Goal: Task Accomplishment & Management: Use online tool/utility

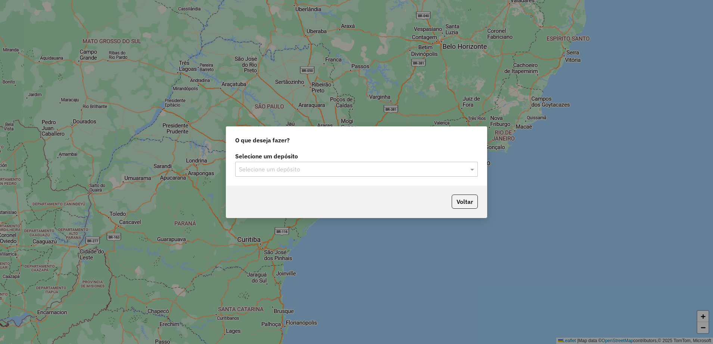
click at [290, 161] on div "Selecione um depósito Selecione um depósito" at bounding box center [356, 165] width 243 height 23
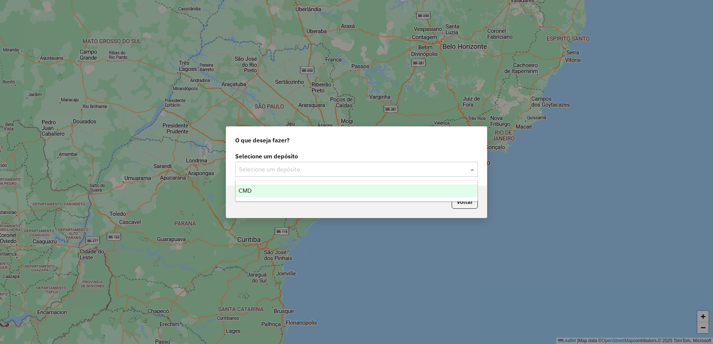
click at [289, 164] on div "Selecione um depósito" at bounding box center [356, 169] width 243 height 15
click at [280, 189] on div "CMD" at bounding box center [356, 191] width 242 height 13
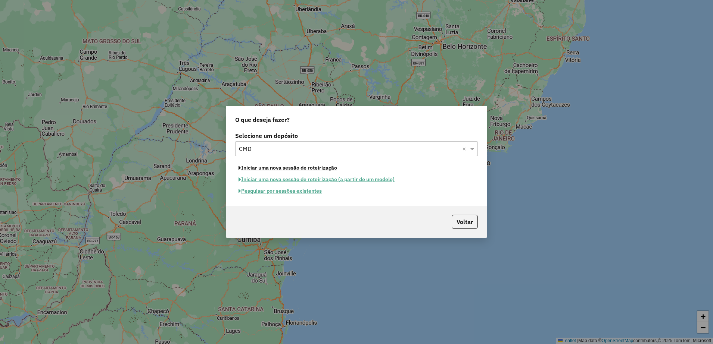
click at [276, 169] on button "Iniciar uma nova sessão de roteirização" at bounding box center [287, 168] width 105 height 12
select select "*"
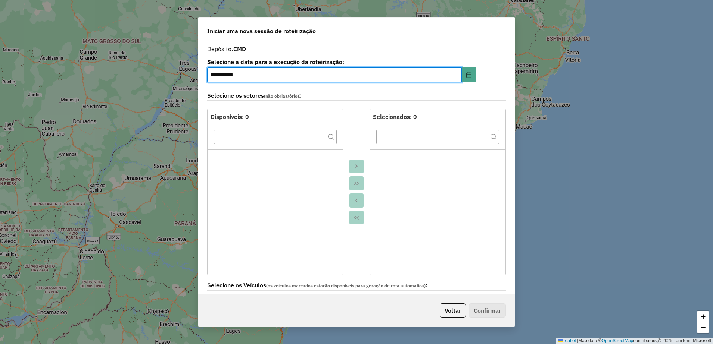
click at [217, 74] on input "**********" at bounding box center [334, 75] width 254 height 15
type input "**********"
click at [360, 132] on div at bounding box center [356, 192] width 26 height 166
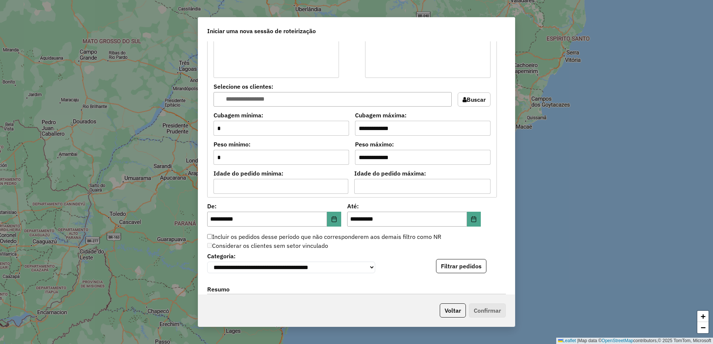
scroll to position [420, 0]
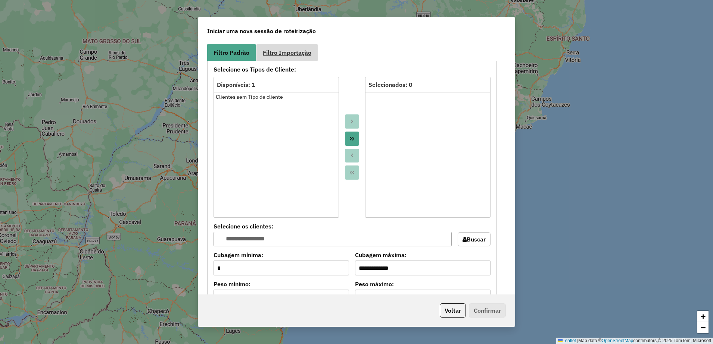
click at [285, 47] on link "Filtro Importação" at bounding box center [286, 52] width 61 height 17
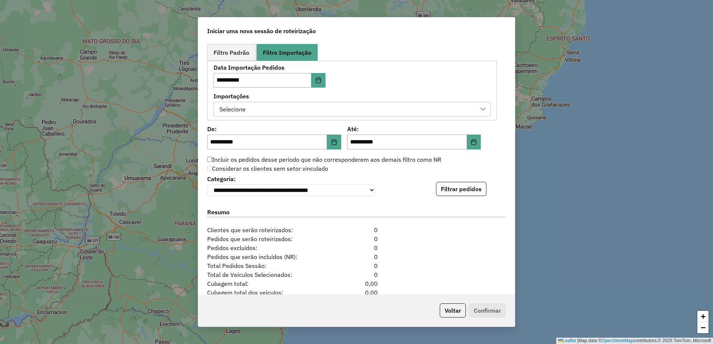
click at [313, 109] on div "Selecione" at bounding box center [346, 109] width 259 height 14
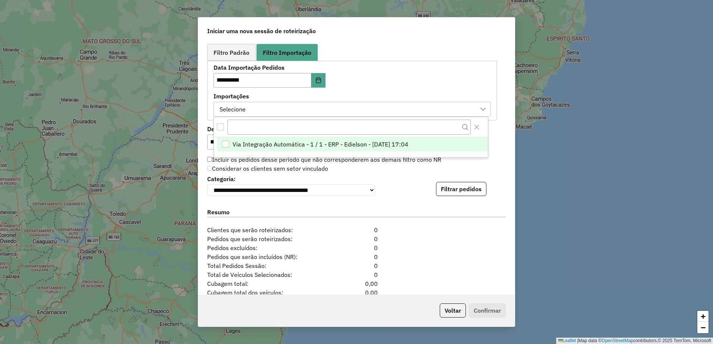
scroll to position [6, 34]
click at [309, 144] on span "Via Integração Automática - 1 / 1 - ERP - Edielson - [DATE] 17:04" at bounding box center [320, 144] width 176 height 9
click at [359, 167] on div "Considerar os clientes sem setor vinculado" at bounding box center [352, 169] width 298 height 9
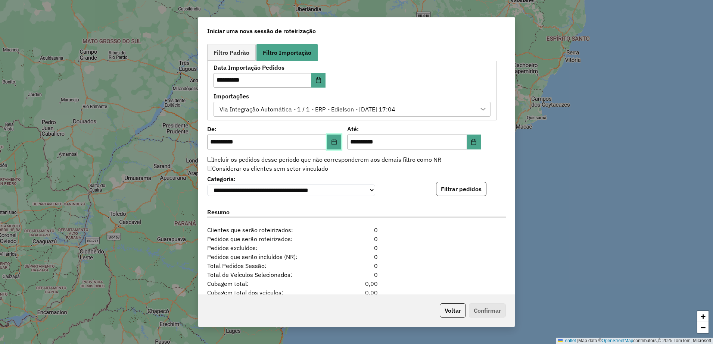
click at [331, 140] on icon "Choose Date" at bounding box center [334, 142] width 6 height 6
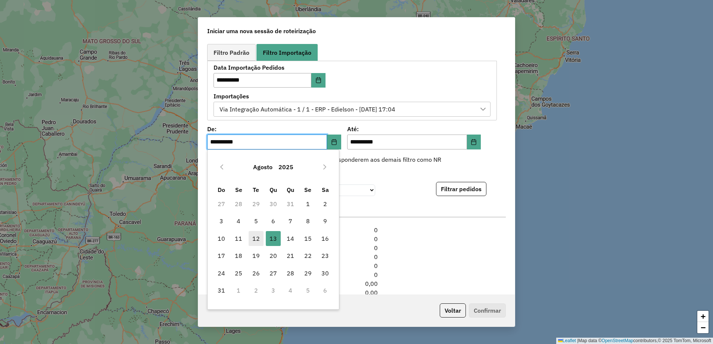
click at [255, 234] on span "12" at bounding box center [255, 238] width 15 height 15
type input "**********"
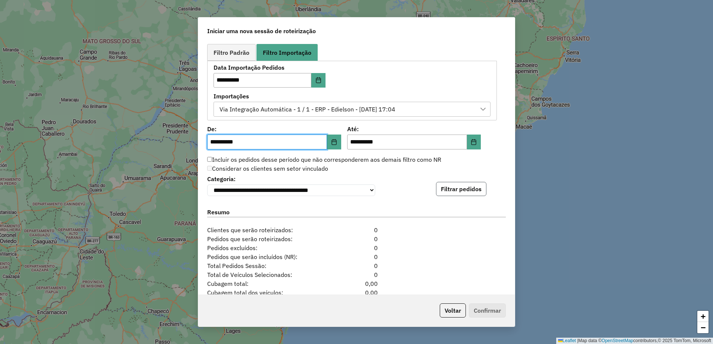
click at [461, 188] on button "Filtrar pedidos" at bounding box center [461, 189] width 50 height 14
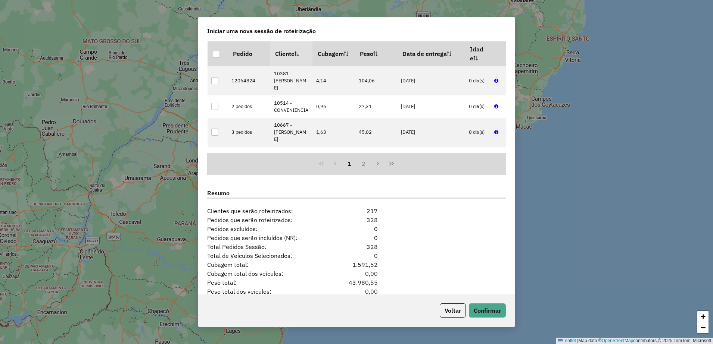
scroll to position [629, 0]
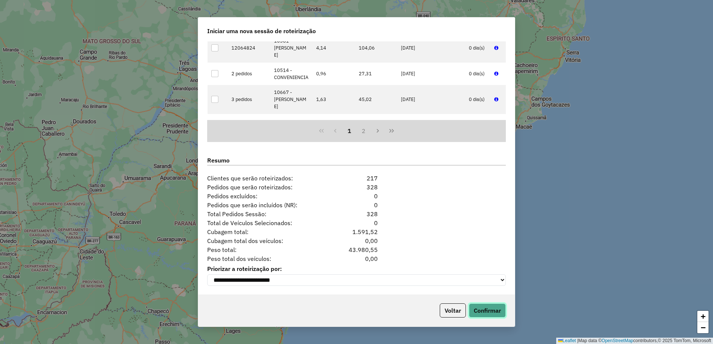
click at [496, 312] on button "Confirmar" at bounding box center [487, 311] width 37 height 14
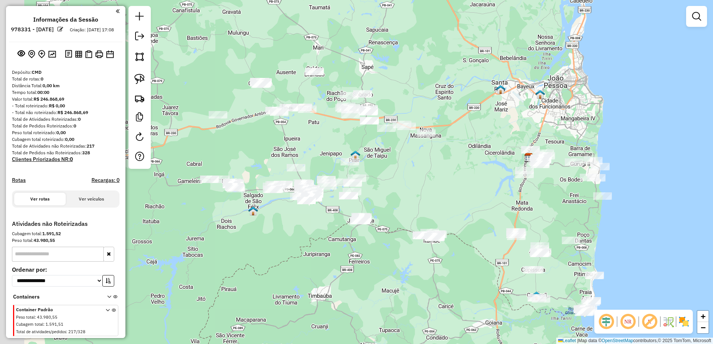
drag, startPoint x: 296, startPoint y: 187, endPoint x: 408, endPoint y: 190, distance: 112.0
click at [408, 190] on div "Janela de atendimento Grade de atendimento Capacidade Transportadoras Veículos …" at bounding box center [356, 172] width 713 height 344
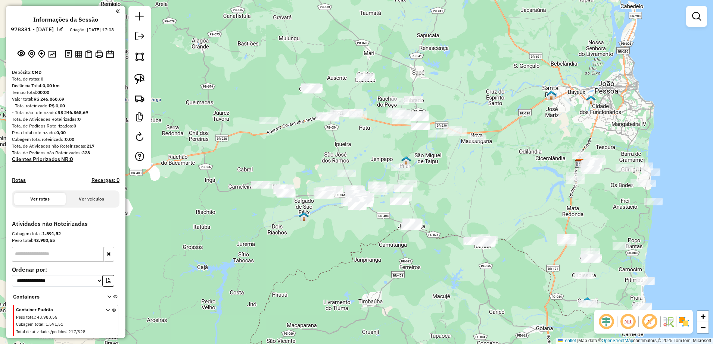
drag, startPoint x: 385, startPoint y: 172, endPoint x: 434, endPoint y: 172, distance: 49.3
click at [432, 174] on div "Janela de atendimento Grade de atendimento Capacidade Transportadoras Veículos …" at bounding box center [356, 172] width 713 height 344
drag, startPoint x: 355, startPoint y: 147, endPoint x: 338, endPoint y: 121, distance: 31.2
click at [339, 121] on div "Janela de atendimento Grade de atendimento Capacidade Transportadoras Veículos …" at bounding box center [356, 172] width 713 height 344
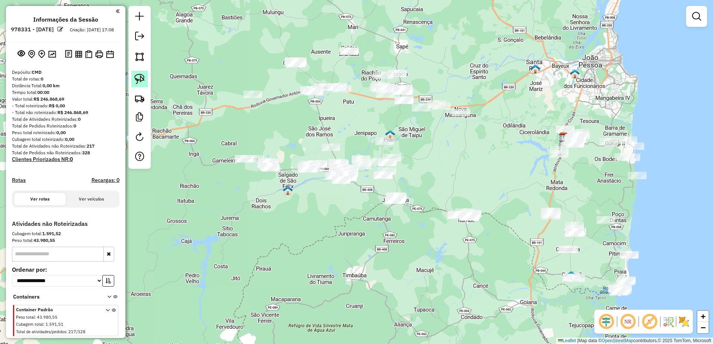
click at [144, 75] on img at bounding box center [139, 79] width 10 height 10
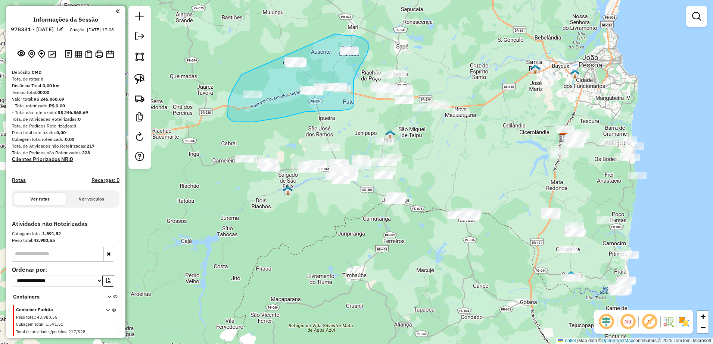
drag, startPoint x: 238, startPoint y: 81, endPoint x: 335, endPoint y: 34, distance: 108.0
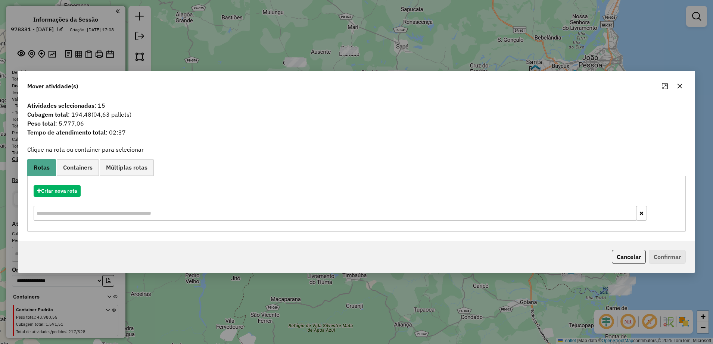
click at [678, 88] on icon "button" at bounding box center [679, 86] width 6 height 6
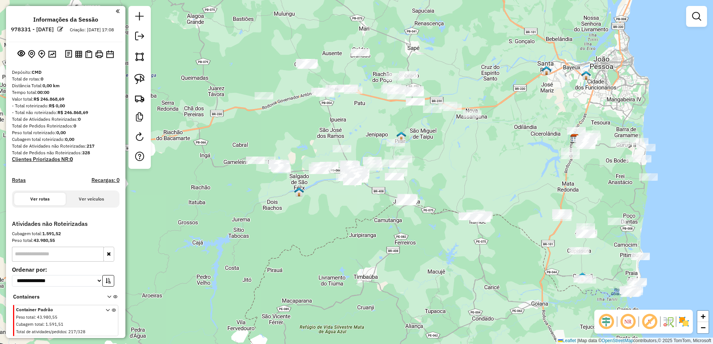
click at [482, 156] on div "Janela de atendimento Grade de atendimento Capacidade Transportadoras Veículos …" at bounding box center [356, 172] width 713 height 344
drag, startPoint x: 142, startPoint y: 78, endPoint x: 241, endPoint y: 77, distance: 98.9
click at [142, 78] on img at bounding box center [139, 79] width 10 height 10
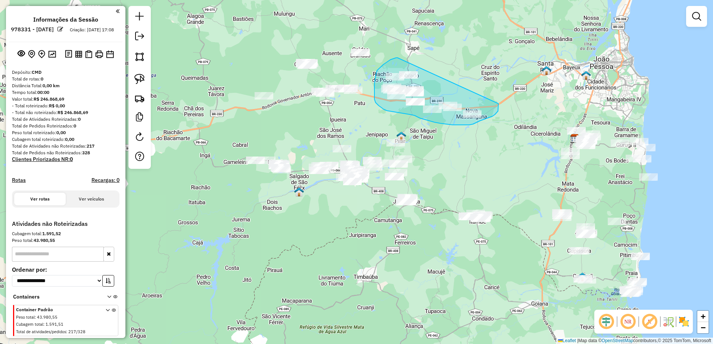
drag, startPoint x: 386, startPoint y: 62, endPoint x: 498, endPoint y: 103, distance: 119.0
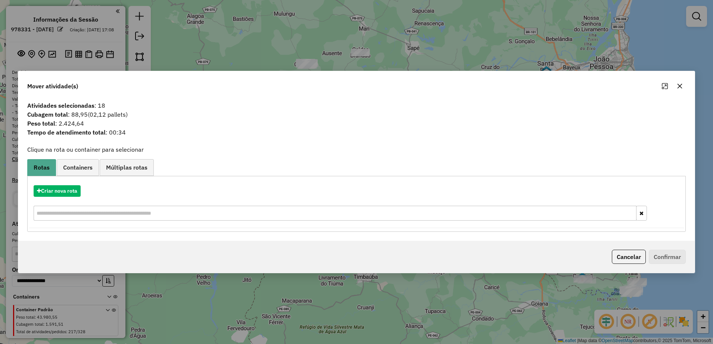
click at [676, 84] on button "button" at bounding box center [679, 86] width 12 height 12
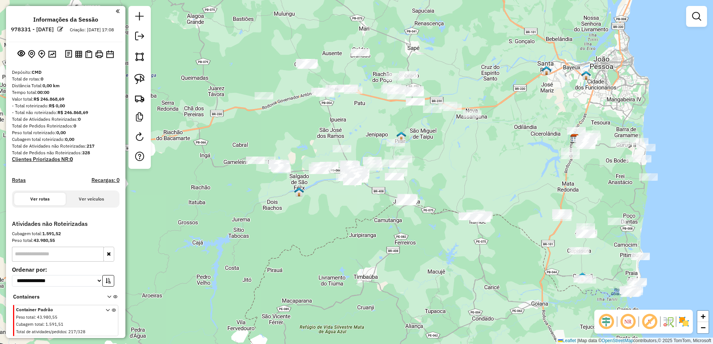
drag, startPoint x: 139, startPoint y: 74, endPoint x: 178, endPoint y: 84, distance: 40.6
click at [140, 74] on img at bounding box center [139, 79] width 10 height 10
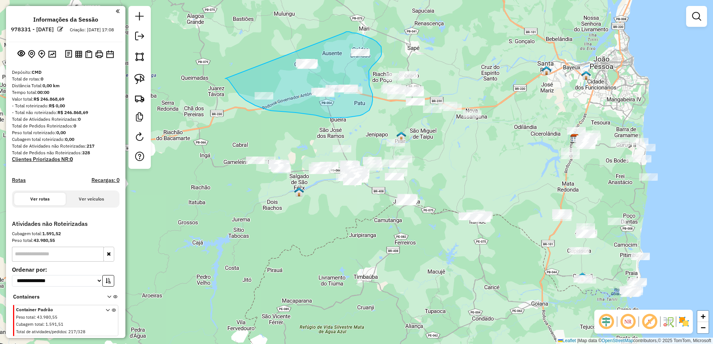
drag, startPoint x: 225, startPoint y: 79, endPoint x: 343, endPoint y: 33, distance: 126.7
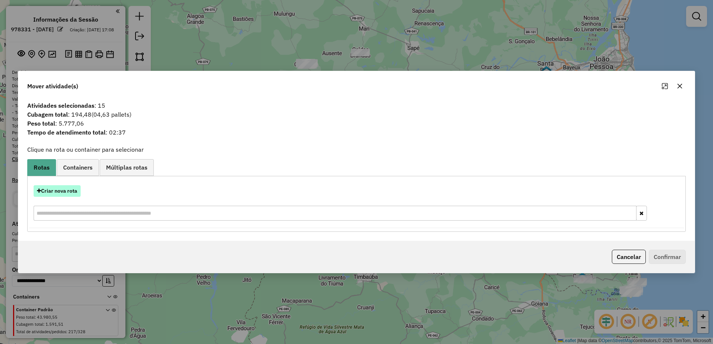
click at [72, 190] on button "Criar nova rota" at bounding box center [57, 191] width 47 height 12
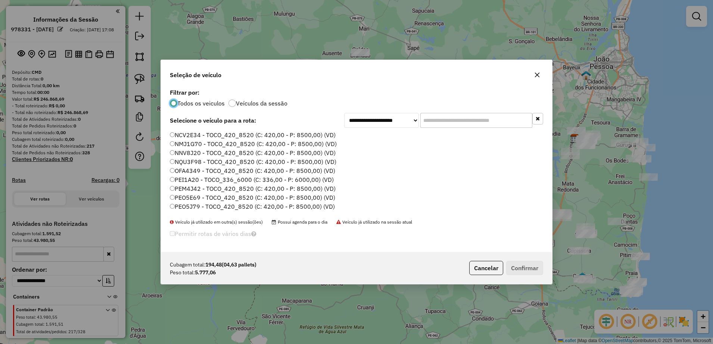
scroll to position [4, 2]
click at [177, 154] on label "NNV8J20 - TOCO_420_8520 (C: 420,00 - P: 8500,00) (VD)" at bounding box center [253, 152] width 166 height 9
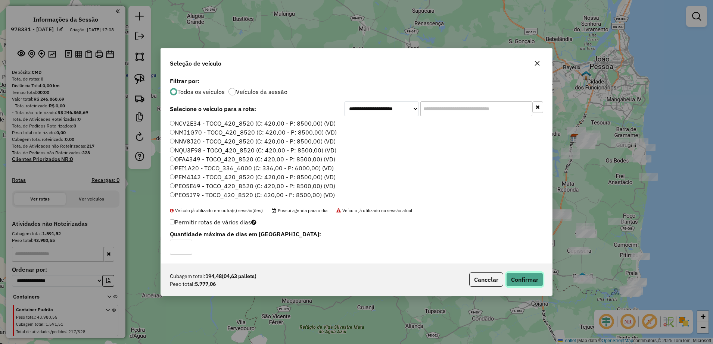
click at [526, 284] on button "Confirmar" at bounding box center [524, 280] width 37 height 14
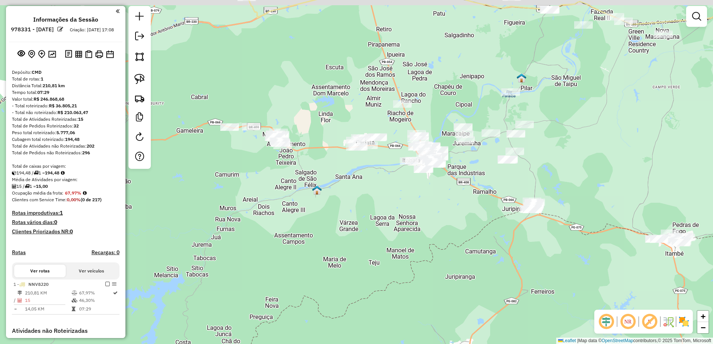
drag, startPoint x: 311, startPoint y: 212, endPoint x: 339, endPoint y: 225, distance: 30.5
click at [339, 225] on div "Janela de atendimento Grade de atendimento Capacidade Transportadoras Veículos …" at bounding box center [356, 172] width 713 height 344
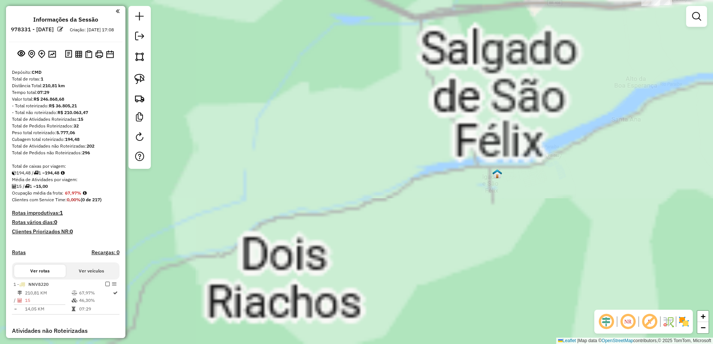
click at [311, 219] on div "Janela de atendimento Grade de atendimento Capacidade Transportadoras Veículos …" at bounding box center [356, 172] width 713 height 344
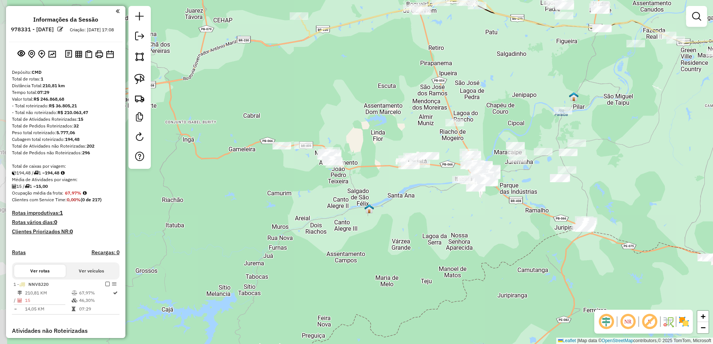
drag, startPoint x: 391, startPoint y: 206, endPoint x: 331, endPoint y: 213, distance: 60.1
click at [331, 213] on div "Janela de atendimento Grade de atendimento Capacidade Transportadoras Veículos …" at bounding box center [356, 172] width 713 height 344
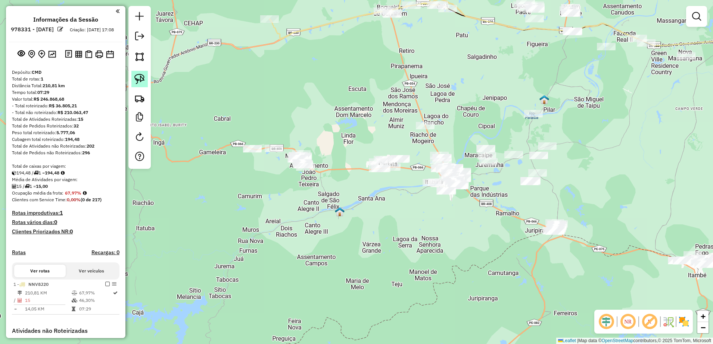
click at [142, 78] on img at bounding box center [139, 79] width 10 height 10
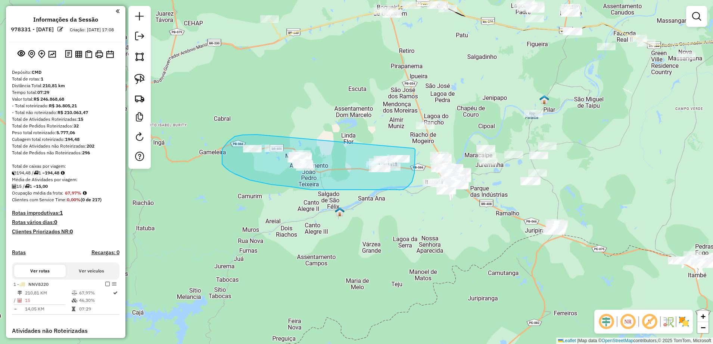
drag, startPoint x: 254, startPoint y: 135, endPoint x: 412, endPoint y: 147, distance: 157.9
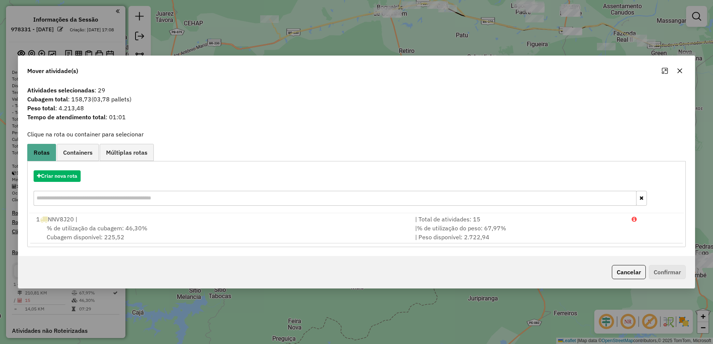
click at [678, 69] on icon "button" at bounding box center [679, 71] width 5 height 5
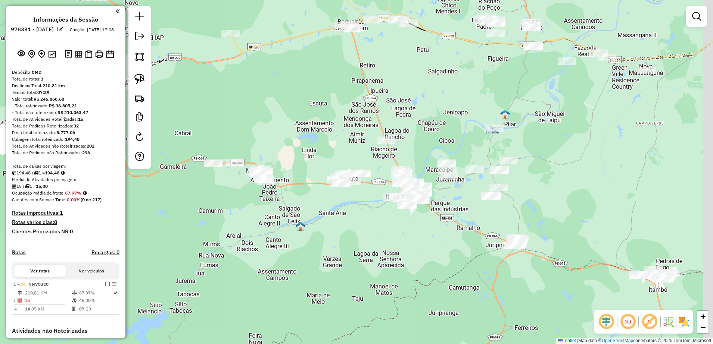
drag, startPoint x: 604, startPoint y: 156, endPoint x: 563, endPoint y: 179, distance: 46.8
click at [563, 179] on div "Janela de atendimento Grade de atendimento Capacidade Transportadoras Veículos …" at bounding box center [356, 172] width 713 height 344
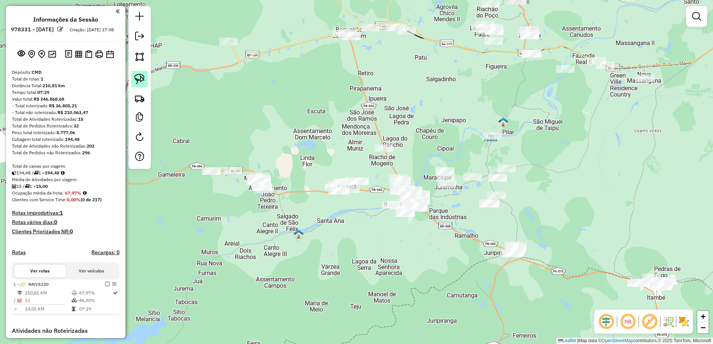
click at [142, 81] on img at bounding box center [139, 79] width 10 height 10
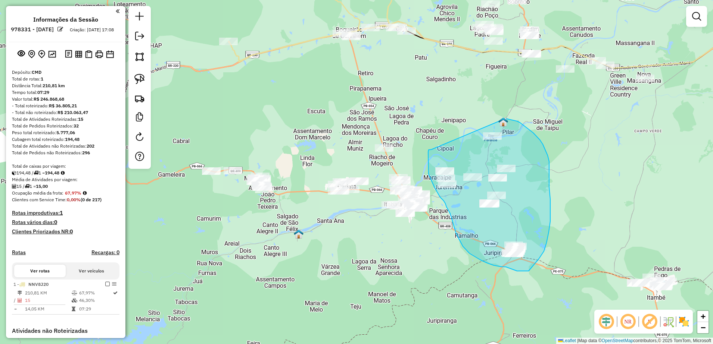
drag, startPoint x: 428, startPoint y: 156, endPoint x: 504, endPoint y: 119, distance: 84.9
click at [504, 119] on div "Janela de atendimento Grade de atendimento Capacidade Transportadoras Veículos …" at bounding box center [356, 172] width 713 height 344
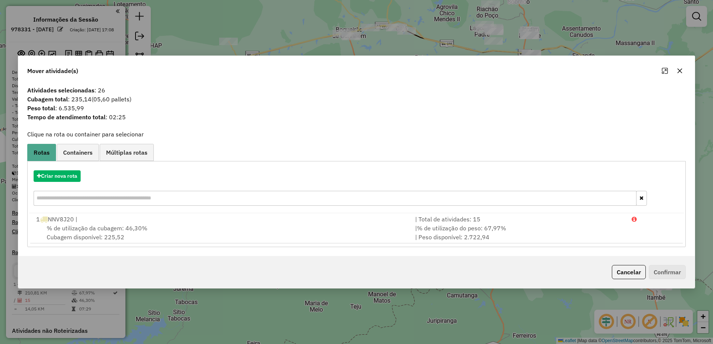
drag, startPoint x: 681, startPoint y: 68, endPoint x: 642, endPoint y: 100, distance: 50.4
click at [681, 68] on icon "button" at bounding box center [679, 71] width 6 height 6
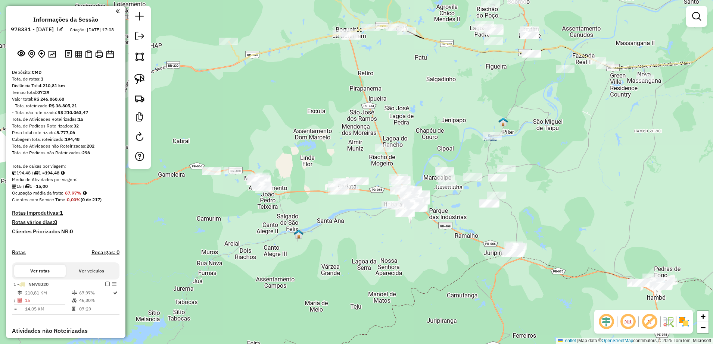
drag, startPoint x: 138, startPoint y: 81, endPoint x: 173, endPoint y: 95, distance: 38.4
click at [138, 81] on img at bounding box center [139, 79] width 10 height 10
drag, startPoint x: 372, startPoint y: 193, endPoint x: 390, endPoint y: 167, distance: 32.0
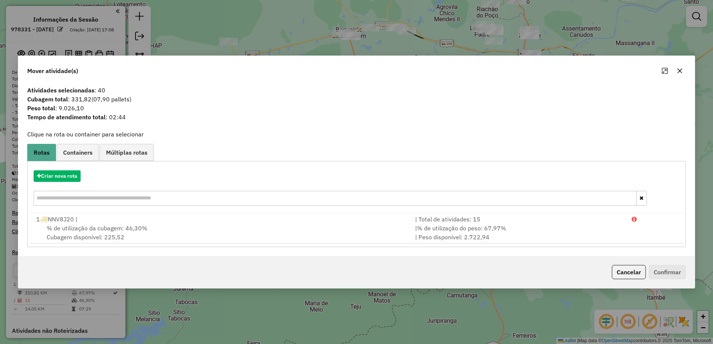
click at [680, 71] on icon "button" at bounding box center [679, 71] width 6 height 6
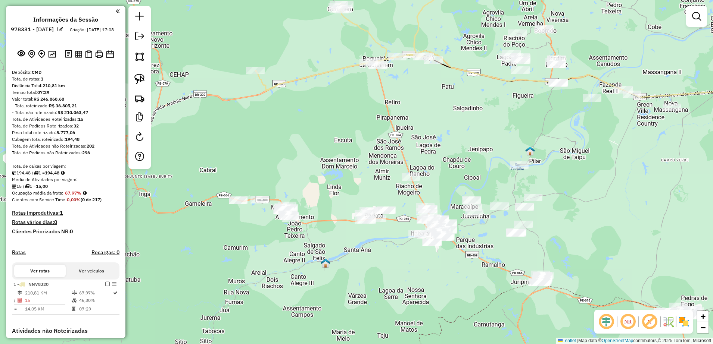
drag, startPoint x: 429, startPoint y: 101, endPoint x: 456, endPoint y: 130, distance: 39.9
click at [456, 130] on div "Janela de atendimento Grade de atendimento Capacidade Transportadoras Veículos …" at bounding box center [356, 172] width 713 height 344
click at [138, 80] on img at bounding box center [139, 79] width 10 height 10
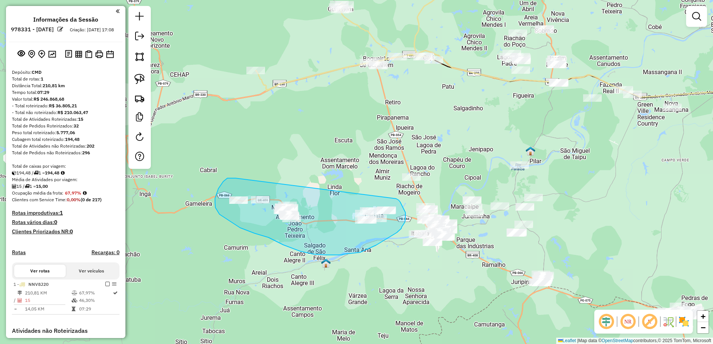
drag, startPoint x: 226, startPoint y: 179, endPoint x: 396, endPoint y: 199, distance: 170.9
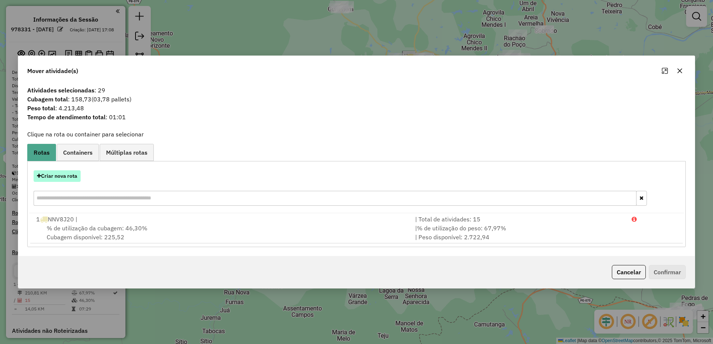
click at [79, 174] on button "Criar nova rota" at bounding box center [57, 177] width 47 height 12
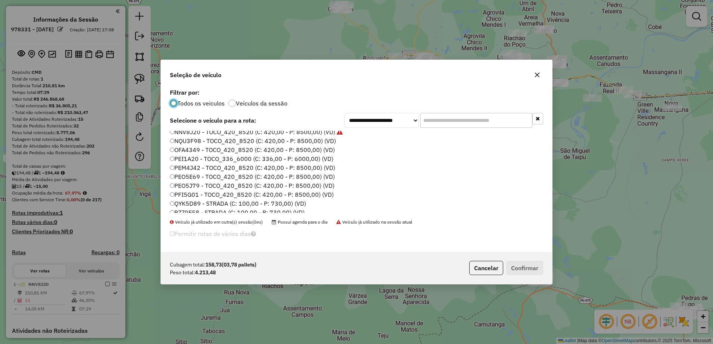
scroll to position [25, 0]
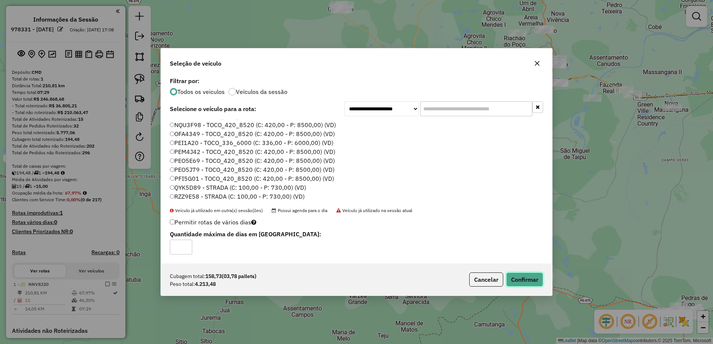
click at [517, 275] on button "Confirmar" at bounding box center [524, 280] width 37 height 14
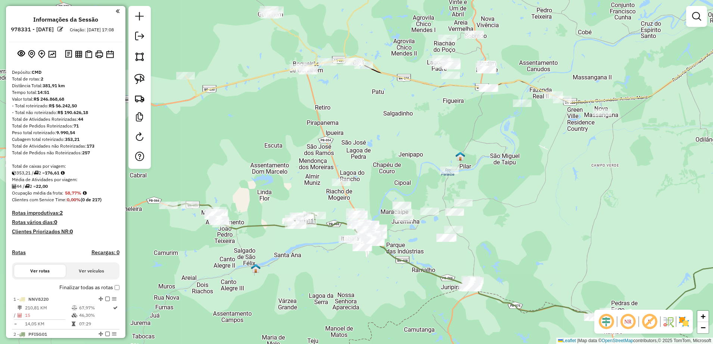
drag, startPoint x: 482, startPoint y: 273, endPoint x: 411, endPoint y: 278, distance: 71.1
click at [411, 278] on div "Janela de atendimento Grade de atendimento Capacidade Transportadoras Veículos …" at bounding box center [356, 172] width 713 height 344
click at [144, 79] on img at bounding box center [139, 79] width 10 height 10
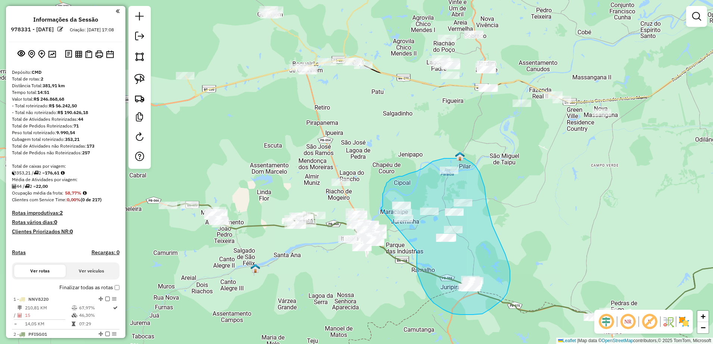
drag, startPoint x: 420, startPoint y: 281, endPoint x: 381, endPoint y: 209, distance: 82.8
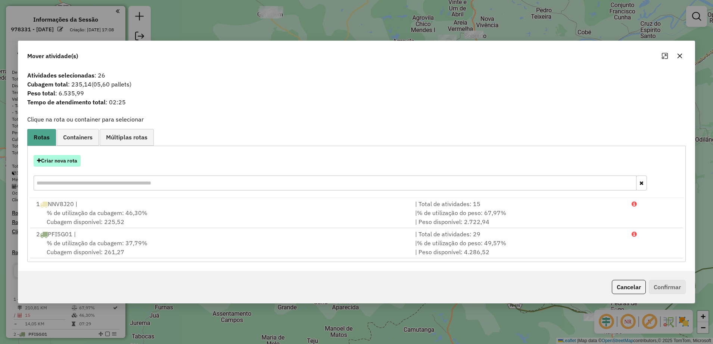
click at [66, 159] on button "Criar nova rota" at bounding box center [57, 161] width 47 height 12
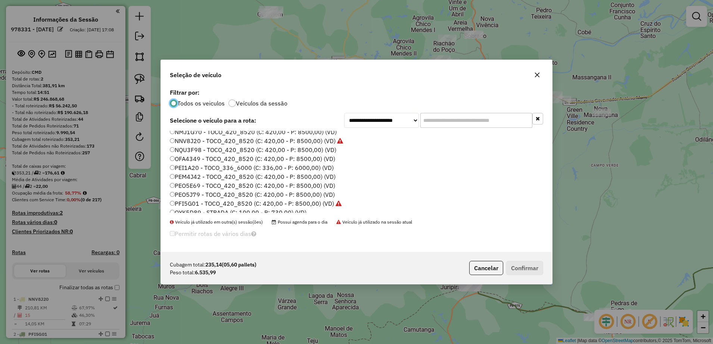
scroll to position [0, 0]
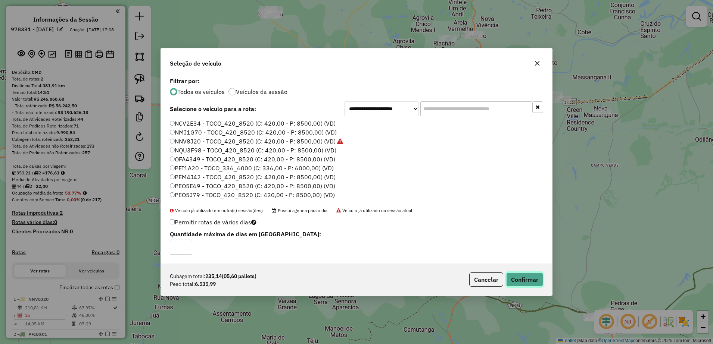
click at [522, 279] on button "Confirmar" at bounding box center [524, 280] width 37 height 14
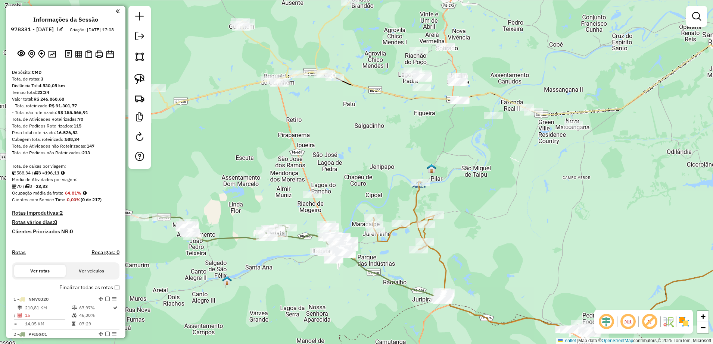
drag, startPoint x: 366, startPoint y: 278, endPoint x: 337, endPoint y: 290, distance: 31.3
click at [337, 290] on div "Janela de atendimento Grade de atendimento Capacidade Transportadoras Veículos …" at bounding box center [356, 172] width 713 height 344
click at [139, 83] on img at bounding box center [139, 79] width 10 height 10
drag, startPoint x: 304, startPoint y: 246, endPoint x: 313, endPoint y: 216, distance: 30.6
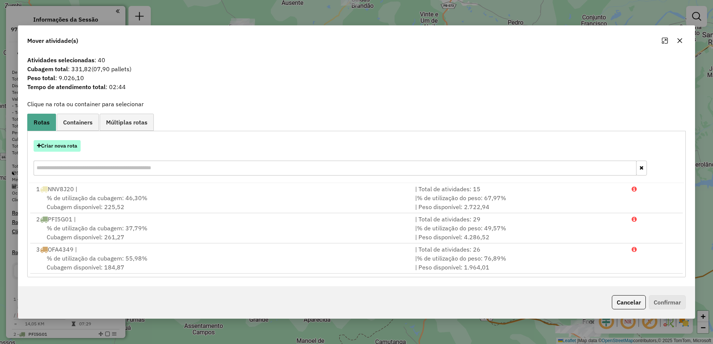
click at [65, 144] on button "Criar nova rota" at bounding box center [57, 146] width 47 height 12
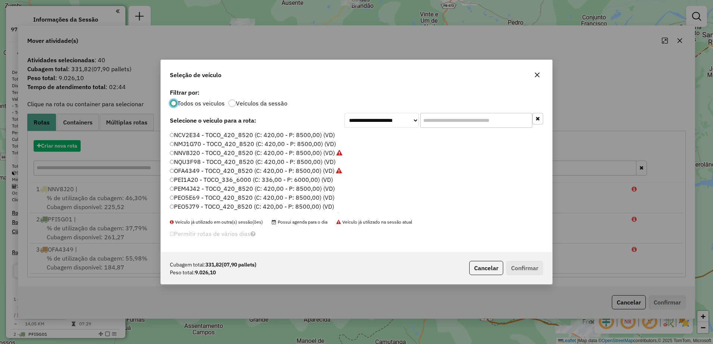
scroll to position [4, 2]
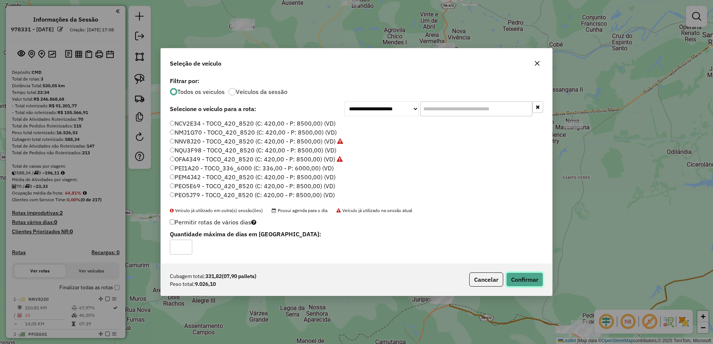
click at [528, 277] on button "Confirmar" at bounding box center [524, 280] width 37 height 14
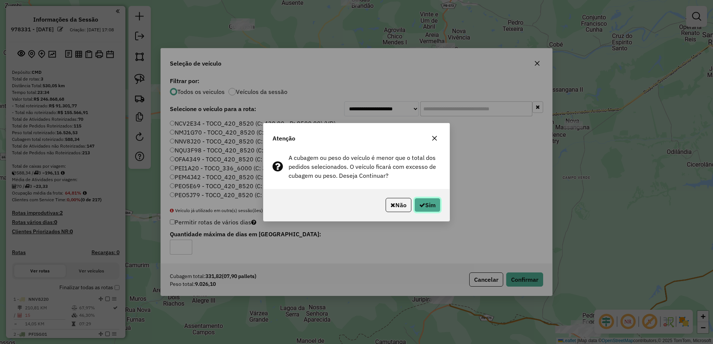
click at [424, 208] on button "Sim" at bounding box center [427, 205] width 26 height 14
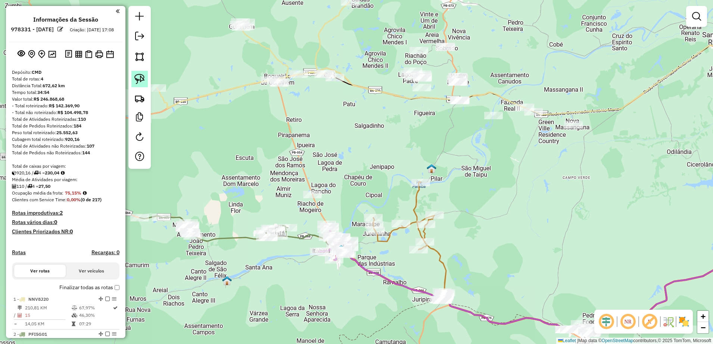
click at [138, 81] on img at bounding box center [139, 79] width 10 height 10
drag, startPoint x: 295, startPoint y: 184, endPoint x: 322, endPoint y: 191, distance: 28.6
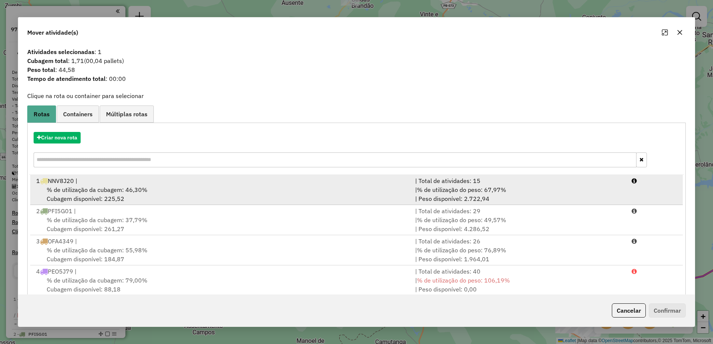
click at [125, 198] on div "% de utilização da cubagem: 46,30% Cubagem disponível: 225,52" at bounding box center [221, 194] width 379 height 18
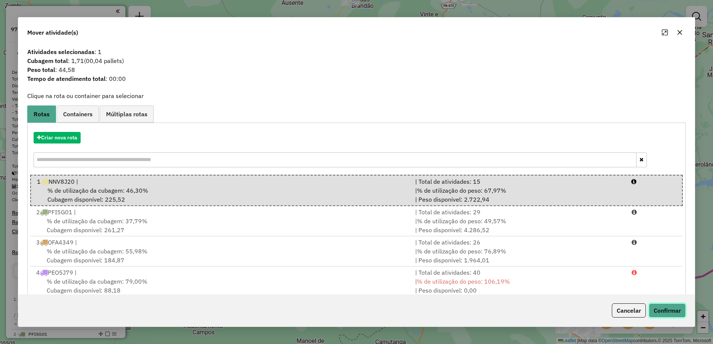
click at [665, 308] on button "Confirmar" at bounding box center [666, 311] width 37 height 14
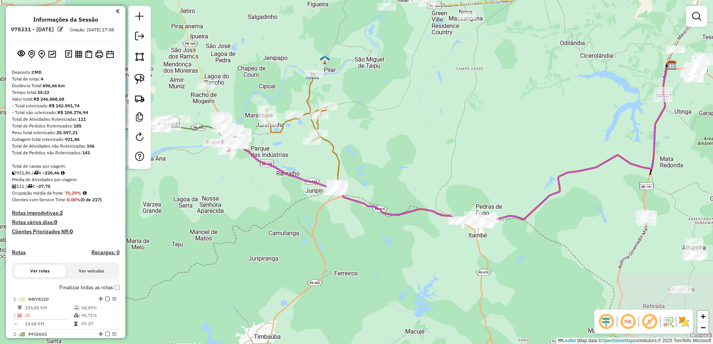
drag, startPoint x: 566, startPoint y: 236, endPoint x: 459, endPoint y: 127, distance: 152.8
click at [459, 127] on div "Janela de atendimento Grade de atendimento Capacidade Transportadoras Veículos …" at bounding box center [356, 172] width 713 height 344
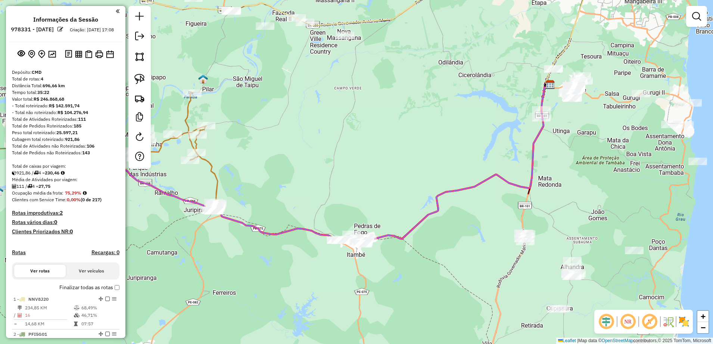
drag, startPoint x: 458, startPoint y: 167, endPoint x: 406, endPoint y: 180, distance: 53.2
click at [407, 181] on div "Janela de atendimento Grade de atendimento Capacidade Transportadoras Veículos …" at bounding box center [356, 172] width 713 height 344
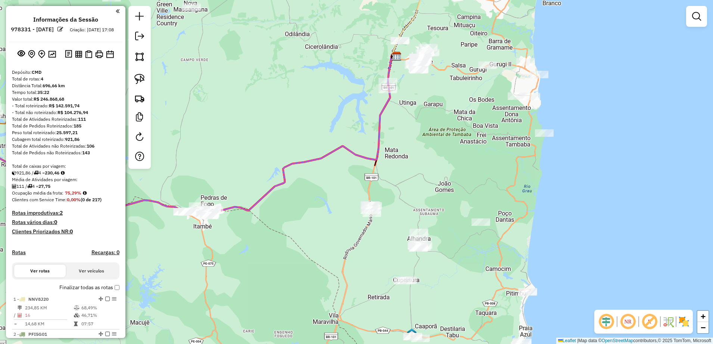
drag, startPoint x: 499, startPoint y: 165, endPoint x: 391, endPoint y: 132, distance: 113.2
click at [395, 134] on div "Janela de atendimento Grade de atendimento Capacidade Transportadoras Veículos …" at bounding box center [356, 172] width 713 height 344
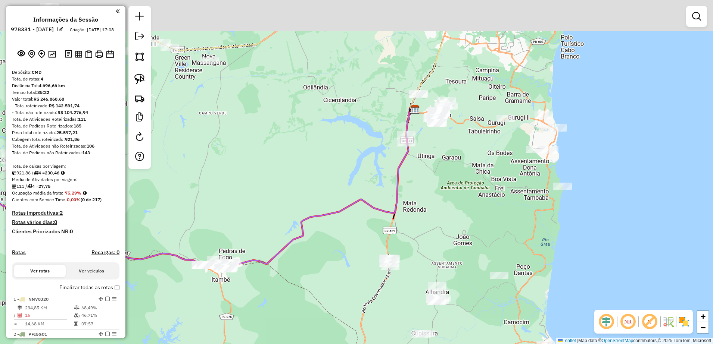
drag, startPoint x: 478, startPoint y: 151, endPoint x: 474, endPoint y: 228, distance: 77.0
click at [474, 228] on div "Janela de atendimento Grade de atendimento Capacidade Transportadoras Veículos …" at bounding box center [356, 172] width 713 height 344
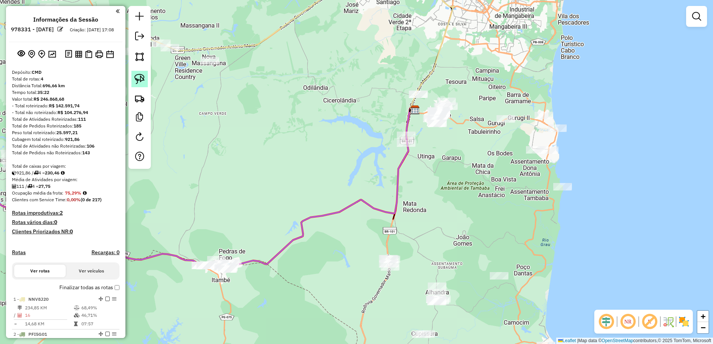
click at [142, 78] on img at bounding box center [139, 79] width 10 height 10
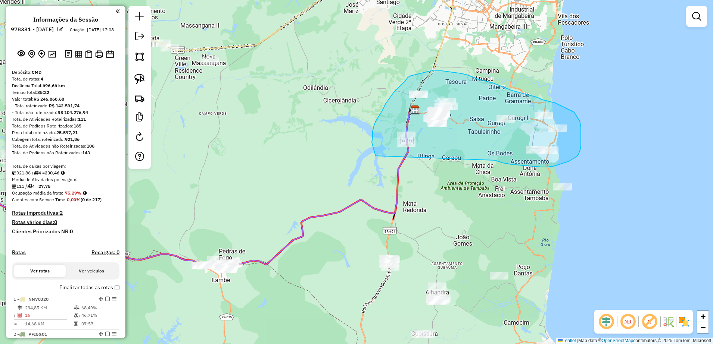
drag, startPoint x: 496, startPoint y: 161, endPoint x: 376, endPoint y: 156, distance: 120.3
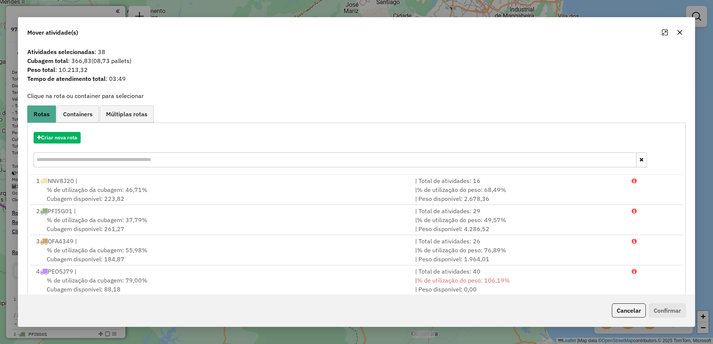
click at [677, 31] on icon "button" at bounding box center [679, 32] width 6 height 6
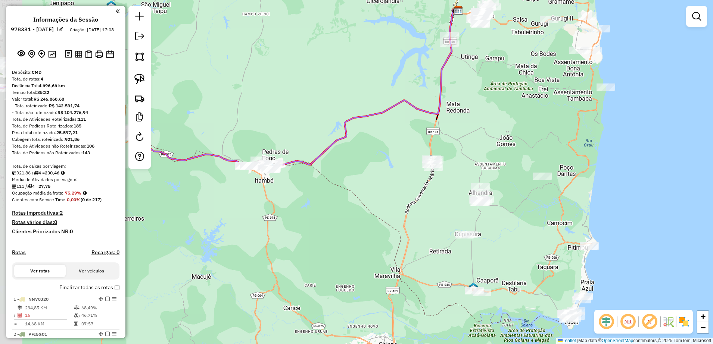
drag, startPoint x: 482, startPoint y: 208, endPoint x: 530, endPoint y: 94, distance: 123.1
click at [530, 94] on div "Janela de atendimento Grade de atendimento Capacidade Transportadoras Veículos …" at bounding box center [356, 172] width 713 height 344
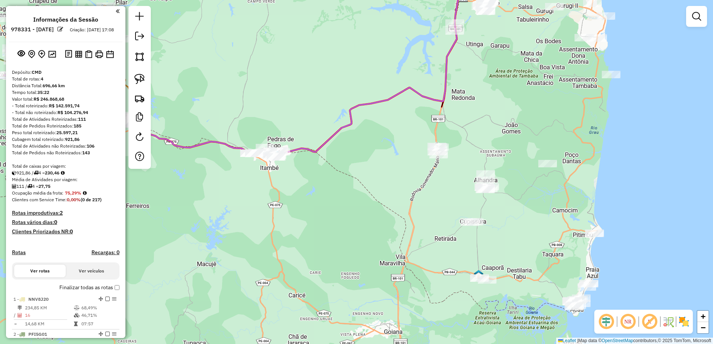
drag, startPoint x: 507, startPoint y: 104, endPoint x: 522, endPoint y: 109, distance: 15.7
click at [522, 109] on div "Janela de atendimento Grade de atendimento Capacidade Transportadoras Veículos …" at bounding box center [356, 172] width 713 height 344
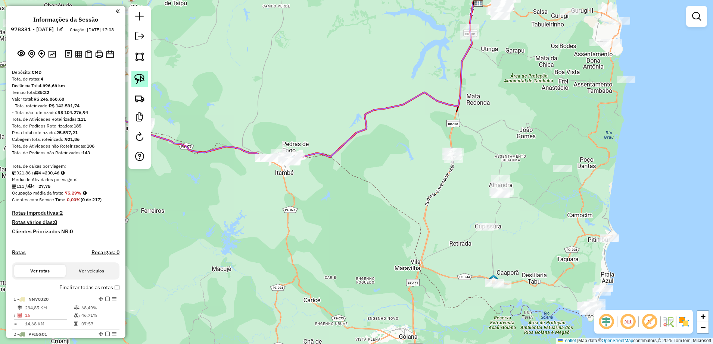
click at [144, 79] on img at bounding box center [139, 79] width 10 height 10
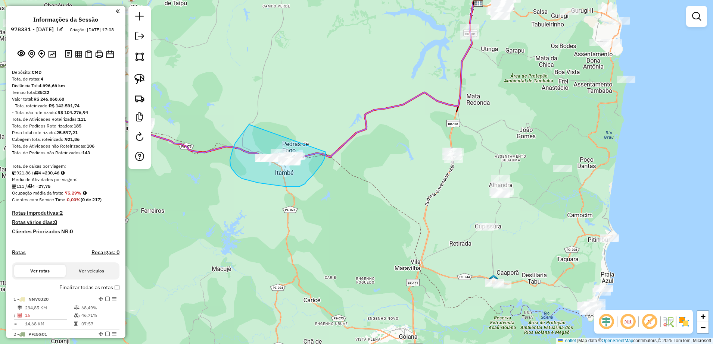
drag, startPoint x: 230, startPoint y: 165, endPoint x: 326, endPoint y: 151, distance: 96.6
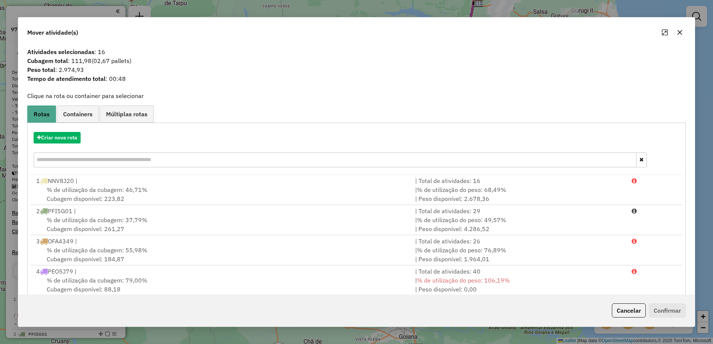
click at [676, 32] on button "button" at bounding box center [679, 32] width 12 height 12
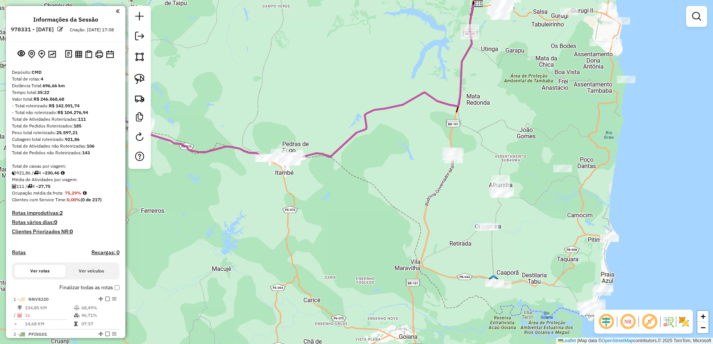
drag, startPoint x: 538, startPoint y: 137, endPoint x: 525, endPoint y: 127, distance: 16.4
click at [525, 127] on div "Janela de atendimento Grade de atendimento Capacidade Transportadoras Veículos …" at bounding box center [356, 172] width 713 height 344
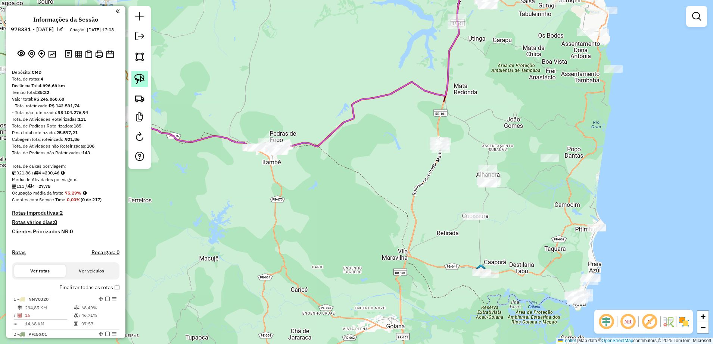
click at [143, 78] on img at bounding box center [139, 79] width 10 height 10
drag, startPoint x: 477, startPoint y: 166, endPoint x: 488, endPoint y: 153, distance: 17.0
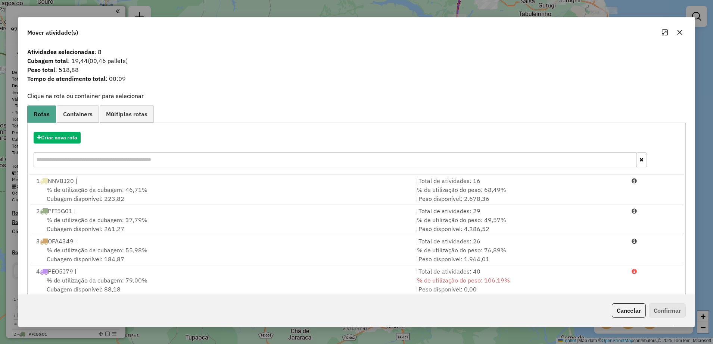
click at [681, 28] on button "button" at bounding box center [679, 32] width 12 height 12
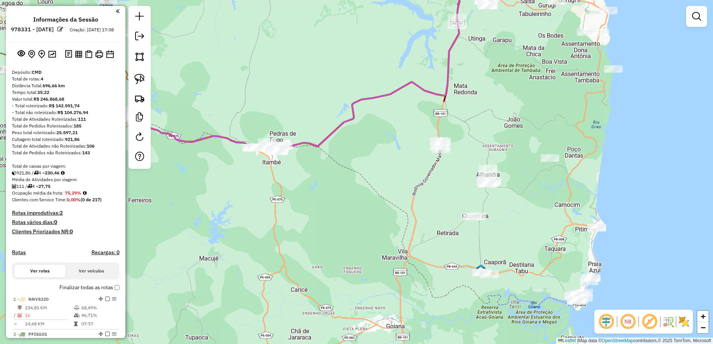
drag, startPoint x: 142, startPoint y: 81, endPoint x: 228, endPoint y: 108, distance: 89.8
click at [142, 80] on img at bounding box center [139, 79] width 10 height 10
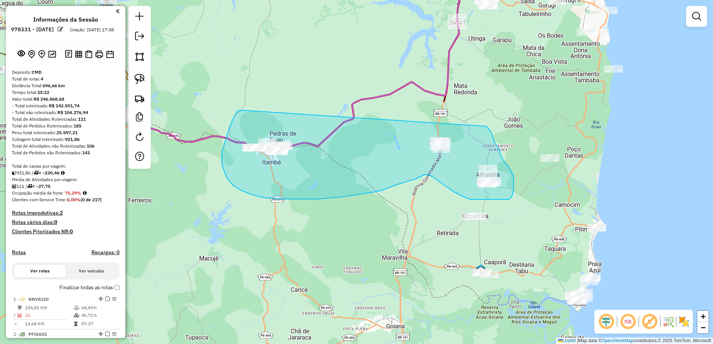
drag, startPoint x: 243, startPoint y: 110, endPoint x: 486, endPoint y: 126, distance: 244.2
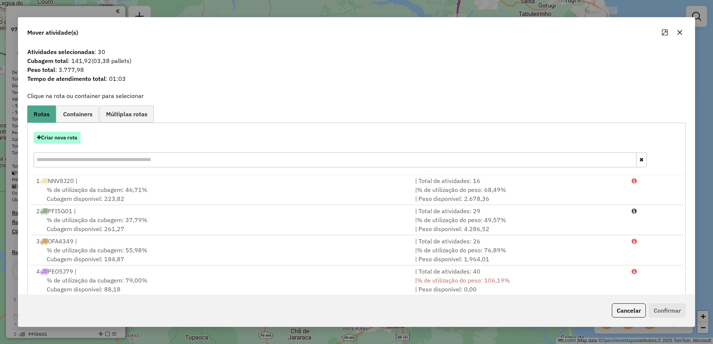
click at [59, 134] on button "Criar nova rota" at bounding box center [57, 138] width 47 height 12
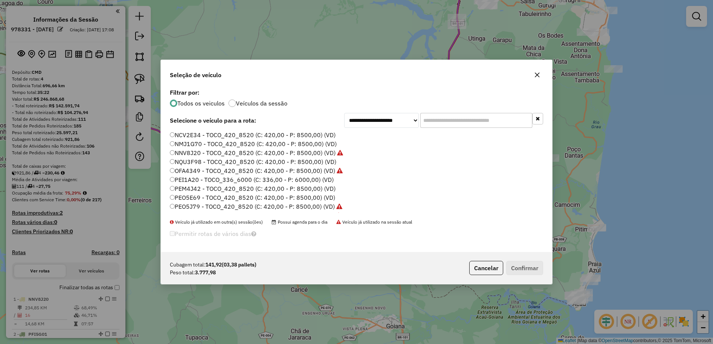
click at [175, 179] on label "PEI1A20 - TOCO_336_6000 (C: 336,00 - P: 6000,00) (VD)" at bounding box center [252, 179] width 164 height 9
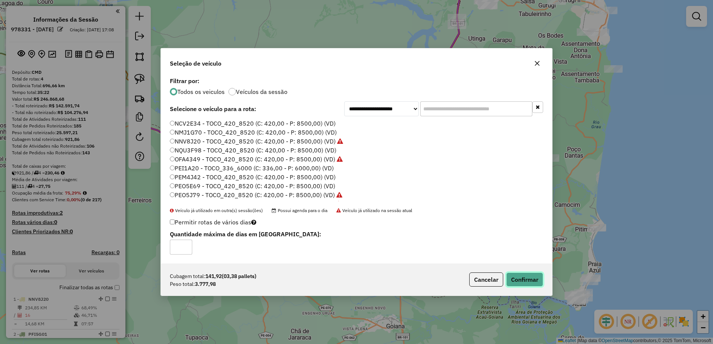
click at [523, 280] on button "Confirmar" at bounding box center [524, 280] width 37 height 14
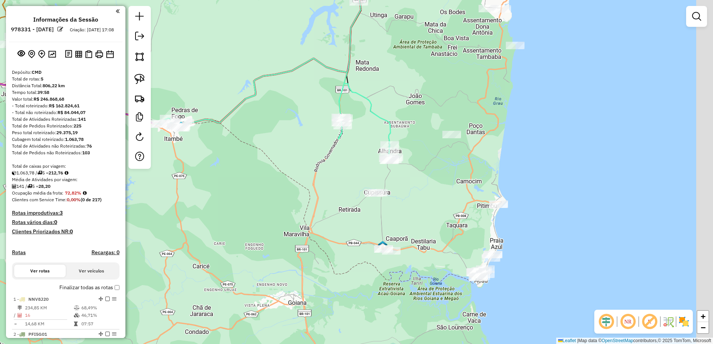
drag, startPoint x: 571, startPoint y: 184, endPoint x: 461, endPoint y: 146, distance: 116.0
click at [461, 146] on div "Janela de atendimento Grade de atendimento Capacidade Transportadoras Veículos …" at bounding box center [356, 172] width 713 height 344
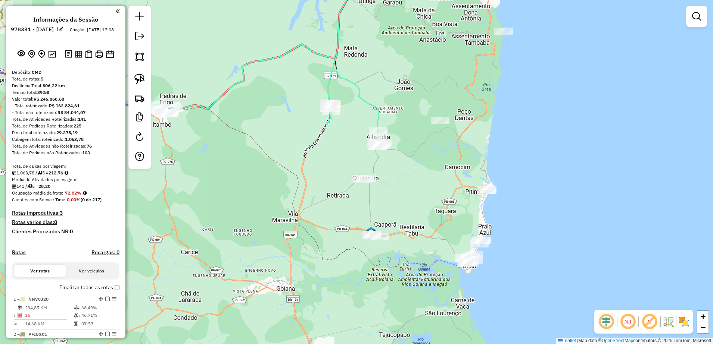
drag, startPoint x: 141, startPoint y: 81, endPoint x: 171, endPoint y: 87, distance: 30.6
click at [141, 81] on img at bounding box center [139, 79] width 10 height 10
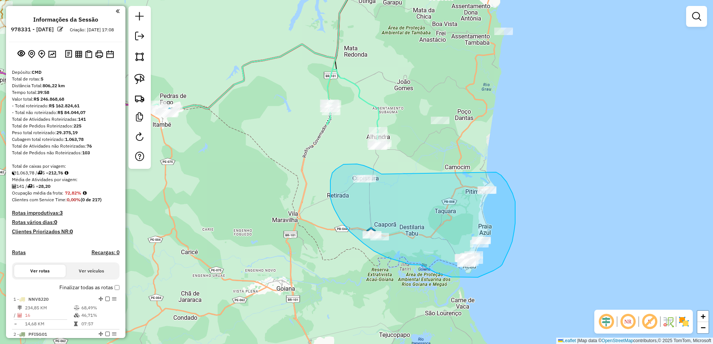
drag, startPoint x: 343, startPoint y: 165, endPoint x: 496, endPoint y: 172, distance: 152.8
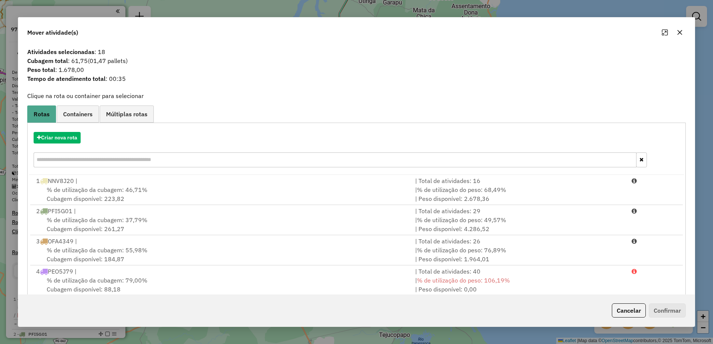
click at [680, 31] on icon "button" at bounding box center [679, 32] width 6 height 6
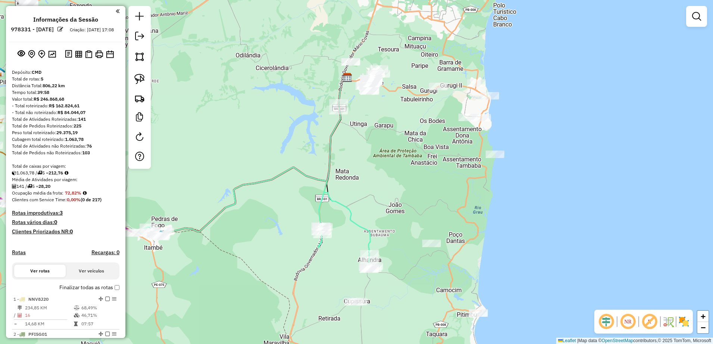
drag, startPoint x: 540, startPoint y: 115, endPoint x: 533, endPoint y: 244, distance: 128.9
click at [533, 244] on div "Janela de atendimento Grade de atendimento Capacidade Transportadoras Veículos …" at bounding box center [356, 172] width 713 height 344
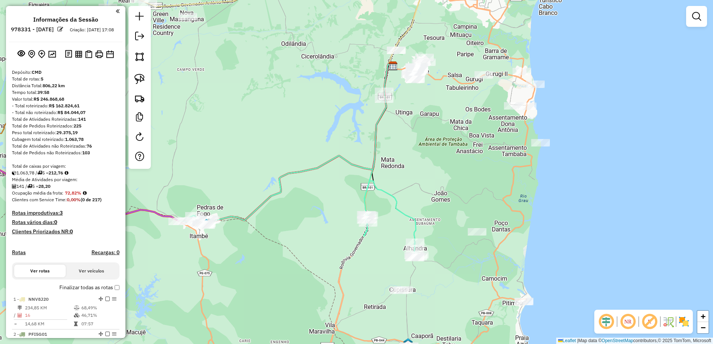
drag, startPoint x: 411, startPoint y: 204, endPoint x: 453, endPoint y: 187, distance: 46.2
click at [453, 187] on div "Janela de atendimento Grade de atendimento Capacidade Transportadoras Veículos …" at bounding box center [356, 172] width 713 height 344
click at [141, 78] on img at bounding box center [139, 79] width 10 height 10
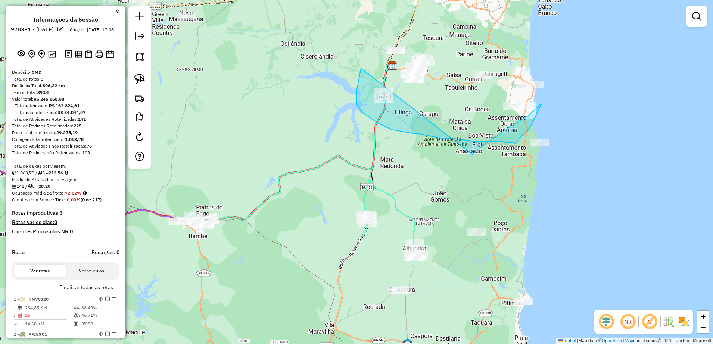
drag, startPoint x: 361, startPoint y: 68, endPoint x: 471, endPoint y: 160, distance: 143.6
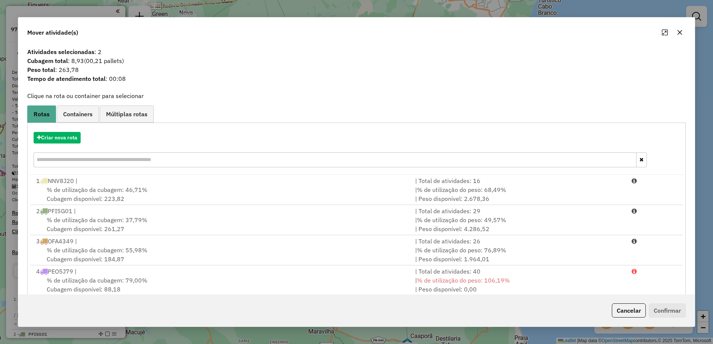
click at [683, 32] on button "button" at bounding box center [679, 32] width 12 height 12
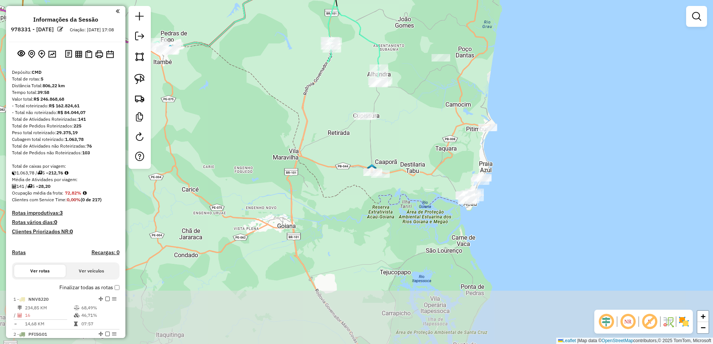
drag, startPoint x: 442, startPoint y: 187, endPoint x: 406, endPoint y: 13, distance: 178.2
click at [406, 13] on div "Janela de atendimento Grade de atendimento Capacidade Transportadoras Veículos …" at bounding box center [356, 172] width 713 height 344
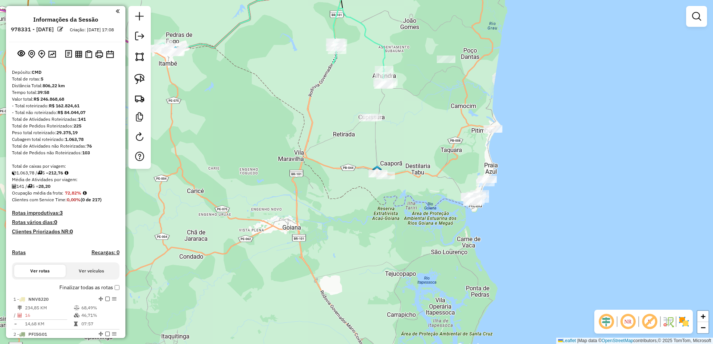
drag, startPoint x: 406, startPoint y: 101, endPoint x: 413, endPoint y: 104, distance: 8.3
click at [413, 104] on div "Janela de atendimento Grade de atendimento Capacidade Transportadoras Veículos …" at bounding box center [356, 172] width 713 height 344
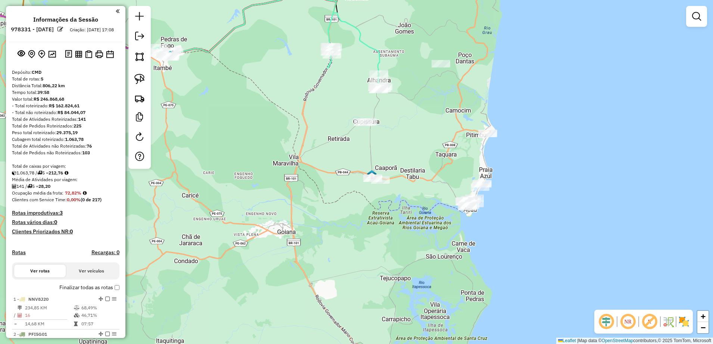
drag, startPoint x: 387, startPoint y: 116, endPoint x: 268, endPoint y: 135, distance: 120.9
click at [373, 134] on div "Janela de atendimento Grade de atendimento Capacidade Transportadoras Veículos …" at bounding box center [356, 172] width 713 height 344
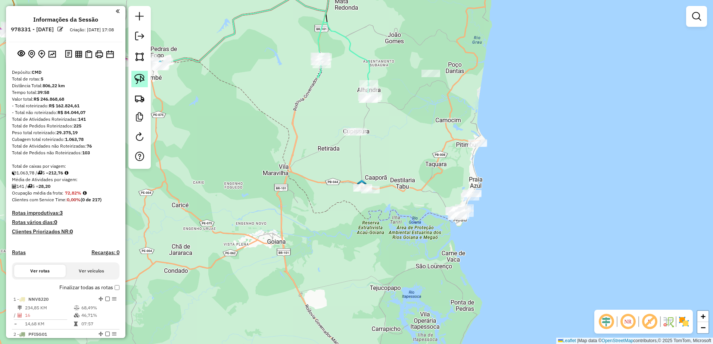
click at [139, 78] on img at bounding box center [139, 79] width 10 height 10
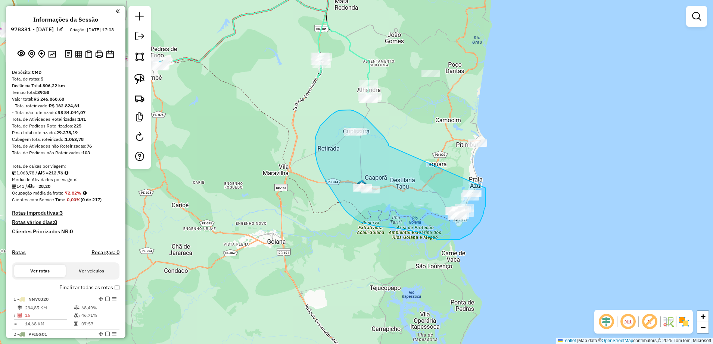
drag, startPoint x: 372, startPoint y: 125, endPoint x: 485, endPoint y: 188, distance: 128.8
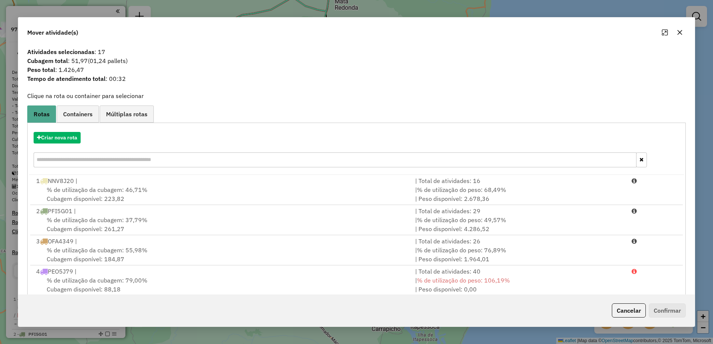
click at [678, 34] on icon "button" at bounding box center [679, 32] width 5 height 5
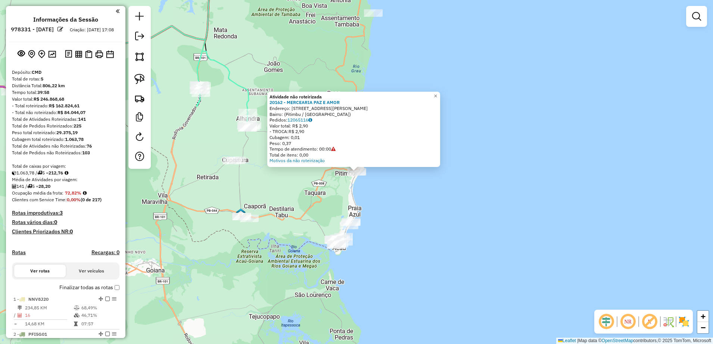
click at [428, 204] on div "Atividade não roteirizada 20162 - MERCEARIA PAZ E AMOR Endereço: [STREET_ADDRES…" at bounding box center [356, 172] width 713 height 344
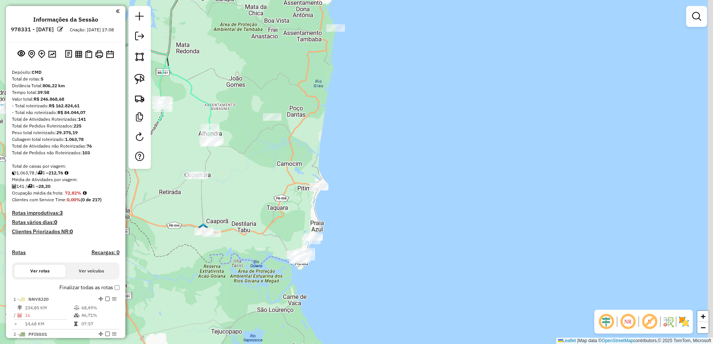
drag, startPoint x: 370, startPoint y: 156, endPoint x: 312, endPoint y: 157, distance: 59.0
click at [335, 175] on div "Janela de atendimento Grade de atendimento Capacidade Transportadoras Veículos …" at bounding box center [356, 172] width 713 height 344
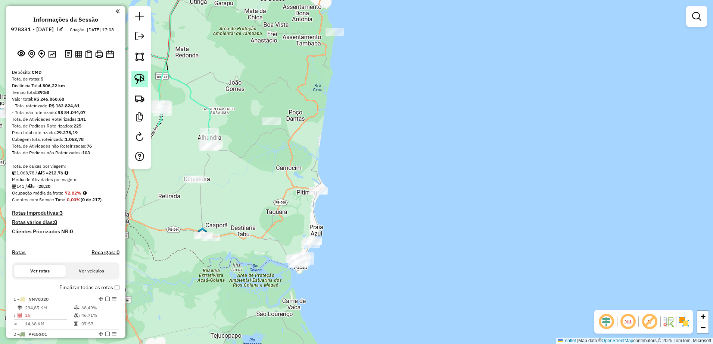
click at [141, 80] on img at bounding box center [139, 79] width 10 height 10
drag, startPoint x: 311, startPoint y: 176, endPoint x: 357, endPoint y: 190, distance: 47.8
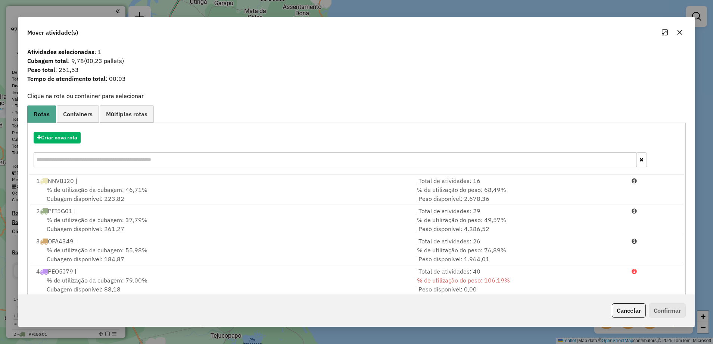
click at [683, 34] on button "button" at bounding box center [679, 32] width 12 height 12
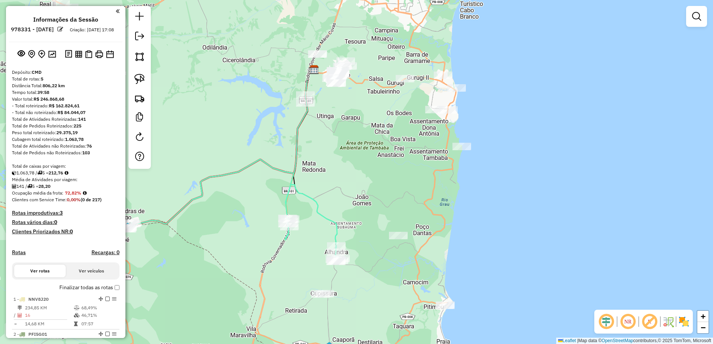
drag, startPoint x: 421, startPoint y: 127, endPoint x: 547, endPoint y: 244, distance: 172.4
click at [547, 244] on div "Janela de atendimento Grade de atendimento Capacidade Transportadoras Veículos …" at bounding box center [356, 172] width 713 height 344
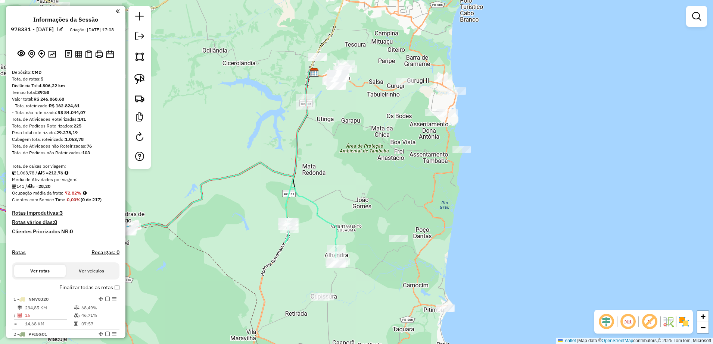
drag, startPoint x: 423, startPoint y: 206, endPoint x: 469, endPoint y: 222, distance: 48.6
click at [469, 222] on div "Janela de atendimento Grade de atendimento Capacidade Transportadoras Veículos …" at bounding box center [356, 172] width 713 height 344
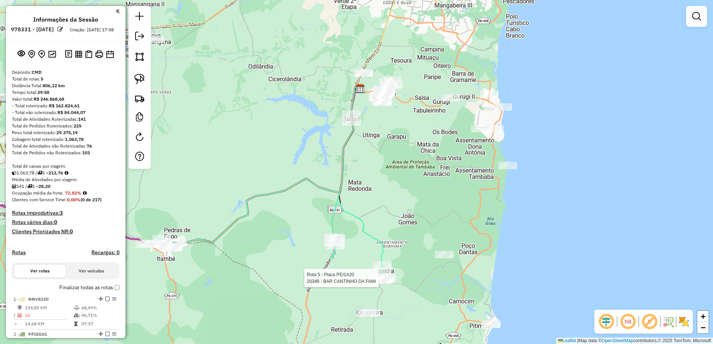
select select "**********"
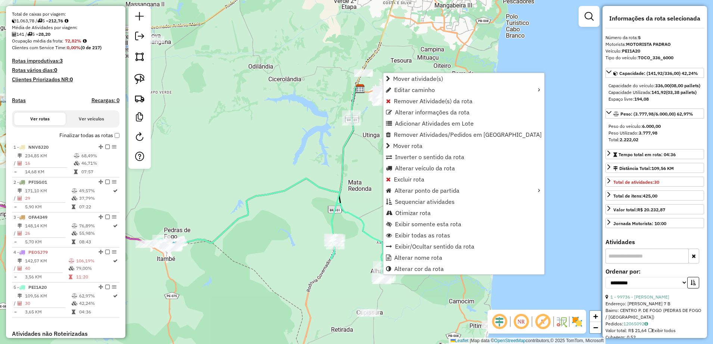
scroll to position [285, 0]
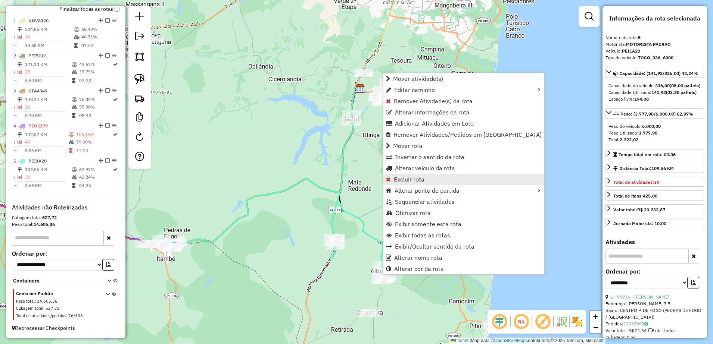
click at [423, 182] on span "Excluir rota" at bounding box center [409, 179] width 31 height 6
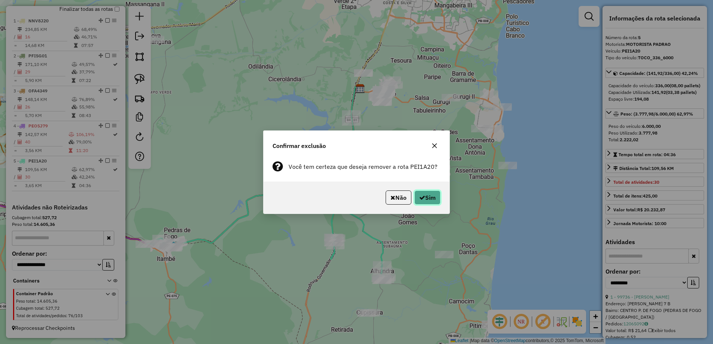
click at [425, 200] on button "Sim" at bounding box center [427, 198] width 26 height 14
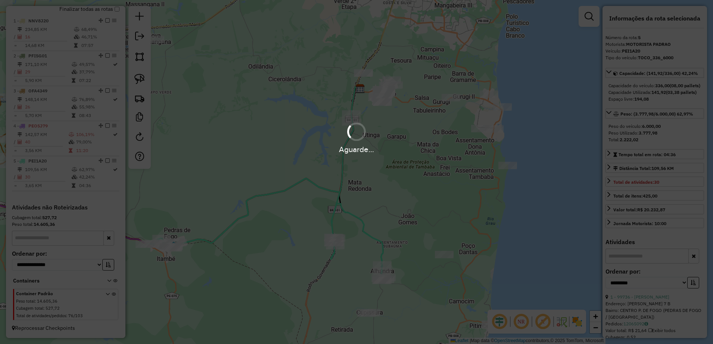
scroll to position [250, 0]
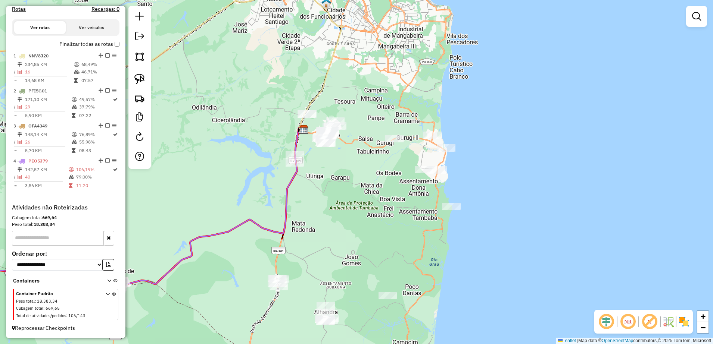
drag, startPoint x: 359, startPoint y: 185, endPoint x: 386, endPoint y: 195, distance: 29.1
click at [386, 195] on div "Janela de atendimento Grade de atendimento Capacidade Transportadoras Veículos …" at bounding box center [356, 172] width 713 height 344
click at [698, 13] on em at bounding box center [696, 16] width 9 height 9
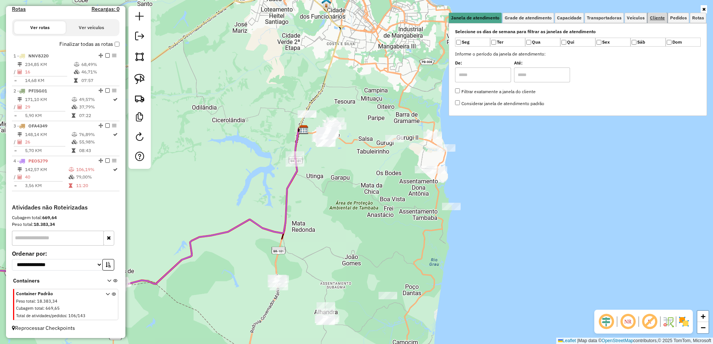
click at [656, 19] on span "Cliente" at bounding box center [657, 18] width 15 height 4
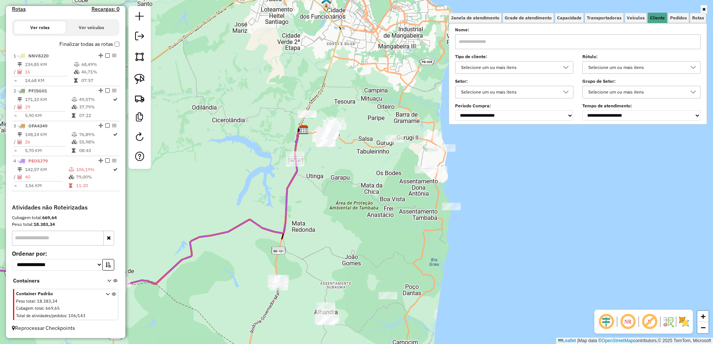
click at [494, 42] on input "text" at bounding box center [578, 41] width 246 height 15
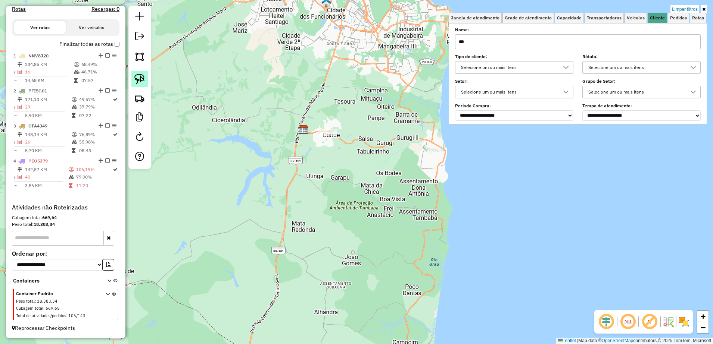
click at [137, 78] on img at bounding box center [139, 79] width 10 height 10
drag, startPoint x: 313, startPoint y: 113, endPoint x: 347, endPoint y: 129, distance: 37.2
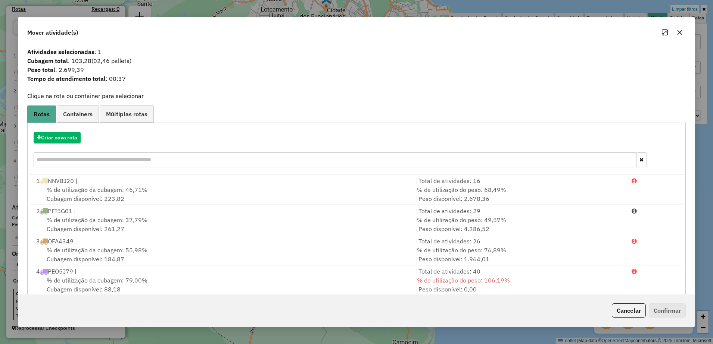
click at [666, 37] on button "Maximize" at bounding box center [665, 32] width 12 height 12
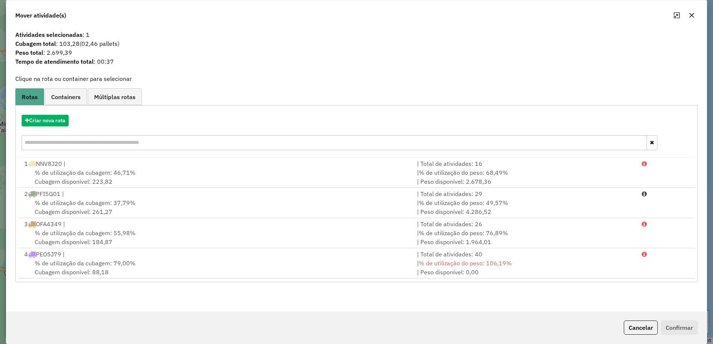
click at [695, 16] on button "button" at bounding box center [691, 15] width 12 height 12
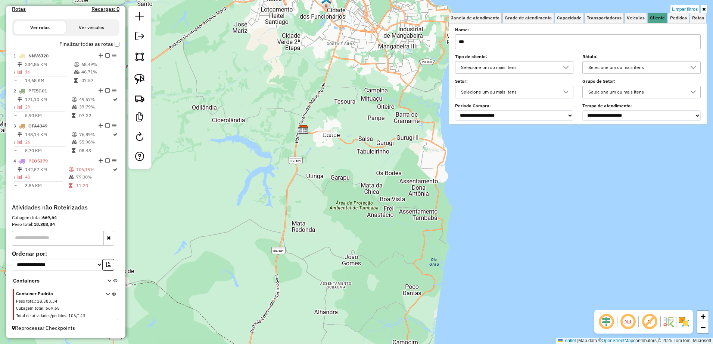
click at [611, 40] on input "***" at bounding box center [578, 41] width 246 height 15
type input "*****"
click at [143, 75] on img at bounding box center [139, 79] width 10 height 10
drag, startPoint x: 416, startPoint y: 169, endPoint x: 440, endPoint y: 150, distance: 30.1
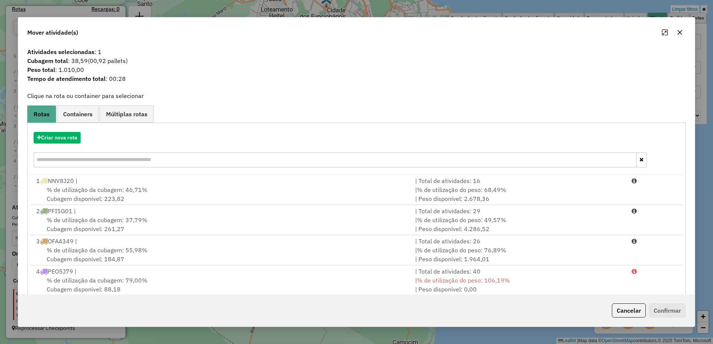
click at [680, 30] on icon "button" at bounding box center [679, 32] width 6 height 6
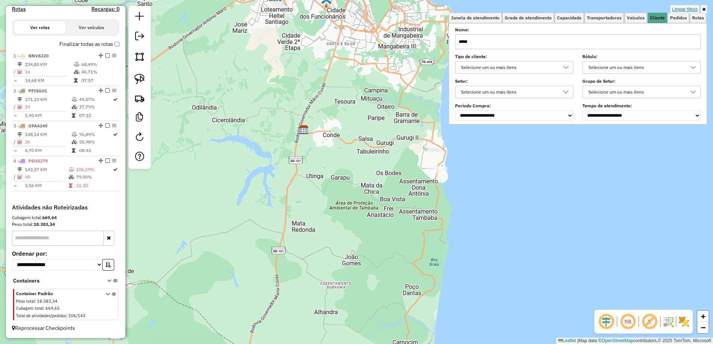
click at [686, 9] on link "Limpar filtros" at bounding box center [684, 9] width 29 height 8
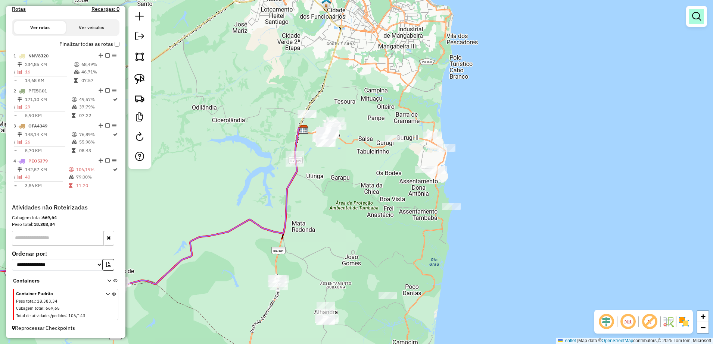
click at [699, 16] on em at bounding box center [696, 16] width 9 height 9
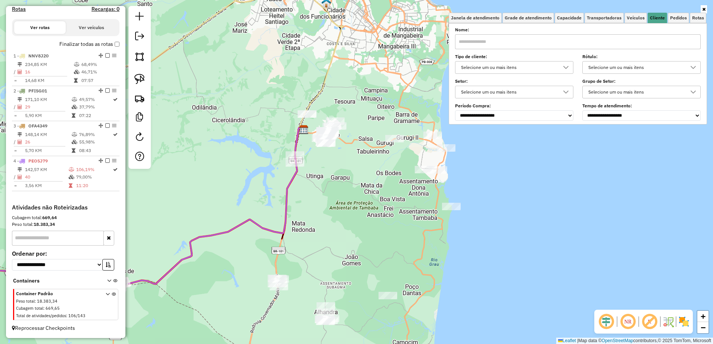
click at [482, 41] on input "text" at bounding box center [578, 41] width 246 height 15
click at [390, 78] on div "Janela de atendimento Grade de atendimento Capacidade Transportadoras Veículos …" at bounding box center [356, 172] width 713 height 344
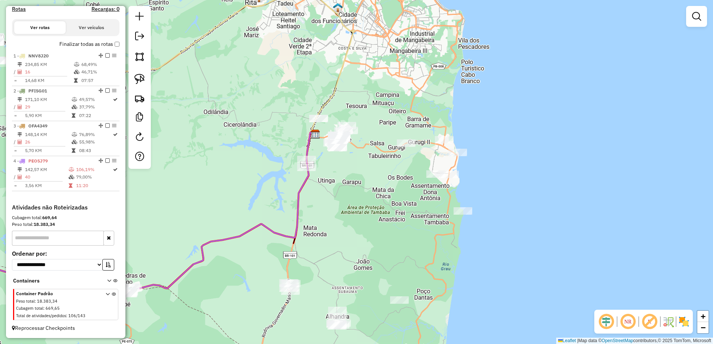
click at [402, 86] on div "Janela de atendimento Grade de atendimento Capacidade Transportadoras Veículos …" at bounding box center [356, 172] width 713 height 344
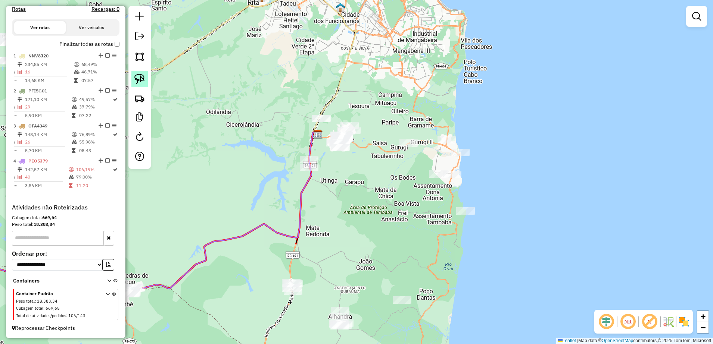
click at [137, 81] on img at bounding box center [139, 79] width 10 height 10
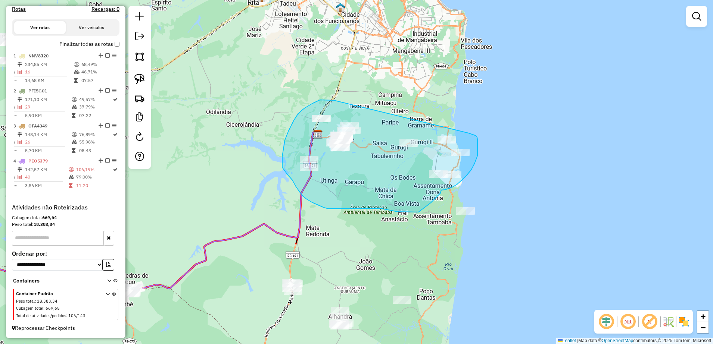
drag, startPoint x: 320, startPoint y: 100, endPoint x: 468, endPoint y: 133, distance: 152.2
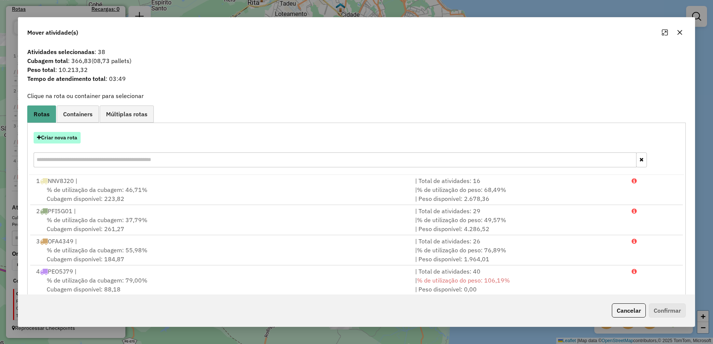
click at [51, 138] on button "Criar nova rota" at bounding box center [57, 138] width 47 height 12
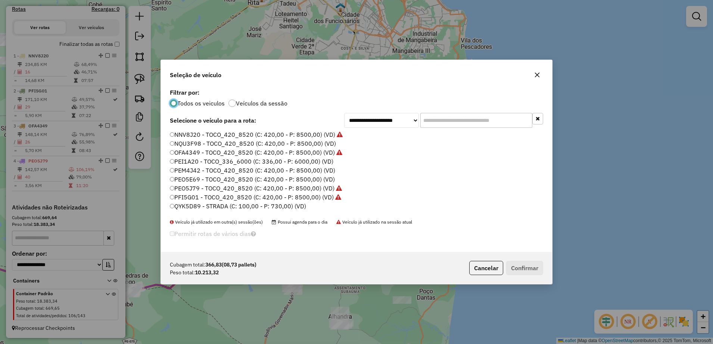
scroll to position [25, 0]
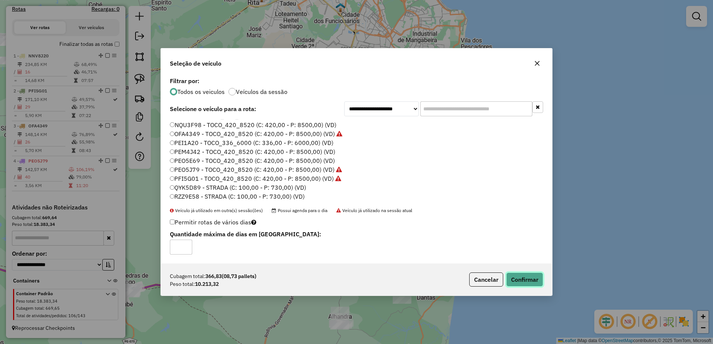
click at [510, 279] on button "Confirmar" at bounding box center [524, 280] width 37 height 14
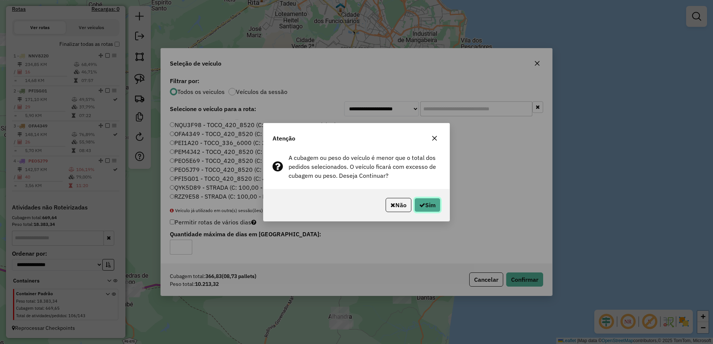
click at [429, 206] on button "Sim" at bounding box center [427, 205] width 26 height 14
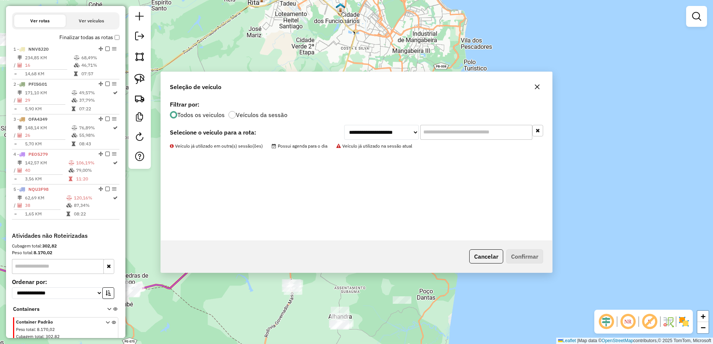
scroll to position [285, 0]
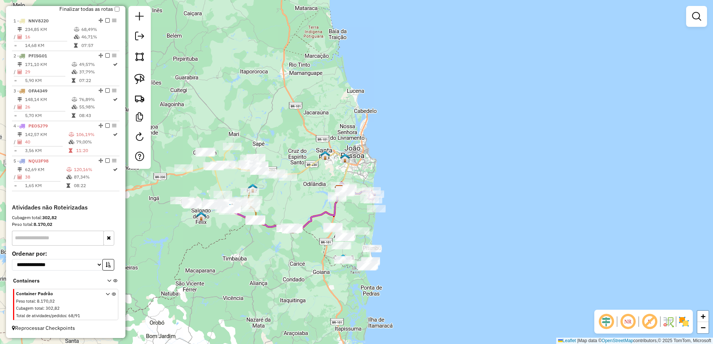
click at [287, 189] on div "Janela de atendimento Grade de atendimento Capacidade Transportadoras Veículos …" at bounding box center [356, 172] width 713 height 344
click at [693, 16] on em at bounding box center [696, 16] width 9 height 9
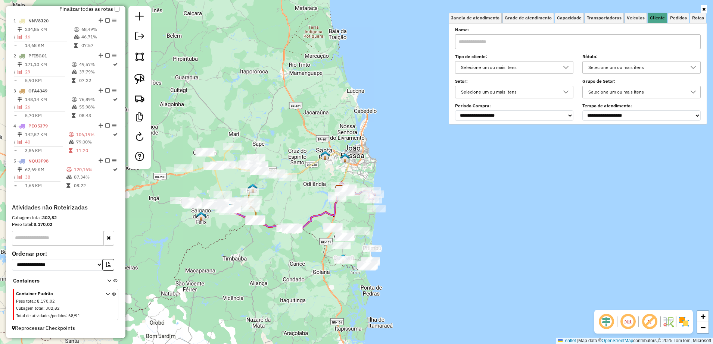
click at [573, 41] on input "text" at bounding box center [578, 41] width 246 height 15
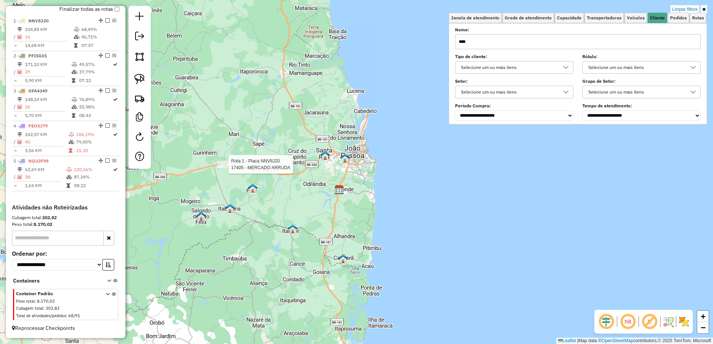
type input "****"
select select "**********"
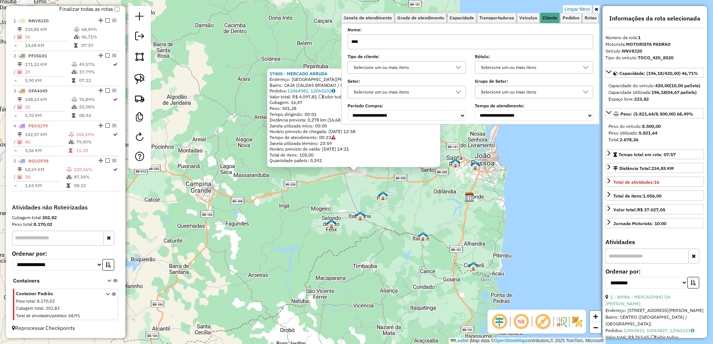
click at [337, 190] on div "17405 - MERCADO [PERSON_NAME]: Rua [PERSON_NAME] de Santana SN Bairro: CAJA (CA…" at bounding box center [356, 172] width 713 height 344
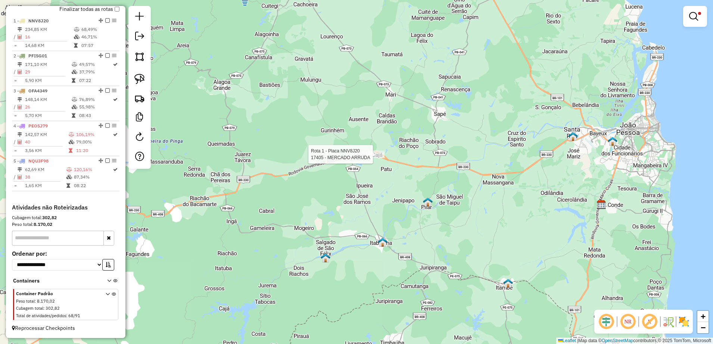
select select "**********"
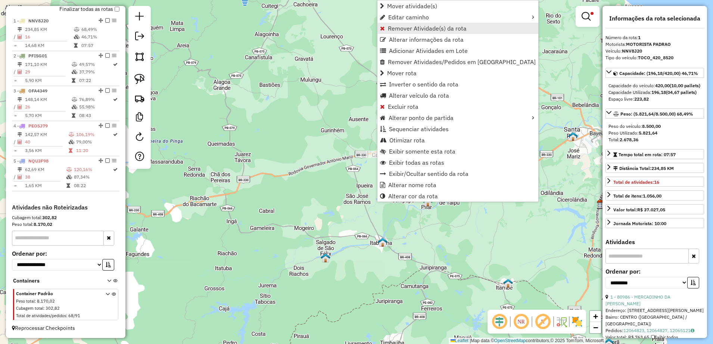
click at [422, 31] on span "Remover Atividade(s) da rota" at bounding box center [427, 28] width 79 height 6
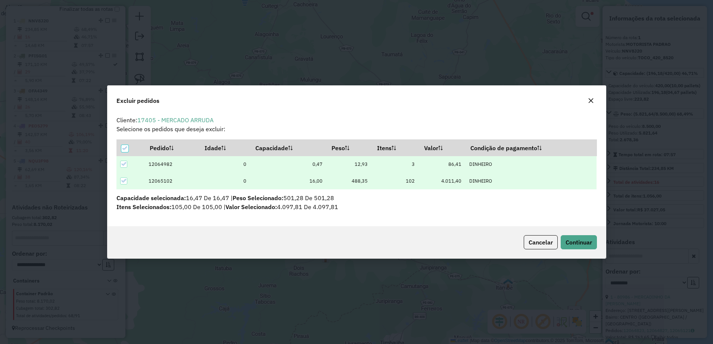
scroll to position [0, 0]
click at [588, 243] on span "Continuar" at bounding box center [578, 242] width 26 height 7
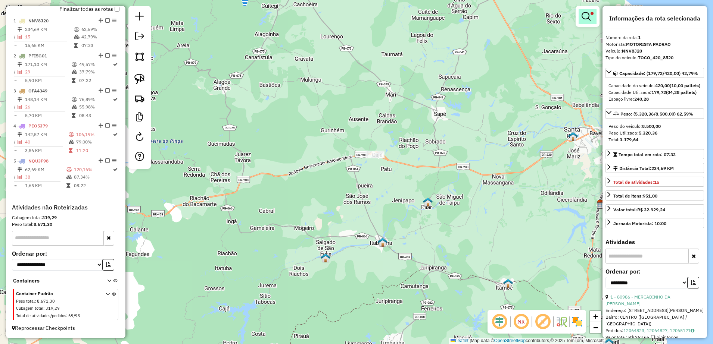
click at [587, 9] on link at bounding box center [587, 16] width 18 height 15
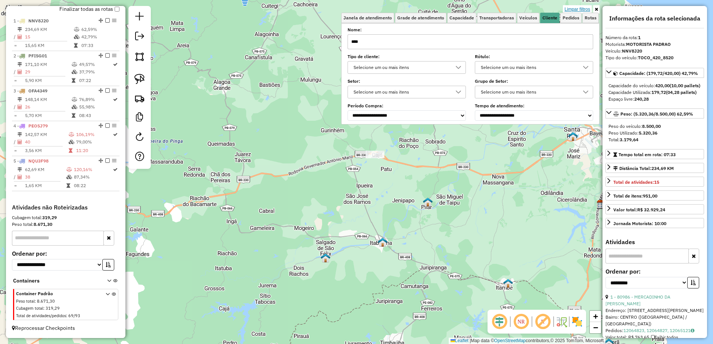
click at [581, 8] on link "Limpar filtros" at bounding box center [577, 9] width 29 height 8
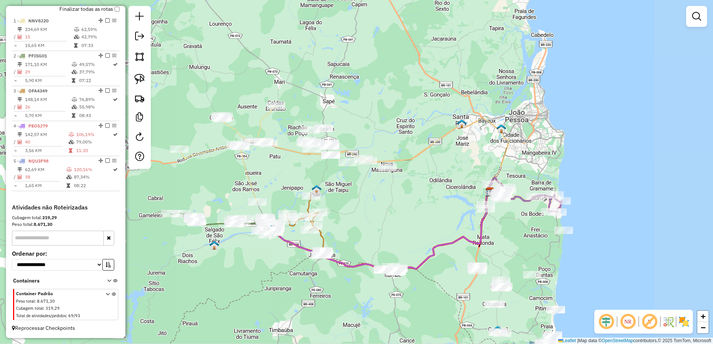
drag, startPoint x: 497, startPoint y: 215, endPoint x: 389, endPoint y: 203, distance: 109.3
click at [389, 203] on div "Janela de atendimento Grade de atendimento Capacidade Transportadoras Veículos …" at bounding box center [356, 172] width 713 height 344
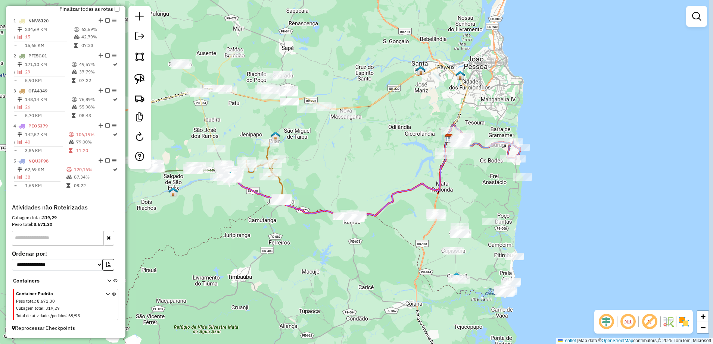
drag, startPoint x: 425, startPoint y: 239, endPoint x: 384, endPoint y: 185, distance: 67.3
click at [384, 185] on div "Janela de atendimento Grade de atendimento Capacidade Transportadoras Veículos …" at bounding box center [356, 172] width 713 height 344
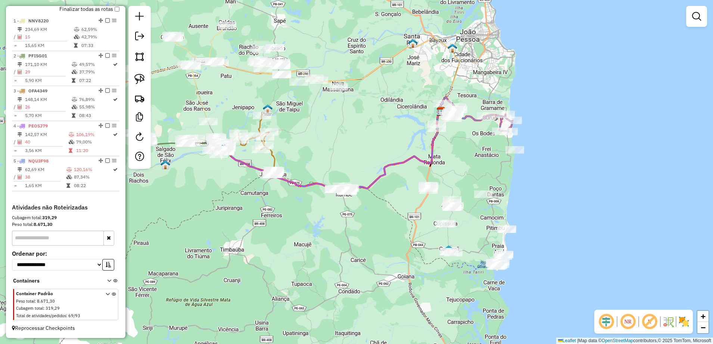
drag, startPoint x: 376, startPoint y: 187, endPoint x: 368, endPoint y: 158, distance: 30.7
click at [368, 159] on div "Janela de atendimento Grade de atendimento Capacidade Transportadoras Veículos …" at bounding box center [356, 172] width 713 height 344
click at [137, 78] on img at bounding box center [139, 79] width 10 height 10
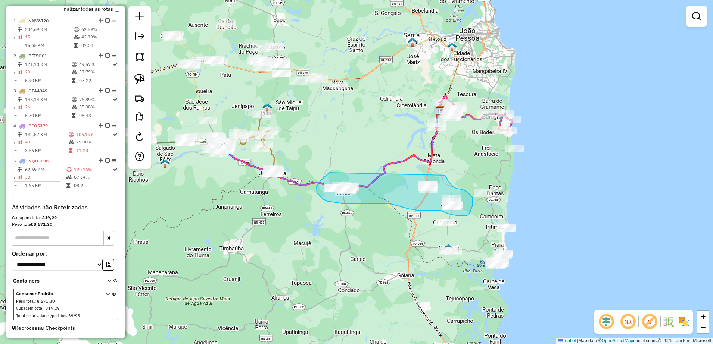
drag, startPoint x: 325, startPoint y: 176, endPoint x: 444, endPoint y: 175, distance: 119.0
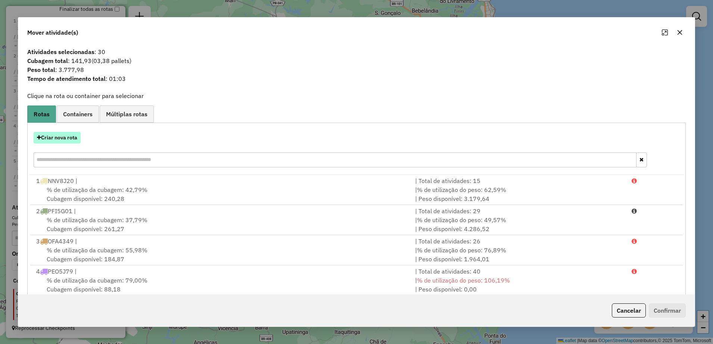
click at [65, 135] on button "Criar nova rota" at bounding box center [57, 138] width 47 height 12
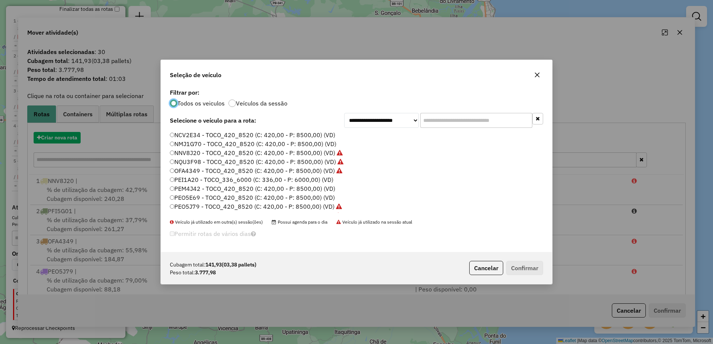
scroll to position [4, 2]
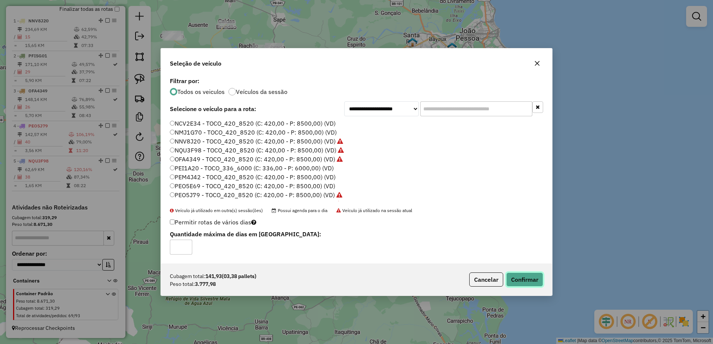
click at [527, 279] on button "Confirmar" at bounding box center [524, 280] width 37 height 14
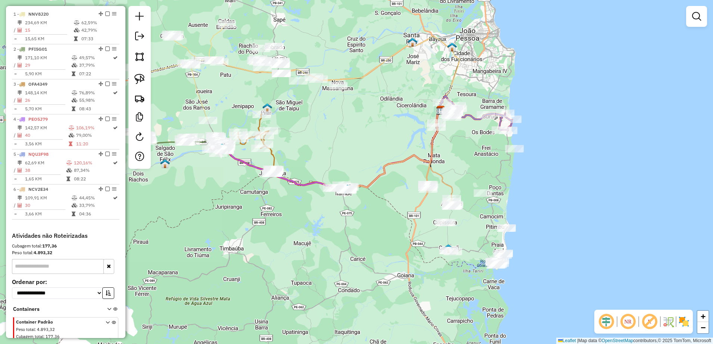
click at [692, 16] on em at bounding box center [696, 16] width 9 height 9
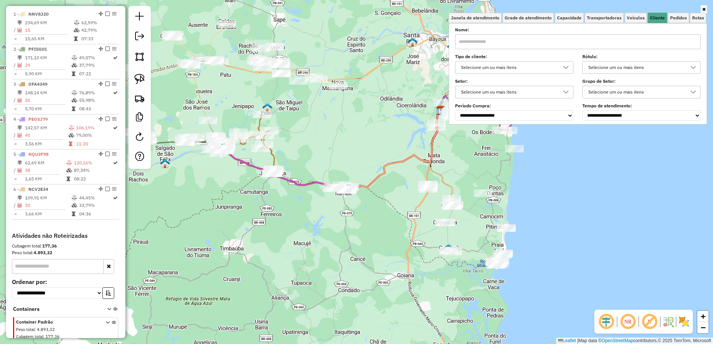
click at [569, 40] on input "text" at bounding box center [578, 41] width 246 height 15
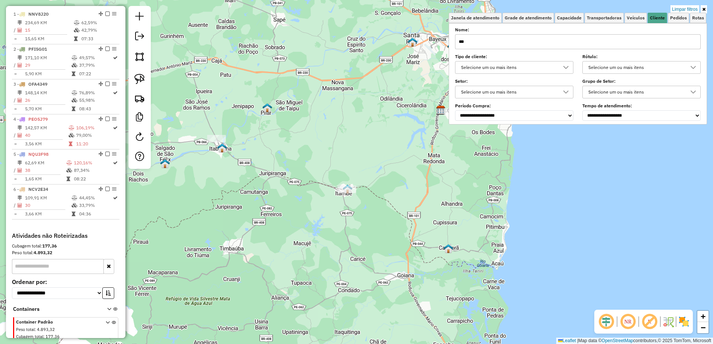
type input "***"
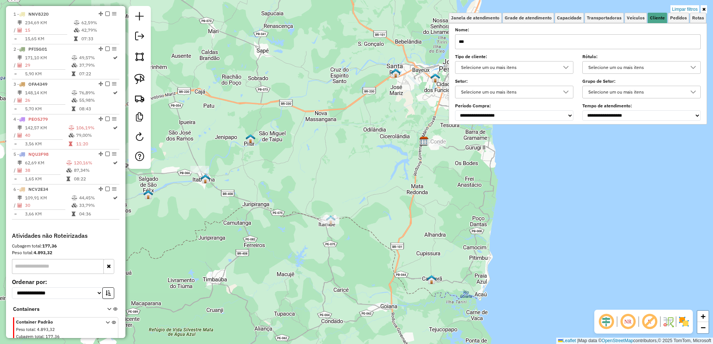
drag, startPoint x: 463, startPoint y: 160, endPoint x: 430, endPoint y: 215, distance: 64.2
click at [431, 215] on div "Limpar filtros Janela de atendimento Grade de atendimento Capacidade Transporta…" at bounding box center [356, 172] width 713 height 344
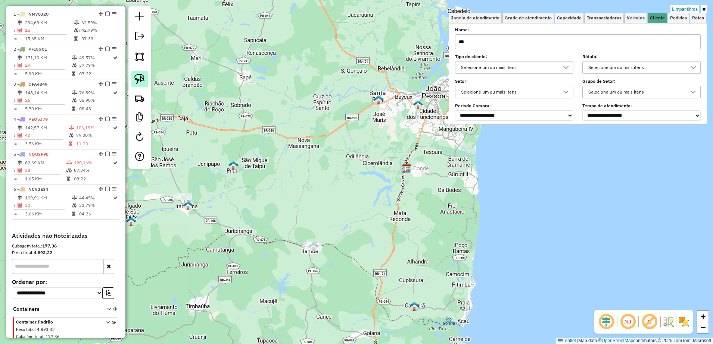
click at [144, 75] on img at bounding box center [139, 79] width 10 height 10
drag, startPoint x: 404, startPoint y: 162, endPoint x: 441, endPoint y: 167, distance: 36.9
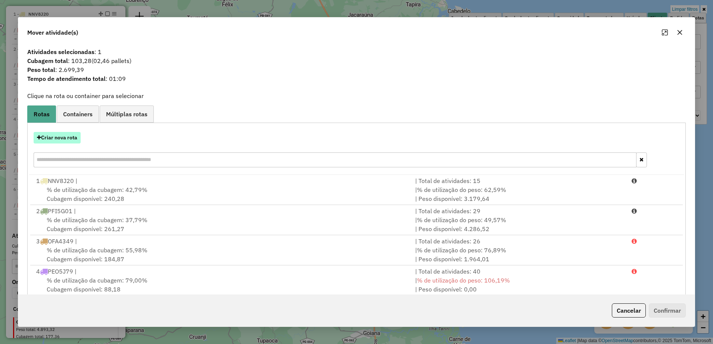
click at [69, 141] on button "Criar nova rota" at bounding box center [57, 138] width 47 height 12
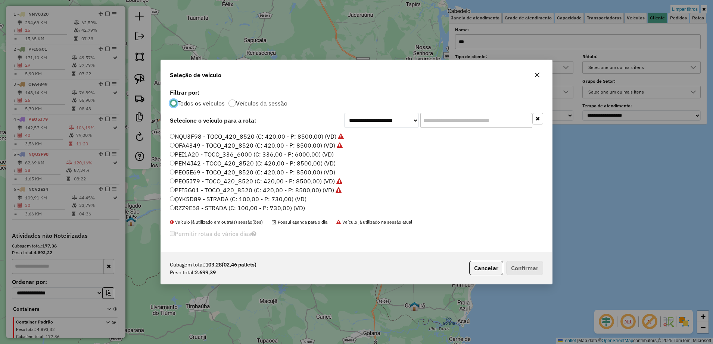
scroll to position [0, 0]
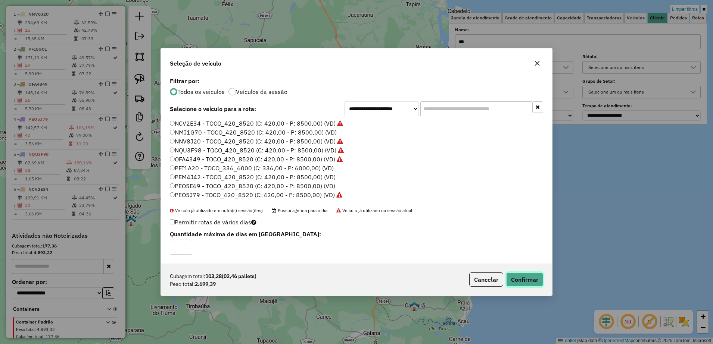
click at [522, 281] on button "Confirmar" at bounding box center [524, 280] width 37 height 14
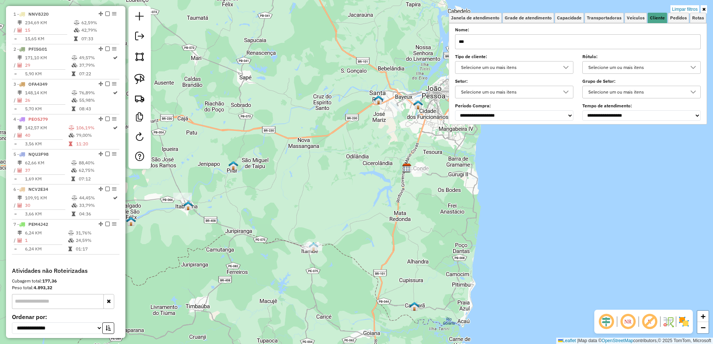
click at [565, 36] on input "***" at bounding box center [578, 41] width 246 height 15
type input "******"
click at [139, 72] on link at bounding box center [139, 79] width 16 height 16
drag, startPoint x: 457, startPoint y: 178, endPoint x: 492, endPoint y: 178, distance: 34.3
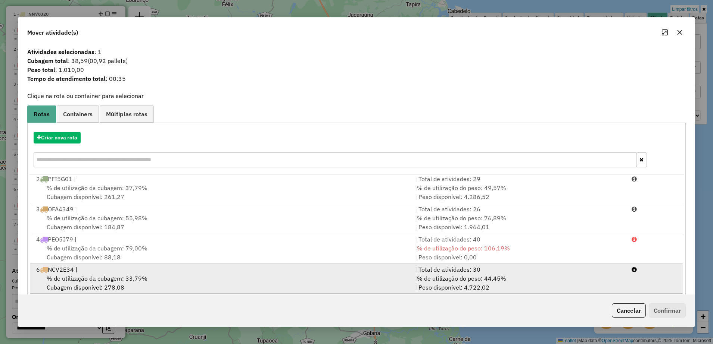
scroll to position [42, 0]
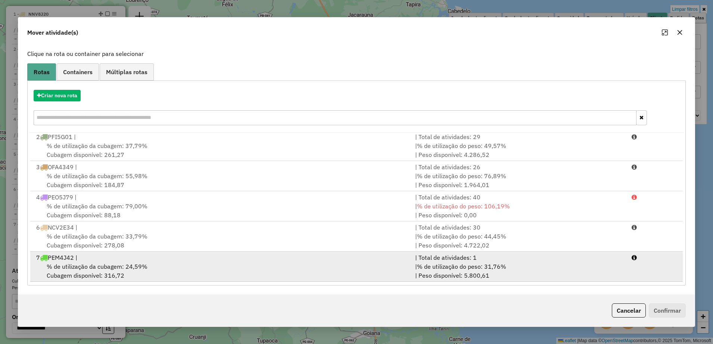
click at [196, 262] on div "% de utilização da cubagem: 24,59% Cubagem disponível: 316,72" at bounding box center [221, 271] width 379 height 18
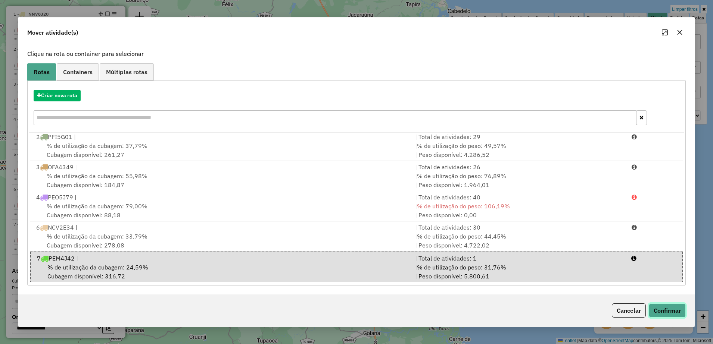
click at [663, 313] on button "Confirmar" at bounding box center [666, 311] width 37 height 14
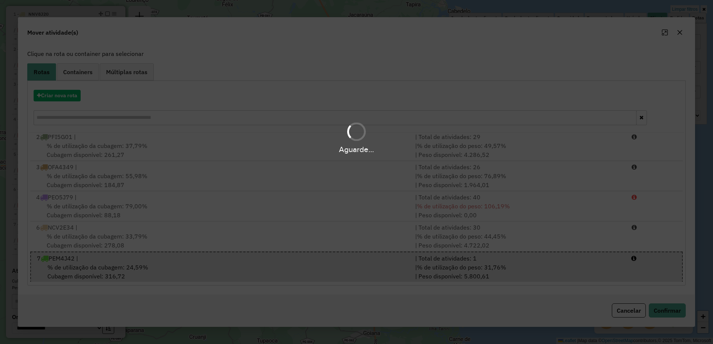
scroll to position [0, 0]
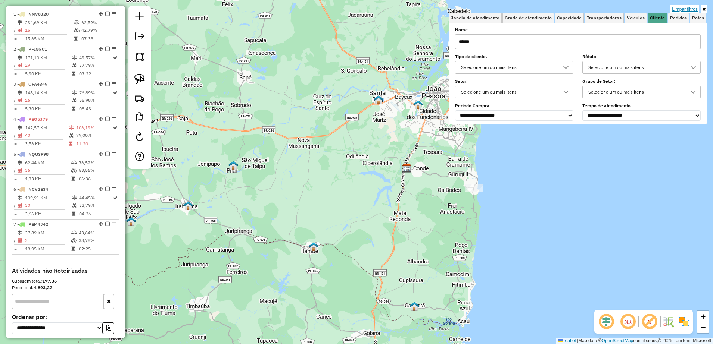
click at [684, 6] on link "Limpar filtros" at bounding box center [684, 9] width 29 height 8
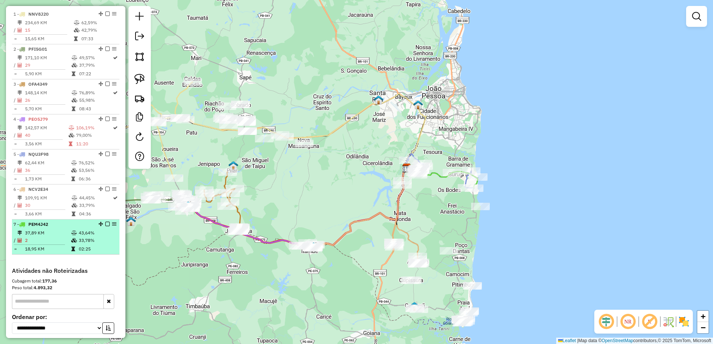
click at [41, 237] on td "37,89 KM" at bounding box center [48, 232] width 46 height 7
select select "**********"
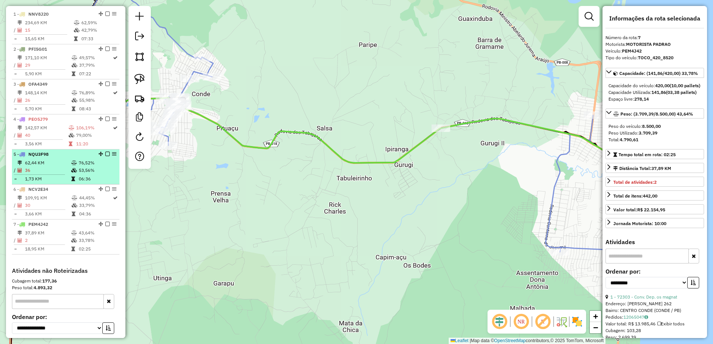
click at [44, 165] on li "5 - NQU3F98 62,44 KM 76,52% / 36 53,56% = 1,73 KM 06:36" at bounding box center [65, 167] width 107 height 35
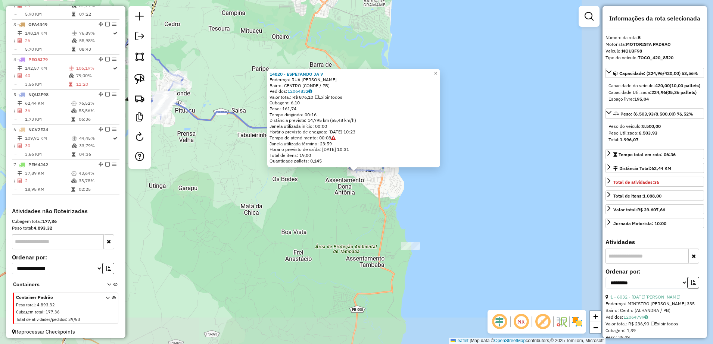
scroll to position [356, 0]
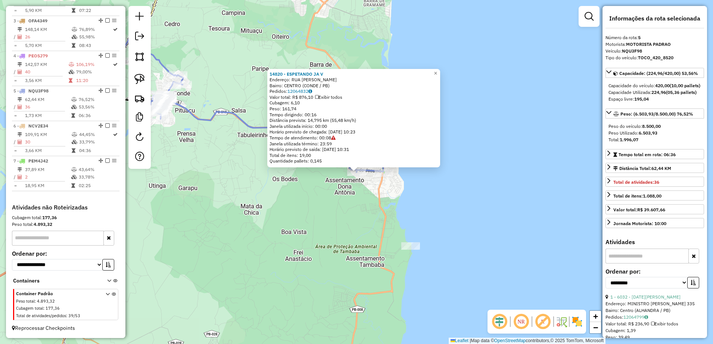
click at [396, 215] on div "14820 - ESPETANDO JA V Endereço: RUA ADEMARIO REGIS SN Bairro: CENTRO (CONDE / …" at bounding box center [356, 172] width 713 height 344
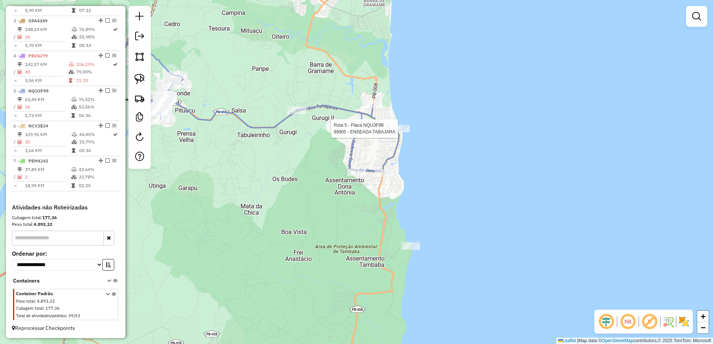
select select "**********"
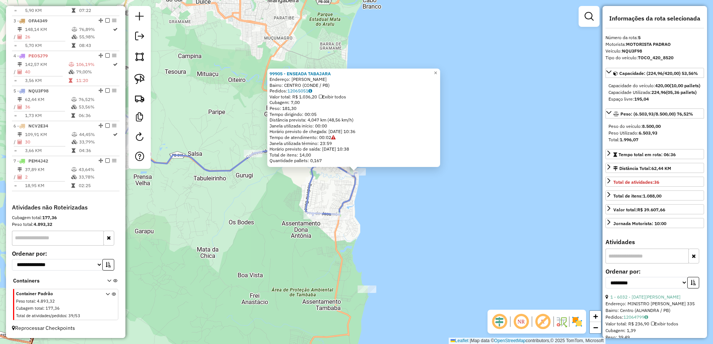
click at [375, 207] on div "99905 - ENSEADA TABAJARA Endereço: SILVANO FERREIRA SN Bairro: CENTRO (CONDE / …" at bounding box center [356, 172] width 713 height 344
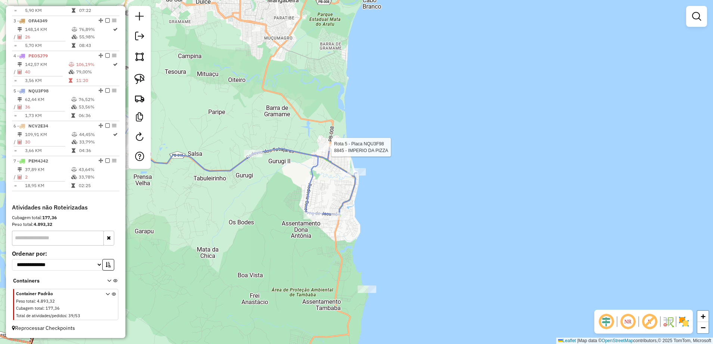
select select "**********"
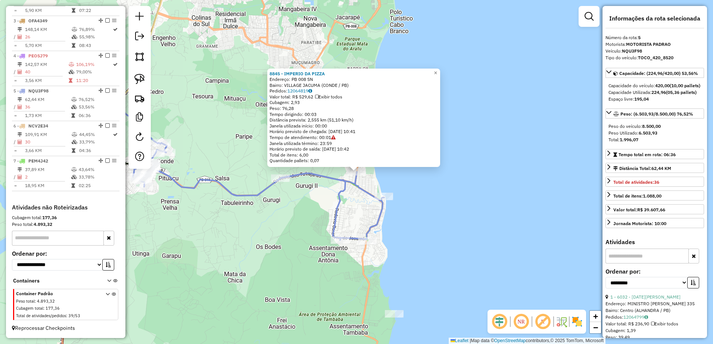
click at [326, 198] on div "8845 - IMPERIO DA PIZZA Endereço: PB 008 SN Bairro: VILLAGE JACUMA (CONDE / [GE…" at bounding box center [356, 172] width 713 height 344
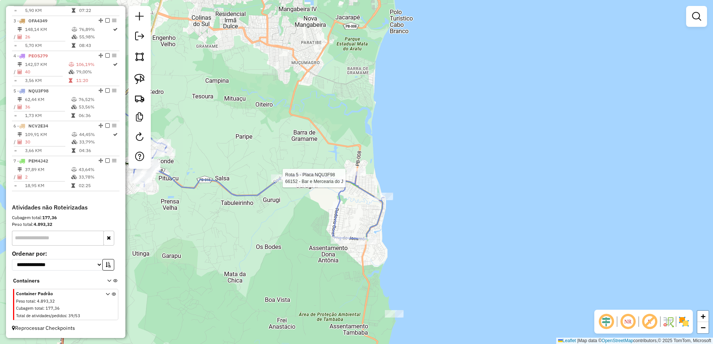
select select "**********"
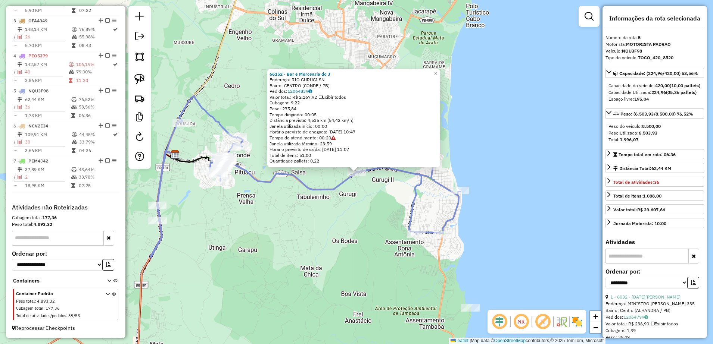
click at [337, 214] on div "66152 - Bar e Mercearia do J Endereço: RIO GURUGI SN Bairro: CENTRO (CONDE / PB…" at bounding box center [356, 172] width 713 height 344
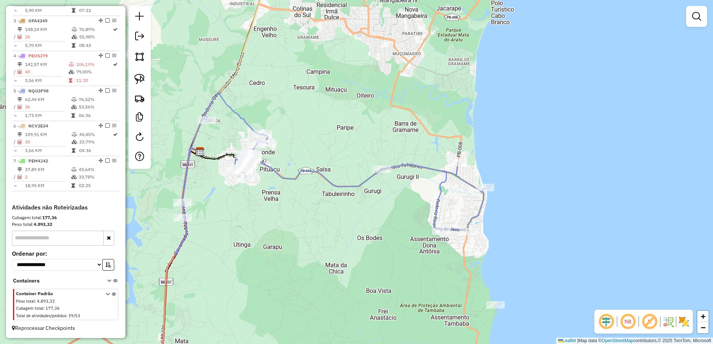
drag, startPoint x: 430, startPoint y: 209, endPoint x: 456, endPoint y: 206, distance: 25.5
click at [456, 206] on div "Janela de atendimento Grade de atendimento Capacidade Transportadoras Veículos …" at bounding box center [356, 172] width 713 height 344
click at [139, 82] on img at bounding box center [139, 79] width 10 height 10
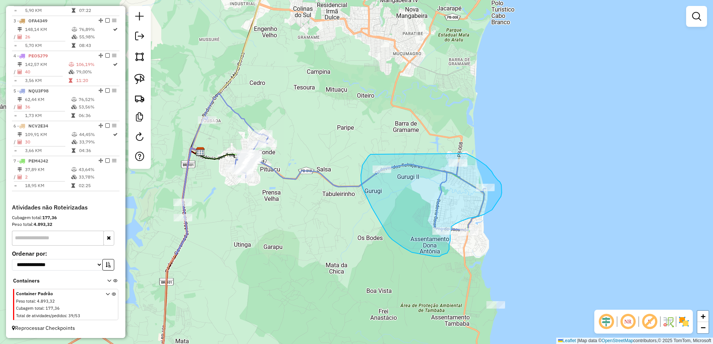
drag, startPoint x: 365, startPoint y: 162, endPoint x: 464, endPoint y: 154, distance: 99.9
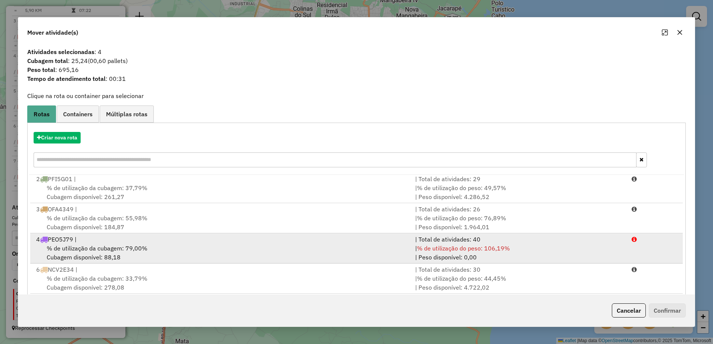
scroll to position [42, 0]
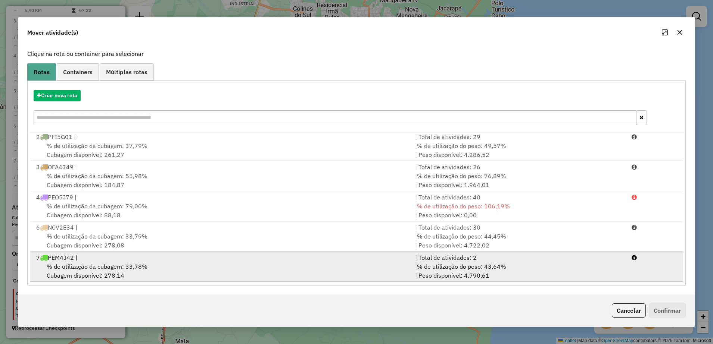
click at [132, 263] on span "% de utilização da cubagem: 33,78%" at bounding box center [97, 266] width 101 height 7
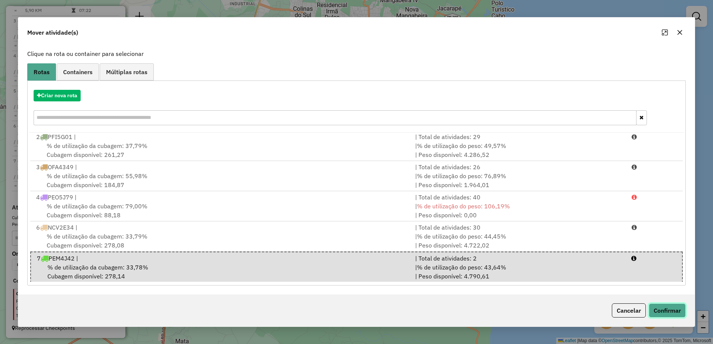
click at [659, 311] on button "Confirmar" at bounding box center [666, 311] width 37 height 14
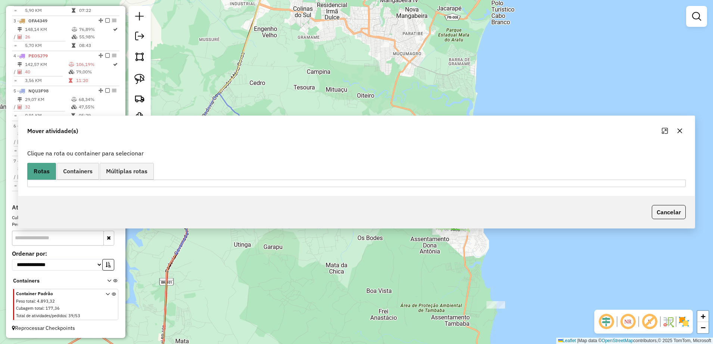
scroll to position [0, 0]
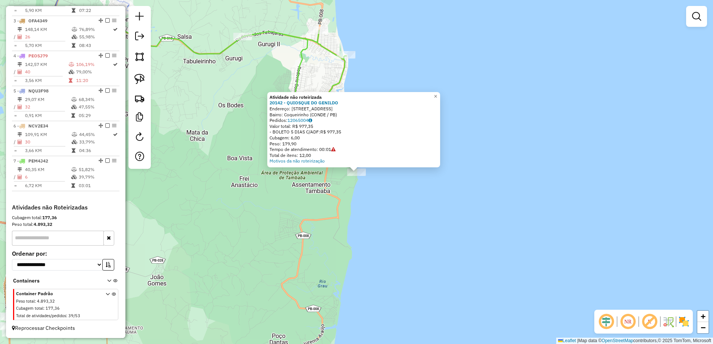
click at [371, 232] on div "Atividade não roteirizada 20142 - QUIOSQUE DO GENILDO Endereço: R PRAIA DE COQU…" at bounding box center [356, 172] width 713 height 344
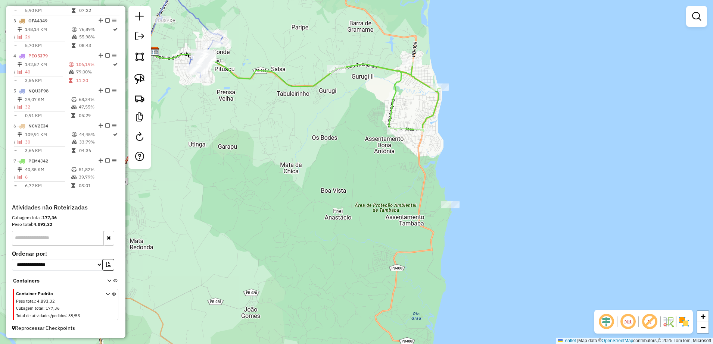
drag, startPoint x: 276, startPoint y: 166, endPoint x: 493, endPoint y: 222, distance: 224.5
click at [493, 222] on div "Janela de atendimento Grade de atendimento Capacidade Transportadoras Veículos …" at bounding box center [356, 172] width 713 height 344
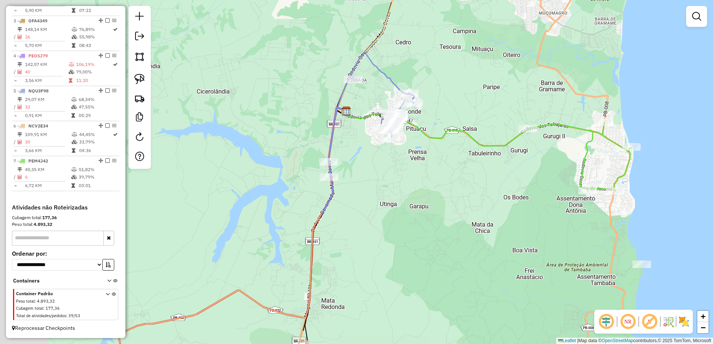
drag, startPoint x: 484, startPoint y: 187, endPoint x: 504, endPoint y: 193, distance: 20.2
click at [504, 193] on div "Janela de atendimento Grade de atendimento Capacidade Transportadoras Veículos …" at bounding box center [356, 172] width 713 height 344
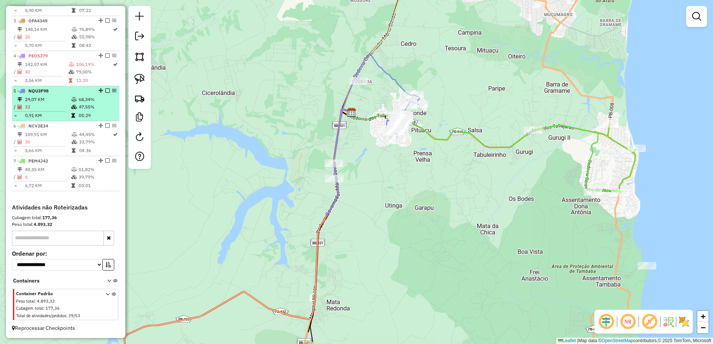
click at [52, 99] on td "29,07 KM" at bounding box center [48, 99] width 46 height 7
select select "**********"
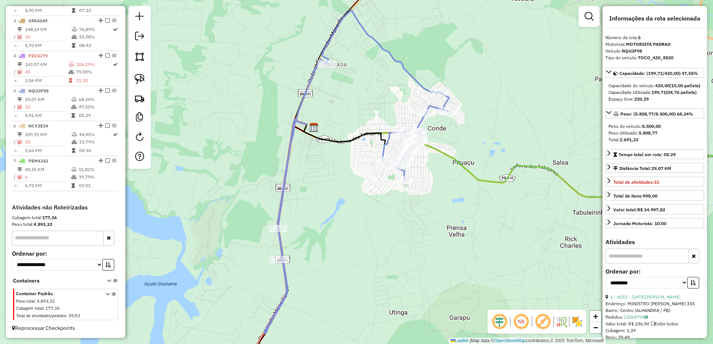
click at [379, 216] on div "Janela de atendimento Grade de atendimento Capacidade Transportadoras Veículos …" at bounding box center [356, 172] width 713 height 344
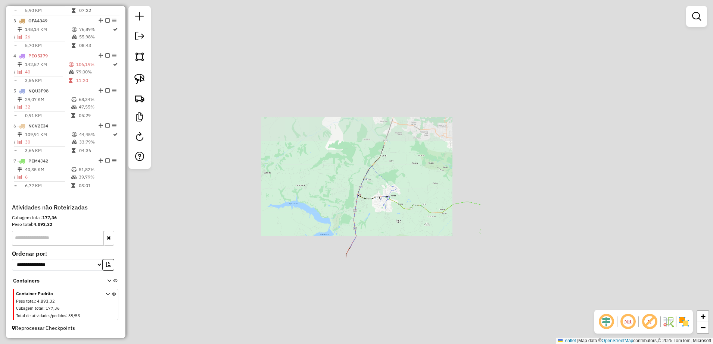
click at [401, 162] on div "Janela de atendimento Grade de atendimento Capacidade Transportadoras Veículos …" at bounding box center [356, 172] width 713 height 344
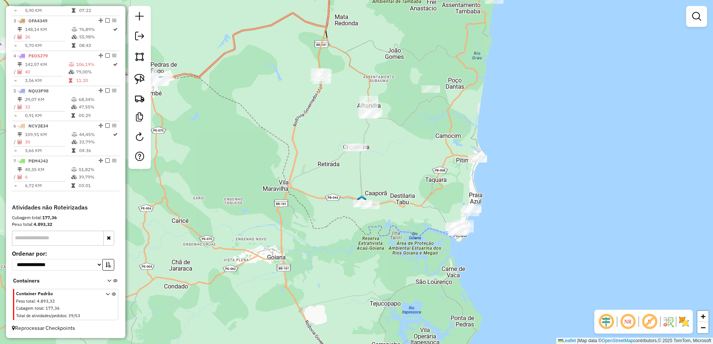
drag, startPoint x: 412, startPoint y: 283, endPoint x: 420, endPoint y: 155, distance: 128.7
click at [420, 155] on div "Janela de atendimento Grade de atendimento Capacidade Transportadoras Veículos …" at bounding box center [356, 172] width 713 height 344
click at [137, 77] on img at bounding box center [139, 79] width 10 height 10
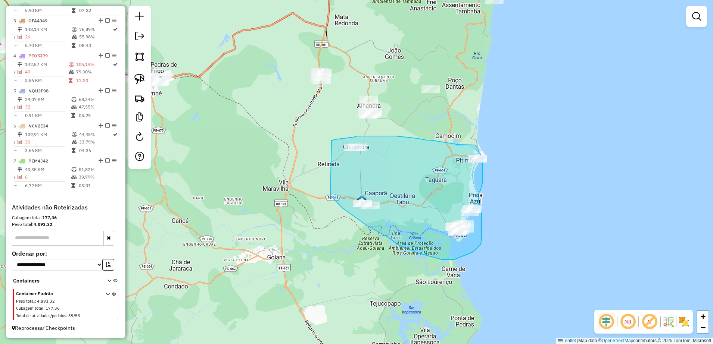
drag, startPoint x: 330, startPoint y: 196, endPoint x: 331, endPoint y: 141, distance: 54.1
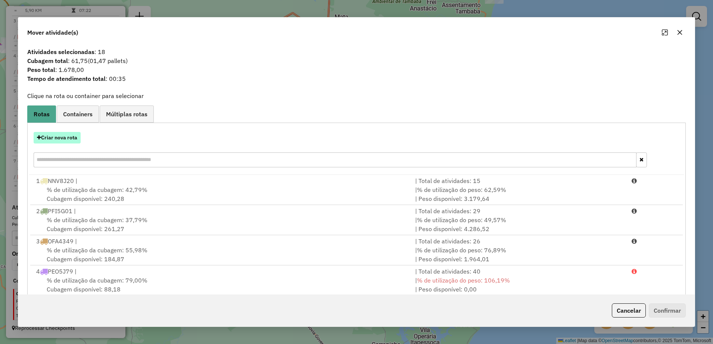
click at [65, 139] on button "Criar nova rota" at bounding box center [57, 138] width 47 height 12
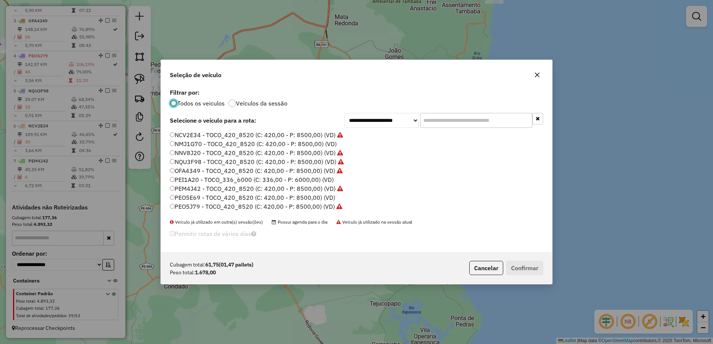
scroll to position [4, 2]
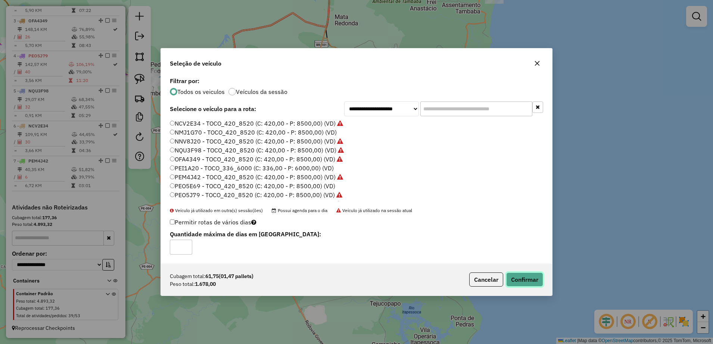
click at [526, 277] on button "Confirmar" at bounding box center [524, 280] width 37 height 14
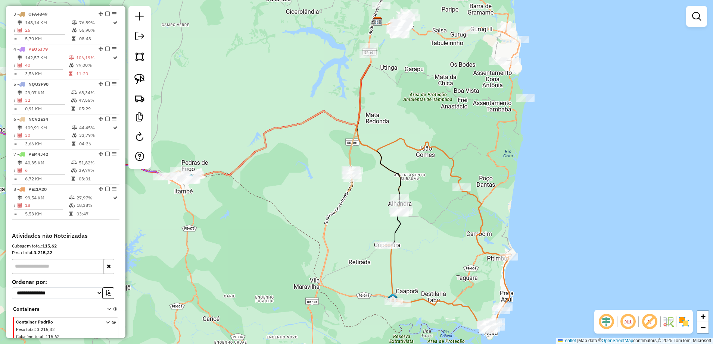
drag, startPoint x: 414, startPoint y: 176, endPoint x: 447, endPoint y: 266, distance: 95.4
click at [445, 276] on div "Janela de atendimento Grade de atendimento Capacidade Transportadoras Veículos …" at bounding box center [356, 172] width 713 height 344
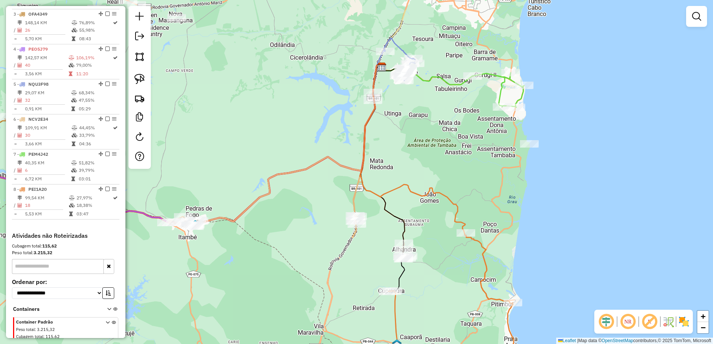
drag, startPoint x: 466, startPoint y: 232, endPoint x: 464, endPoint y: 251, distance: 19.1
click at [465, 259] on div "Janela de atendimento Grade de atendimento Capacidade Transportadoras Veículos …" at bounding box center [356, 172] width 713 height 344
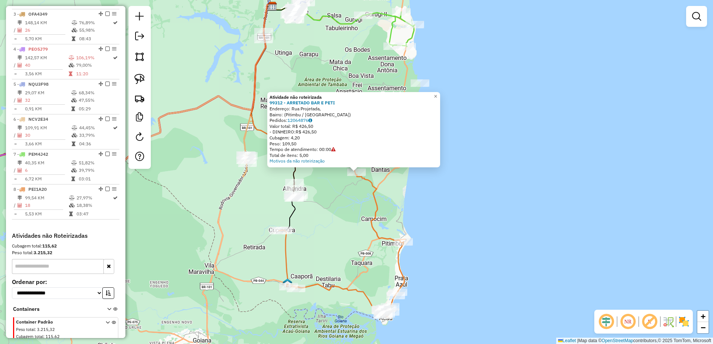
click at [402, 207] on div "Atividade não roteirizada 99312 - ARRETADO BAR E PETI Endereço: Rua Projetada, …" at bounding box center [356, 172] width 713 height 344
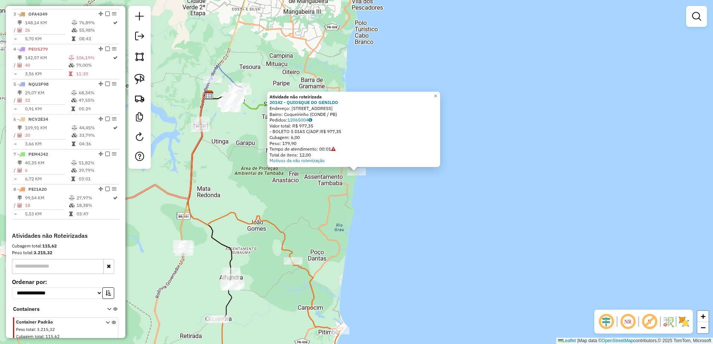
click at [373, 252] on div "Atividade não roteirizada 20142 - QUIOSQUE DO GENILDO Endereço: R PRAIA DE COQU…" at bounding box center [356, 172] width 713 height 344
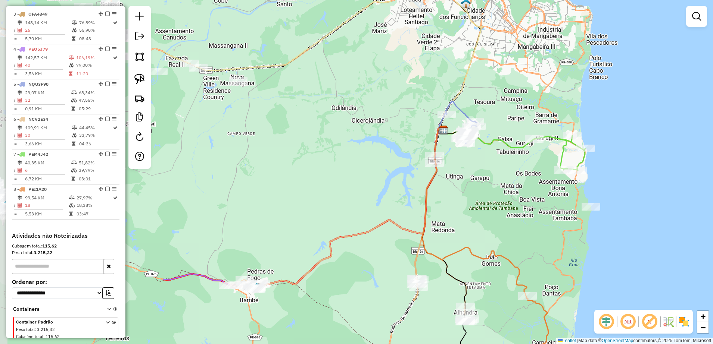
drag, startPoint x: 334, startPoint y: 212, endPoint x: 569, endPoint y: 247, distance: 236.9
click at [569, 247] on div "Janela de atendimento Grade de atendimento Capacidade Transportadoras Veículos …" at bounding box center [356, 172] width 713 height 344
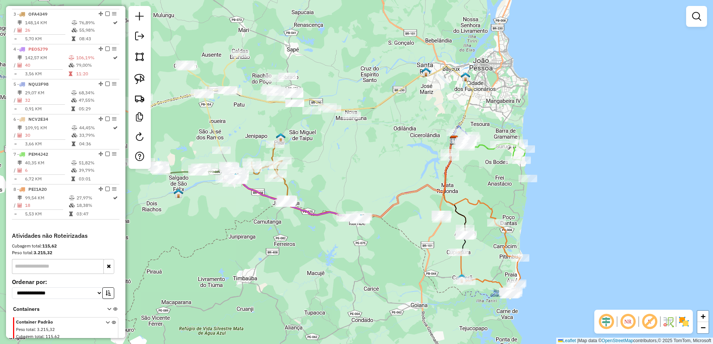
drag, startPoint x: 445, startPoint y: 204, endPoint x: 471, endPoint y: 187, distance: 30.4
click at [471, 187] on div "Janela de atendimento Grade de atendimento Capacidade Transportadoras Veículos …" at bounding box center [356, 172] width 713 height 344
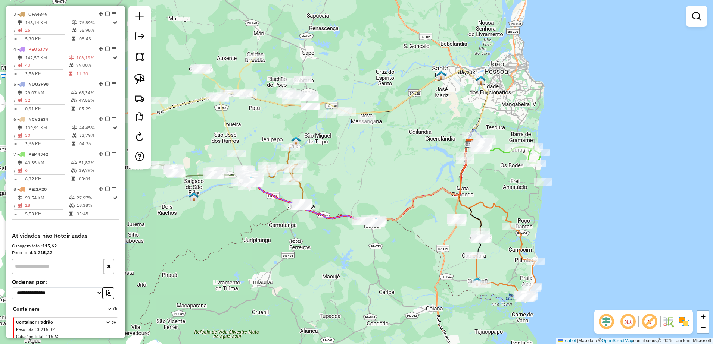
drag, startPoint x: 469, startPoint y: 192, endPoint x: 481, endPoint y: 196, distance: 12.5
click at [481, 196] on div "Janela de atendimento Grade de atendimento Capacidade Transportadoras Veículos …" at bounding box center [356, 172] width 713 height 344
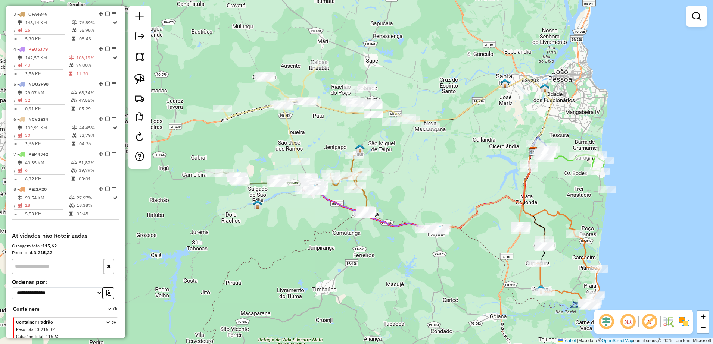
drag, startPoint x: 387, startPoint y: 170, endPoint x: 440, endPoint y: 169, distance: 52.6
click at [440, 170] on div "Janela de atendimento Grade de atendimento Capacidade Transportadoras Veículos …" at bounding box center [356, 172] width 713 height 344
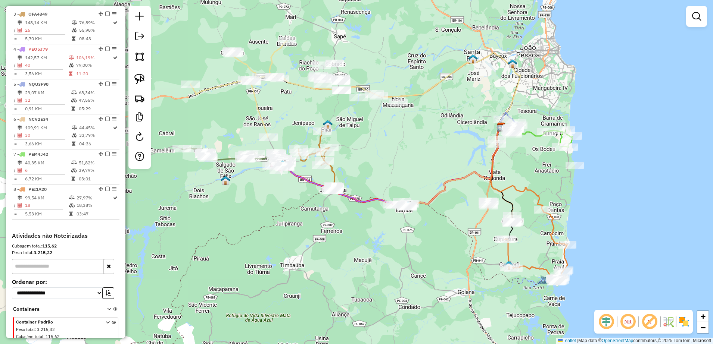
drag, startPoint x: 447, startPoint y: 273, endPoint x: 381, endPoint y: 244, distance: 72.2
click at [381, 244] on div "Janela de atendimento Grade de atendimento Capacidade Transportadoras Veículos …" at bounding box center [356, 172] width 713 height 344
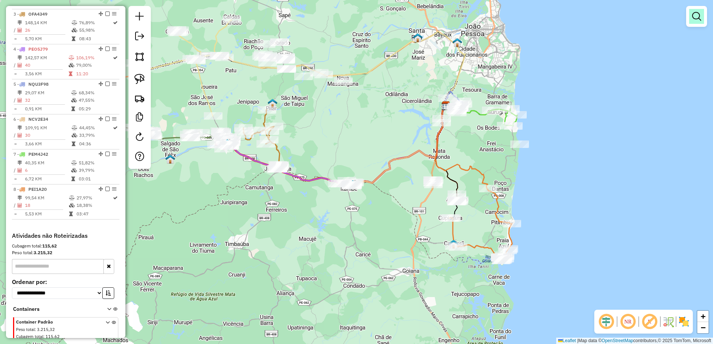
click at [692, 17] on em at bounding box center [696, 16] width 9 height 9
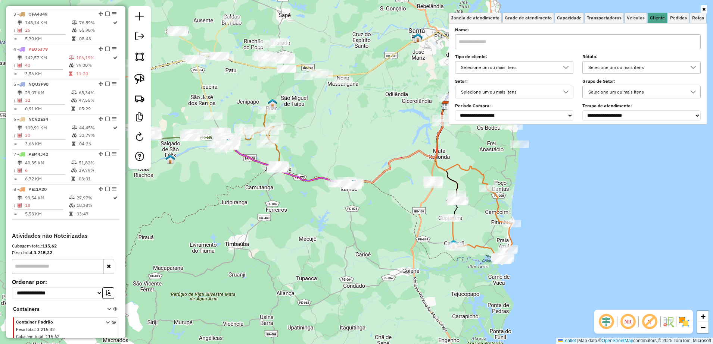
click at [546, 44] on input "text" at bounding box center [578, 41] width 246 height 15
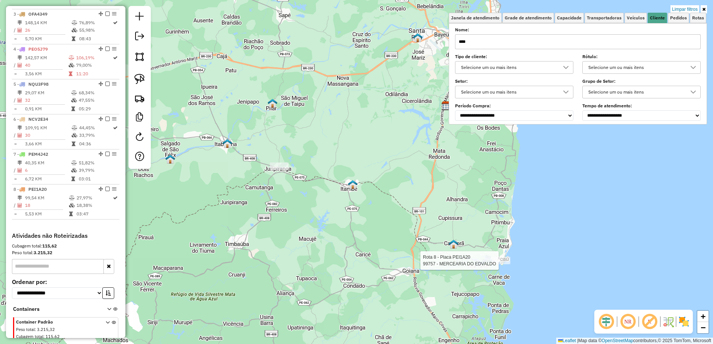
type input "****"
select select "**********"
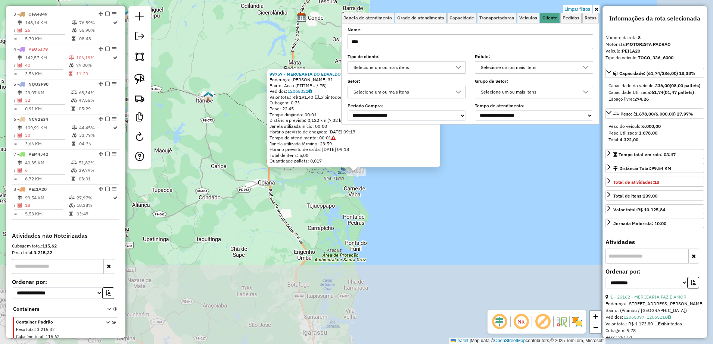
scroll to position [391, 0]
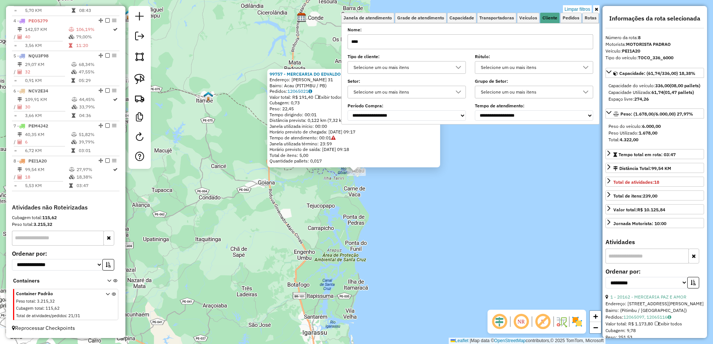
click at [344, 219] on div "99757 - MERCEARIA DO [PERSON_NAME]: [PERSON_NAME] 31 Bairro: [GEOGRAPHIC_DATA] …" at bounding box center [356, 172] width 713 height 344
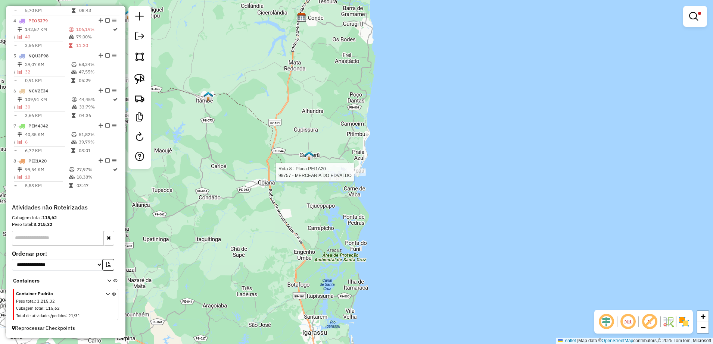
select select "**********"
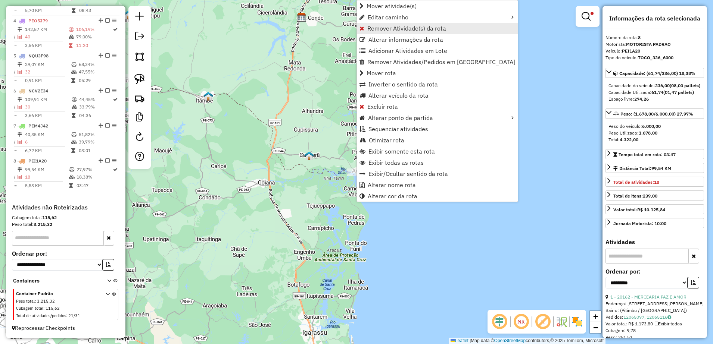
click at [395, 25] on span "Remover Atividade(s) da rota" at bounding box center [406, 28] width 79 height 6
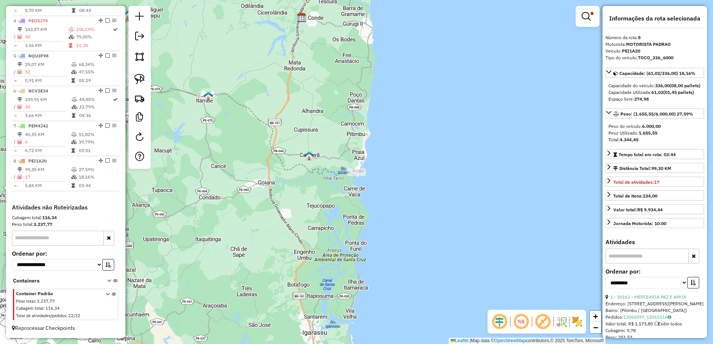
click at [589, 17] on em at bounding box center [585, 16] width 9 height 9
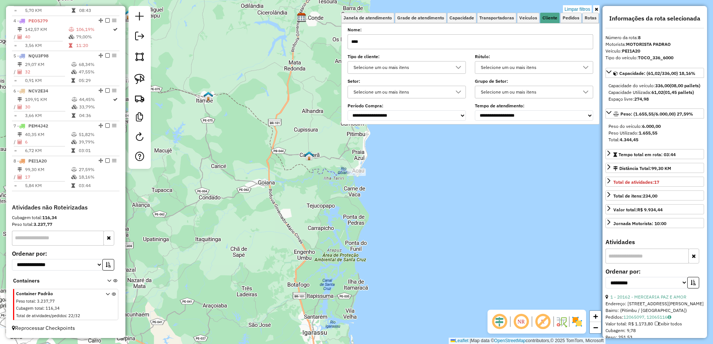
click at [522, 43] on input "****" at bounding box center [470, 41] width 246 height 15
type input "*"
type input "*****"
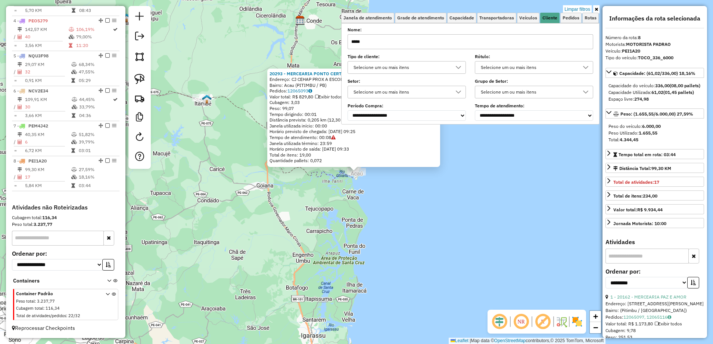
drag, startPoint x: 355, startPoint y: 202, endPoint x: 357, endPoint y: 198, distance: 5.0
click at [355, 203] on div "20293 - MERCEARIA PONTO CERT Endereço: CJ CEHAP PROX A ESCOLA DURVAL GUEDE Bair…" at bounding box center [356, 172] width 713 height 344
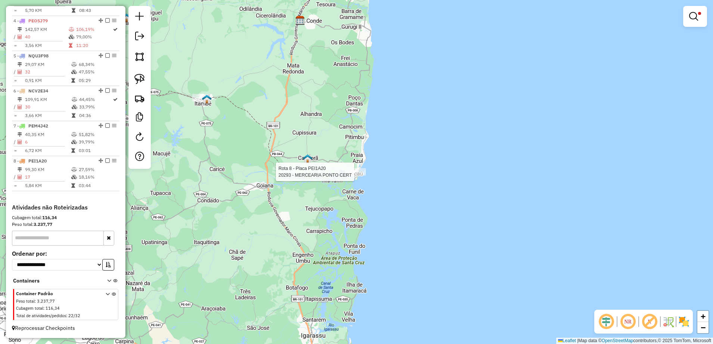
select select "**********"
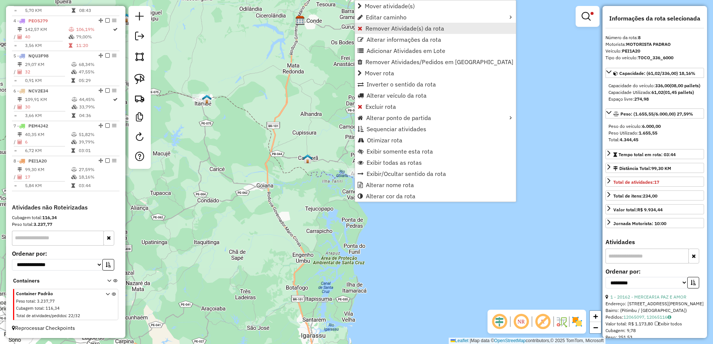
click at [396, 25] on span "Remover Atividade(s) da rota" at bounding box center [404, 28] width 79 height 6
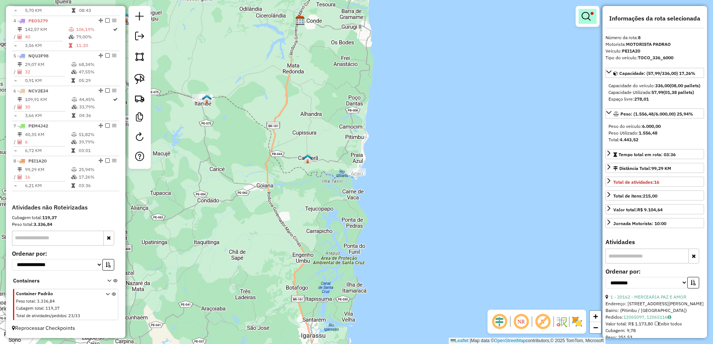
click at [587, 16] on em at bounding box center [585, 16] width 9 height 9
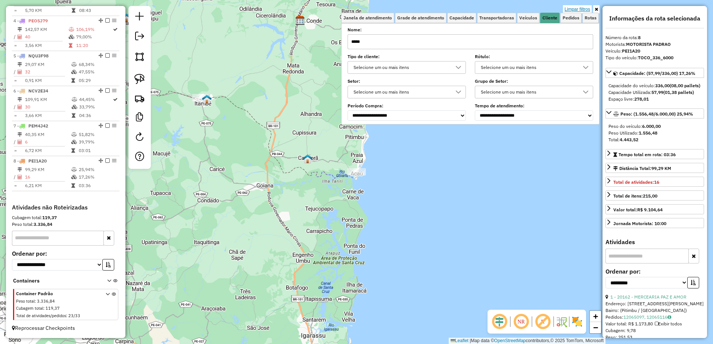
click at [582, 6] on link "Limpar filtros" at bounding box center [577, 9] width 29 height 8
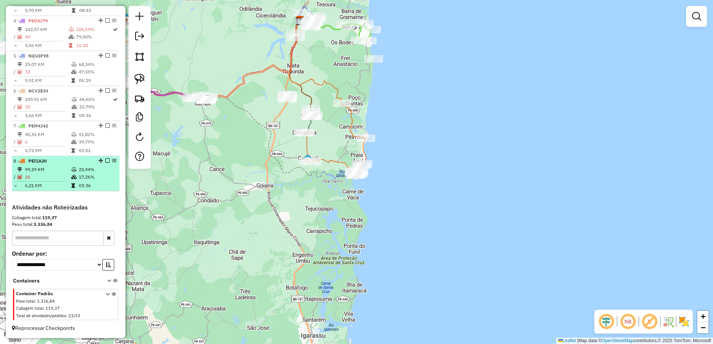
click at [47, 164] on div "8 - PEI1A20" at bounding box center [52, 161] width 79 height 7
select select "**********"
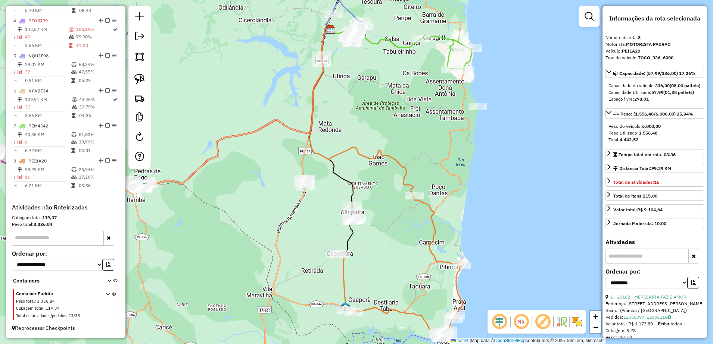
drag, startPoint x: 381, startPoint y: 260, endPoint x: 410, endPoint y: 272, distance: 31.3
click at [410, 272] on div "Janela de atendimento Grade de atendimento Capacidade Transportadoras Veículos …" at bounding box center [356, 172] width 713 height 344
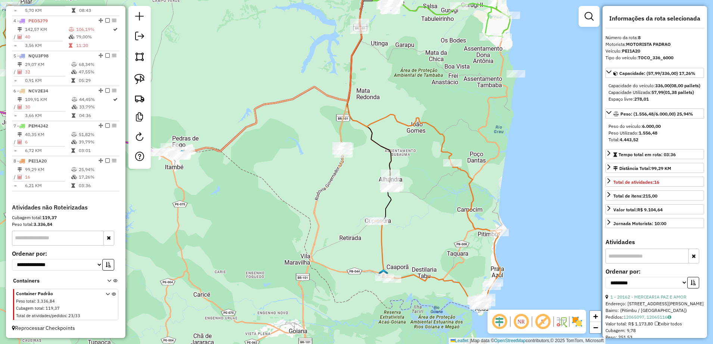
drag, startPoint x: 410, startPoint y: 273, endPoint x: 484, endPoint y: 228, distance: 86.9
click at [484, 228] on div "Janela de atendimento Grade de atendimento Capacidade Transportadoras Veículos …" at bounding box center [356, 172] width 713 height 344
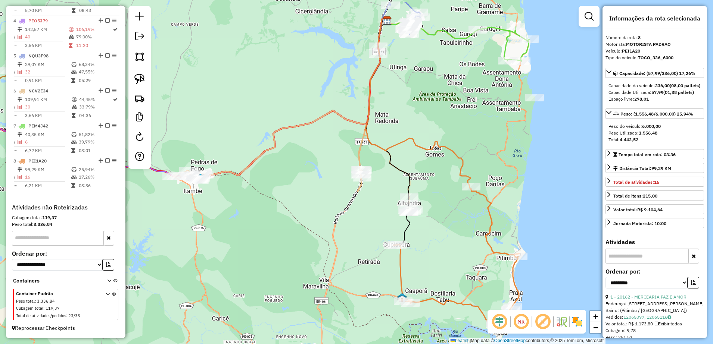
drag, startPoint x: 289, startPoint y: 191, endPoint x: 232, endPoint y: 268, distance: 94.9
click at [232, 268] on div "Janela de atendimento Grade de atendimento Capacidade Transportadoras Veículos …" at bounding box center [356, 172] width 713 height 344
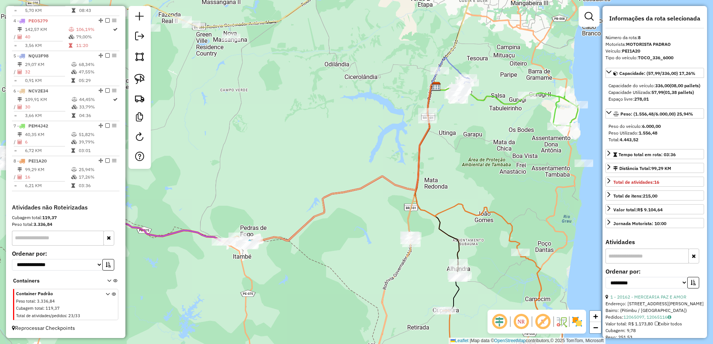
drag, startPoint x: 383, startPoint y: 148, endPoint x: 471, endPoint y: 175, distance: 92.1
click at [471, 174] on div "Janela de atendimento Grade de atendimento Capacidade Transportadoras Veículos …" at bounding box center [356, 172] width 713 height 344
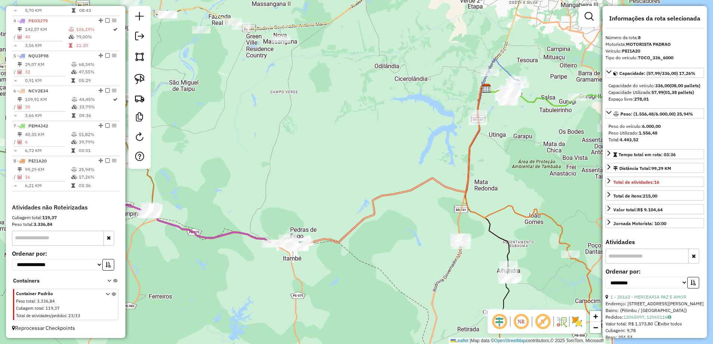
drag, startPoint x: 531, startPoint y: 150, endPoint x: 542, endPoint y: 150, distance: 10.5
click at [543, 150] on div "Janela de atendimento Grade de atendimento Capacidade Transportadoras Veículos …" at bounding box center [356, 172] width 713 height 344
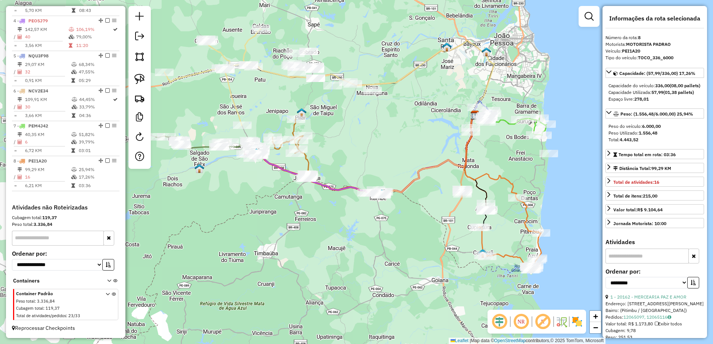
drag, startPoint x: 301, startPoint y: 150, endPoint x: 375, endPoint y: 148, distance: 74.3
click at [375, 148] on div "Janela de atendimento Grade de atendimento Capacidade Transportadoras Veículos …" at bounding box center [356, 172] width 713 height 344
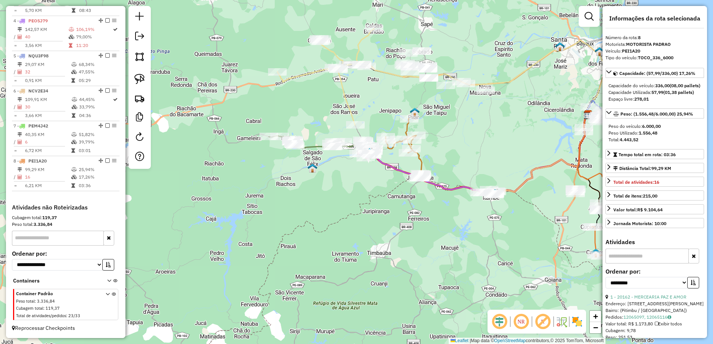
drag, startPoint x: 391, startPoint y: 153, endPoint x: 503, endPoint y: 155, distance: 111.9
click at [504, 153] on div "Janela de atendimento Grade de atendimento Capacidade Transportadoras Veículos …" at bounding box center [356, 172] width 713 height 344
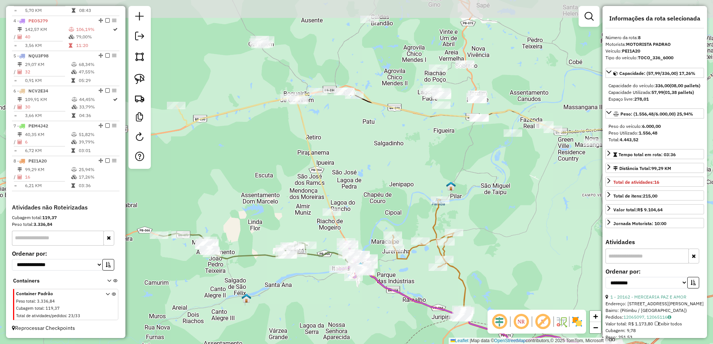
drag, startPoint x: 307, startPoint y: 169, endPoint x: 310, endPoint y: 295, distance: 125.8
click at [310, 295] on div "Janela de atendimento Grade de atendimento Capacidade Transportadoras Veículos …" at bounding box center [356, 172] width 713 height 344
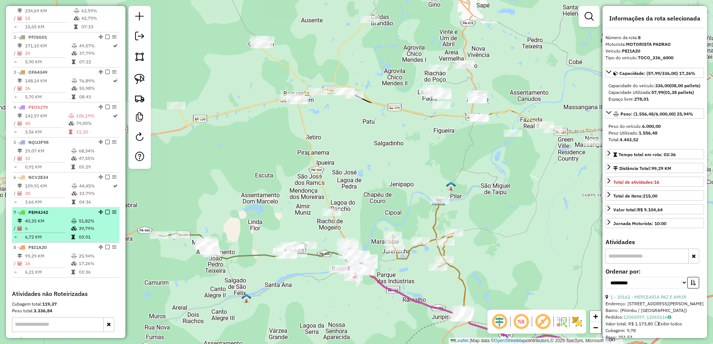
scroll to position [251, 0]
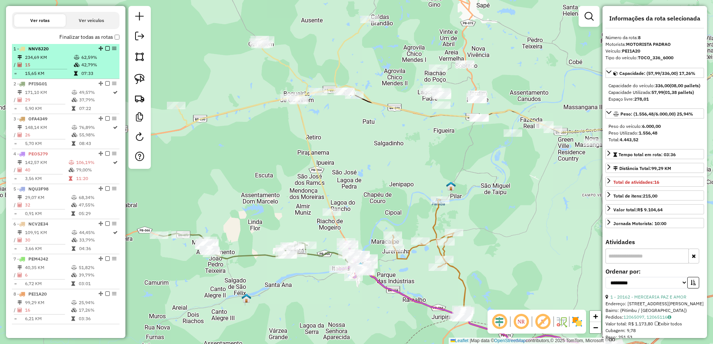
click at [46, 51] on span "NNV8J20" at bounding box center [38, 49] width 20 height 6
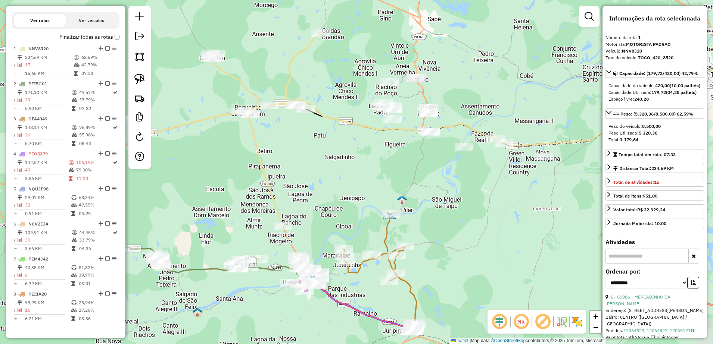
drag, startPoint x: 252, startPoint y: 211, endPoint x: 366, endPoint y: 165, distance: 122.4
click at [366, 165] on div "Janela de atendimento Grade de atendimento Capacidade Transportadoras Veículos …" at bounding box center [356, 172] width 713 height 344
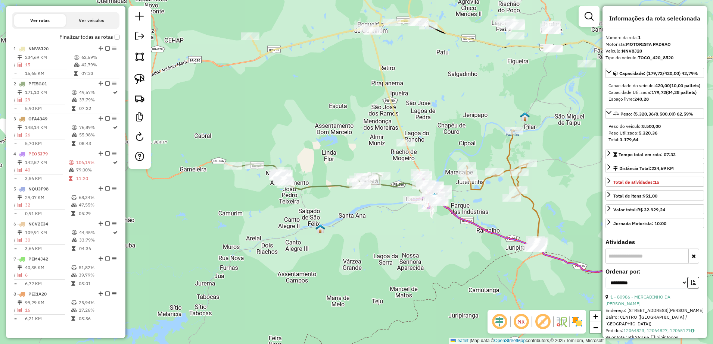
drag, startPoint x: 298, startPoint y: 179, endPoint x: 397, endPoint y: 93, distance: 130.9
click at [399, 94] on div "Janela de atendimento Grade de atendimento Capacidade Transportadoras Veículos …" at bounding box center [356, 172] width 713 height 344
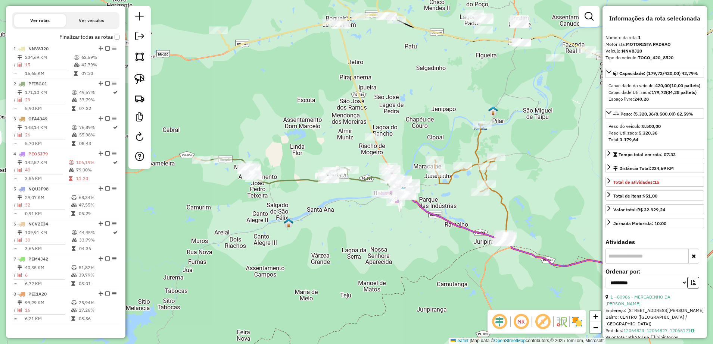
drag, startPoint x: 416, startPoint y: 243, endPoint x: 312, endPoint y: 236, distance: 104.4
click at [312, 237] on div "Janela de atendimento Grade de atendimento Capacidade Transportadoras Veículos …" at bounding box center [356, 172] width 713 height 344
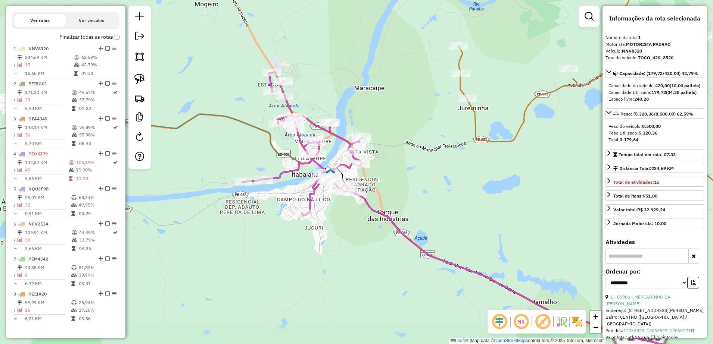
click at [353, 198] on div "Janela de atendimento Grade de atendimento Capacidade Transportadoras Veículos …" at bounding box center [356, 172] width 713 height 344
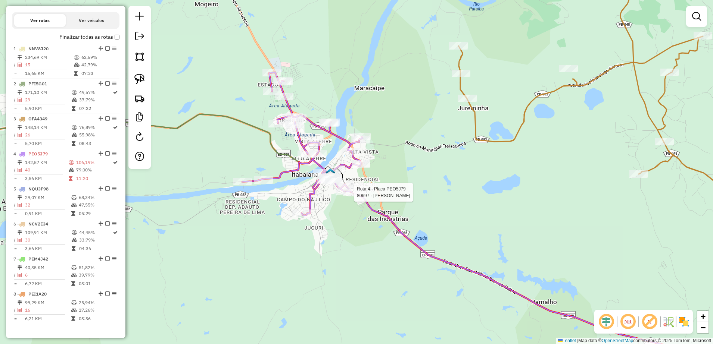
select select "**********"
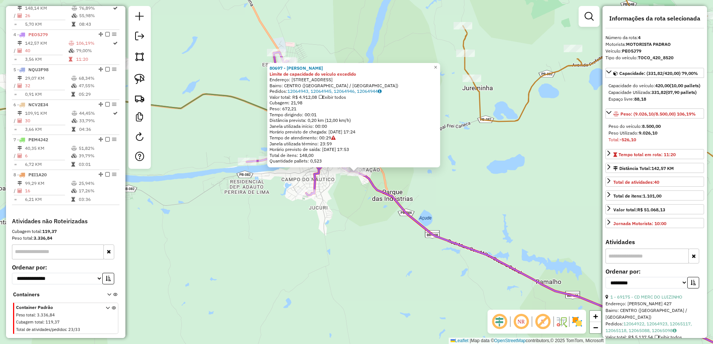
scroll to position [391, 0]
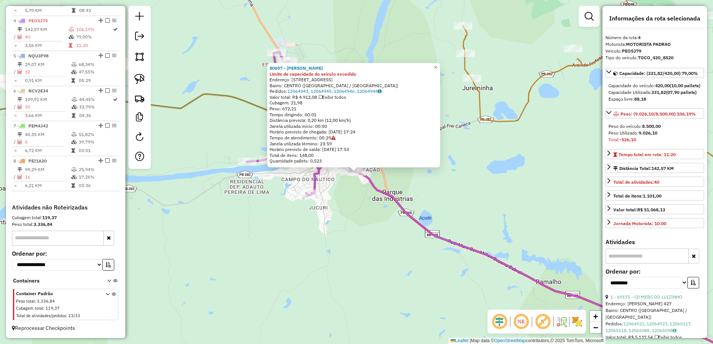
click at [362, 205] on div "80697 - [PERSON_NAME] Limite de capacidade do veículo excedido Endereço: [STREE…" at bounding box center [356, 172] width 713 height 344
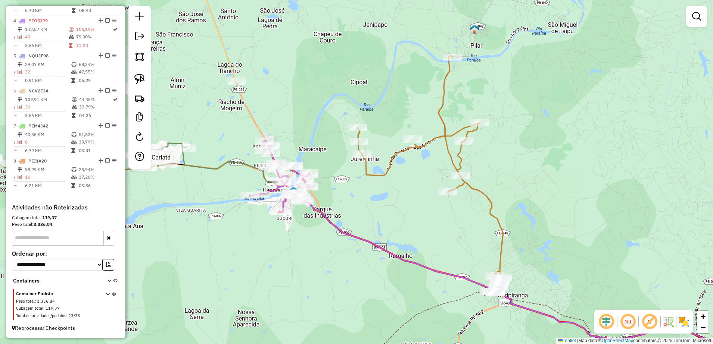
drag, startPoint x: 447, startPoint y: 204, endPoint x: 387, endPoint y: 220, distance: 62.1
click at [387, 220] on div "Janela de atendimento Grade de atendimento Capacidade Transportadoras Veículos …" at bounding box center [356, 172] width 713 height 344
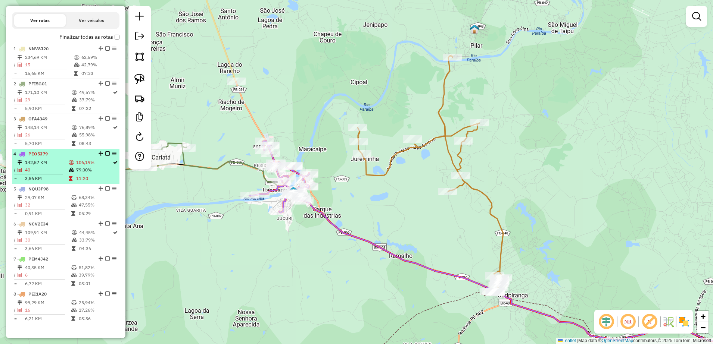
scroll to position [297, 0]
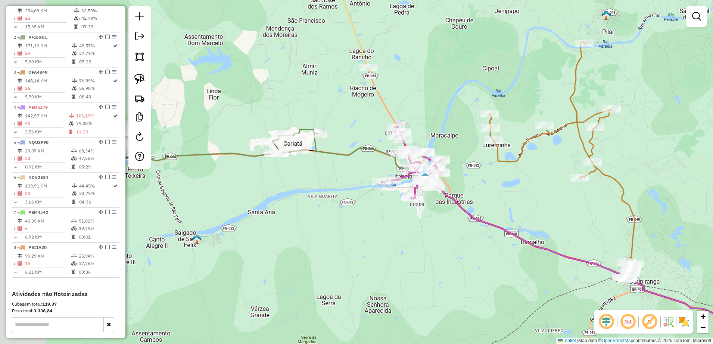
drag, startPoint x: 349, startPoint y: 257, endPoint x: 495, endPoint y: 244, distance: 146.5
click at [495, 244] on div "Janela de atendimento Grade de atendimento Capacidade Transportadoras Veículos …" at bounding box center [356, 172] width 713 height 344
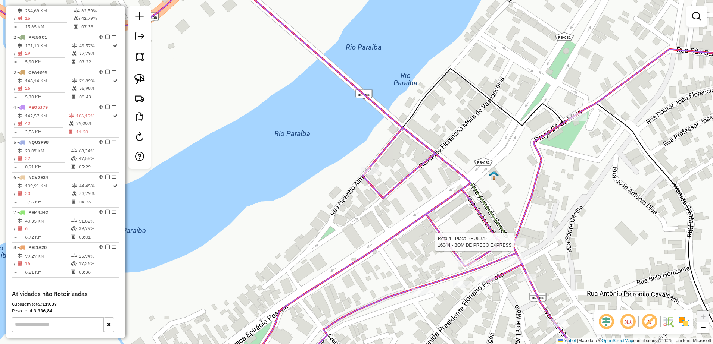
select select "**********"
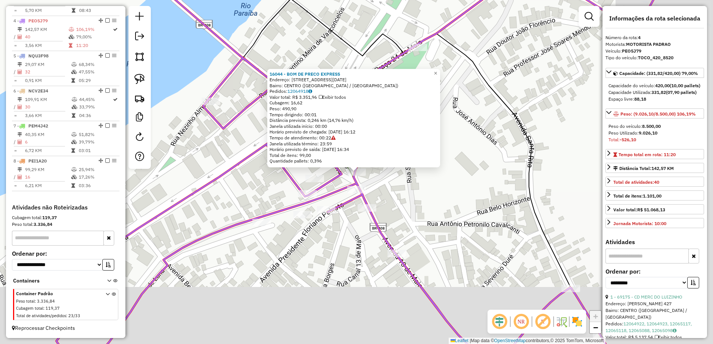
scroll to position [391, 0]
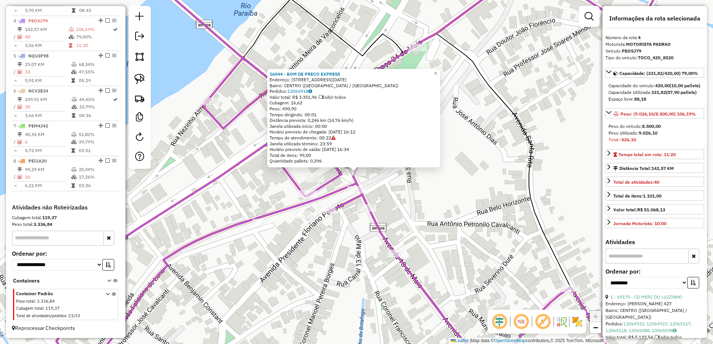
click at [459, 209] on div "16044 - BOM DE PRECO EXPRESS Endereço: [STREET_ADDRESS][DATE] Bairro: [GEOGRAPH…" at bounding box center [356, 172] width 713 height 344
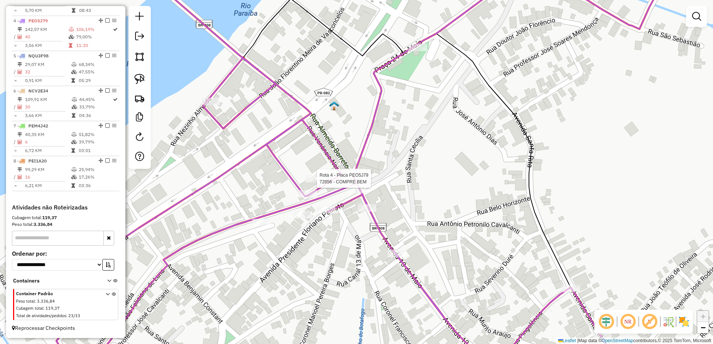
select select "**********"
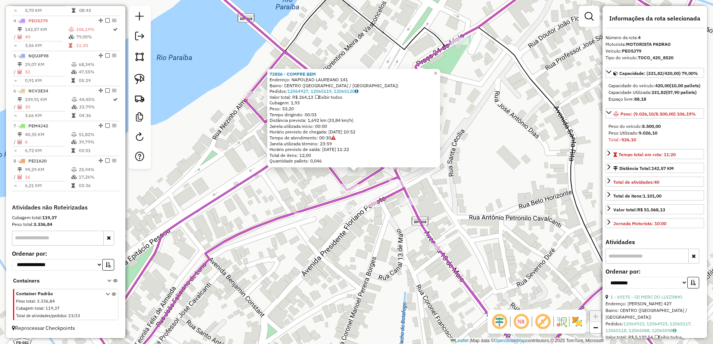
click at [366, 182] on icon at bounding box center [441, 172] width 686 height 413
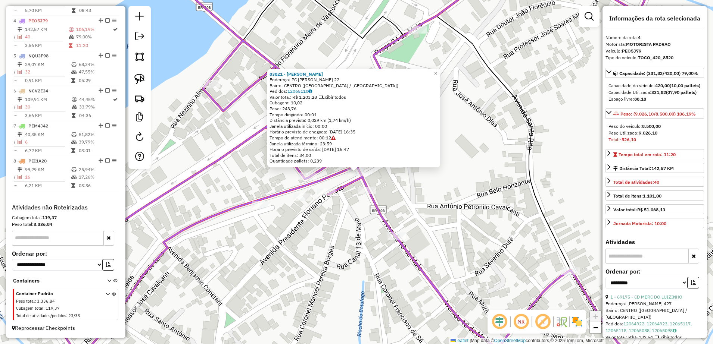
click at [426, 189] on div "83821 - GILVANDA [PERSON_NAME] Endereço: PC VENANCIO NEIVA 22 Bairro: [GEOGRAPH…" at bounding box center [356, 172] width 713 height 344
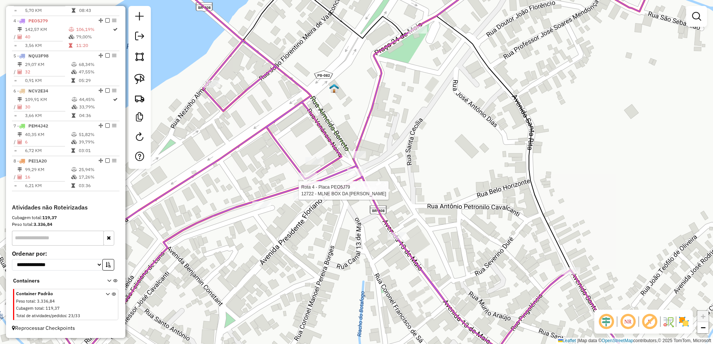
select select "**********"
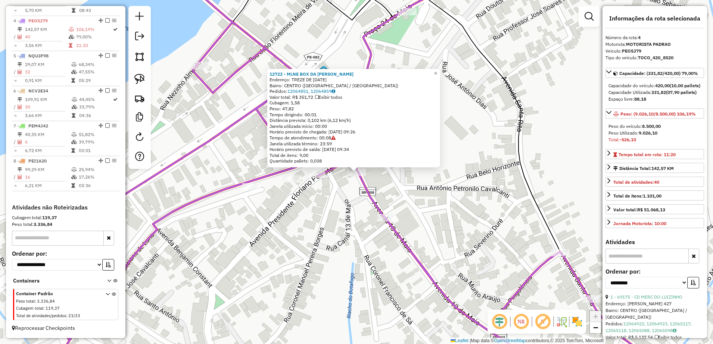
click at [348, 219] on div "12722 - MLNE BOX DA [PERSON_NAME]: TREZE DE [DATE] Bairro: [GEOGRAPHIC_DATA] ([…" at bounding box center [356, 172] width 713 height 344
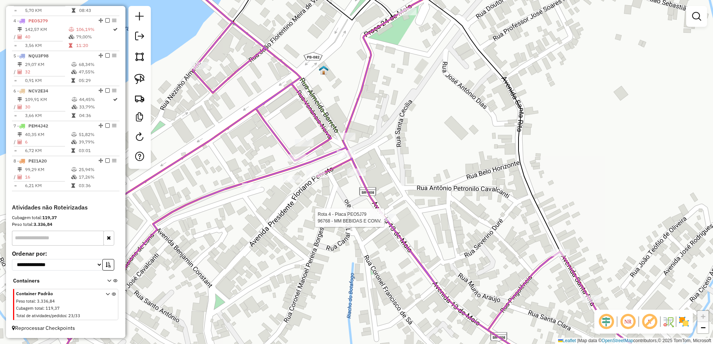
select select "**********"
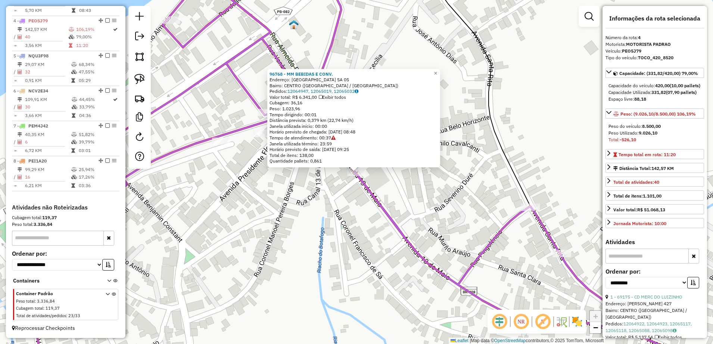
drag, startPoint x: 419, startPoint y: 224, endPoint x: 424, endPoint y: 216, distance: 9.1
click at [419, 224] on div "96768 - MM BEBIDAS E CONV. Endereço: [GEOGRAPHIC_DATA][PERSON_NAME] DE SA 05 Ba…" at bounding box center [356, 172] width 713 height 344
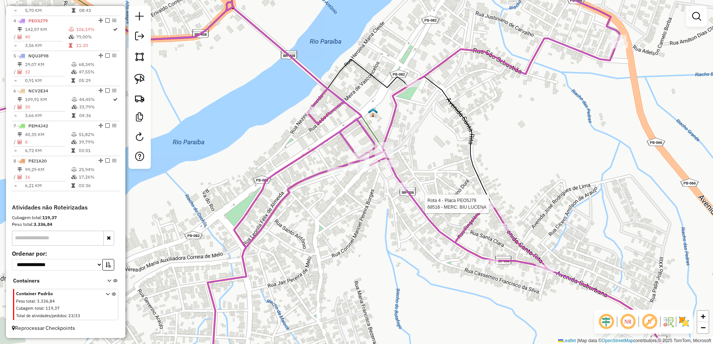
select select "**********"
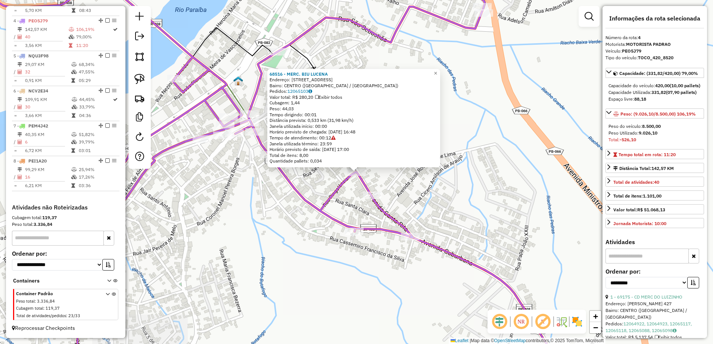
click at [447, 198] on div "68516 - MERC. BIU LUCENA Endereço: [STREET_ADDRESS] Bairro: [GEOGRAPHIC_DATA] (…" at bounding box center [356, 172] width 713 height 344
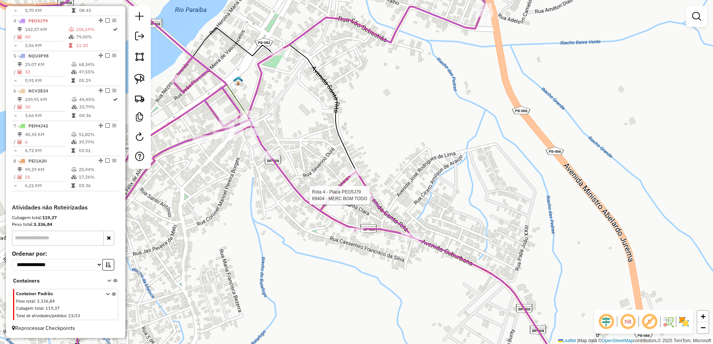
select select "**********"
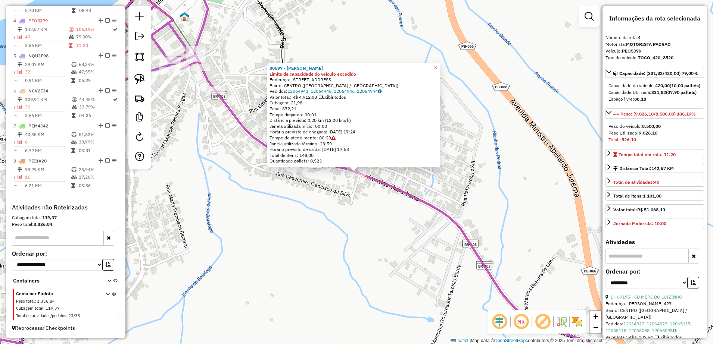
click at [343, 209] on div "80697 - [PERSON_NAME] Limite de capacidade do veículo excedido Endereço: [STREE…" at bounding box center [356, 172] width 713 height 344
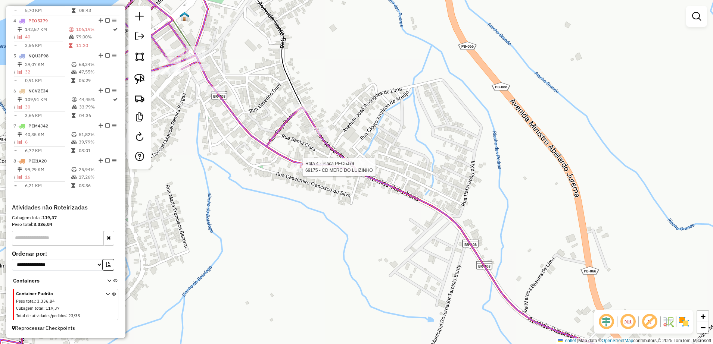
click at [302, 171] on div at bounding box center [300, 166] width 19 height 7
select select "**********"
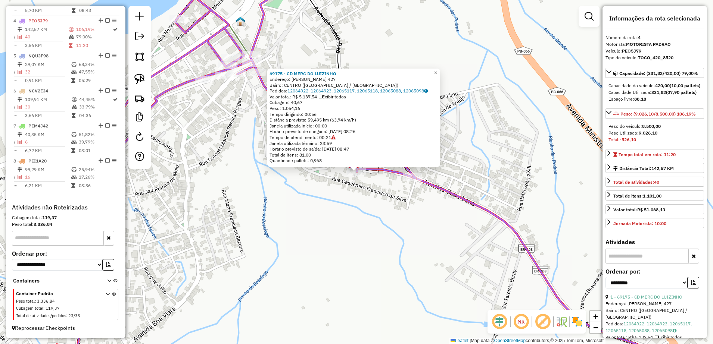
click at [351, 197] on div "69175 - CD MERC DO [PERSON_NAME]: [PERSON_NAME] 427 Bairro: [GEOGRAPHIC_DATA] (…" at bounding box center [356, 172] width 713 height 344
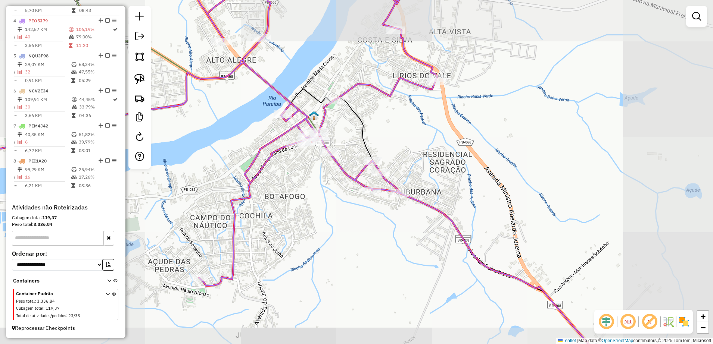
drag, startPoint x: 303, startPoint y: 219, endPoint x: 377, endPoint y: 225, distance: 74.1
click at [375, 227] on div "Janela de atendimento Grade de atendimento Capacidade Transportadoras Veículos …" at bounding box center [356, 172] width 713 height 344
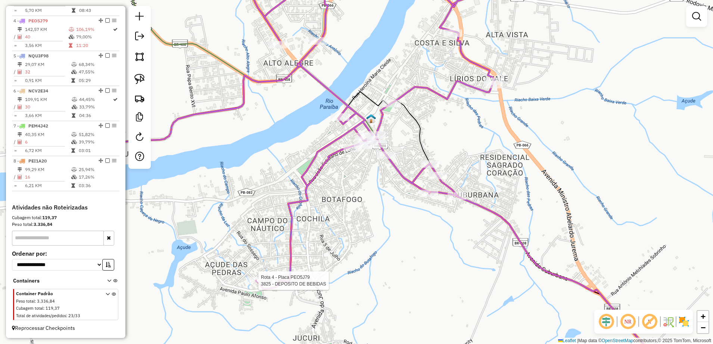
click at [252, 285] on div at bounding box center [256, 280] width 19 height 7
select select "**********"
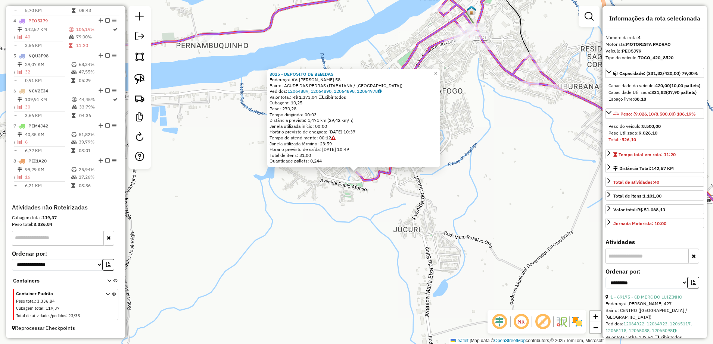
click at [408, 218] on div "3825 - DEPOSITO DE BEBIDAS Endereço: AV. [PERSON_NAME] 58 Bairro: ACUDE DAS PED…" at bounding box center [356, 172] width 713 height 344
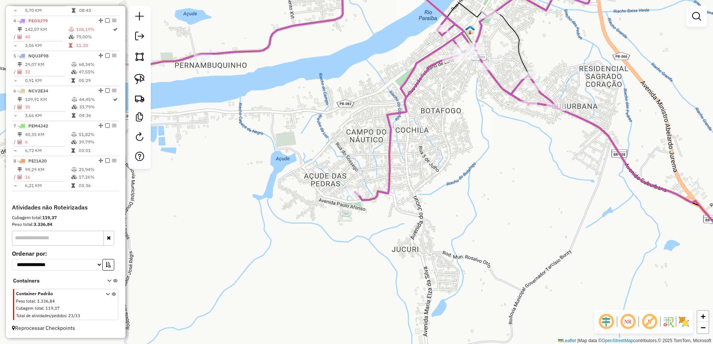
drag, startPoint x: 466, startPoint y: 175, endPoint x: 504, endPoint y: 244, distance: 79.5
click at [504, 244] on div "Janela de atendimento Grade de atendimento Capacidade Transportadoras Veículos …" at bounding box center [356, 172] width 713 height 344
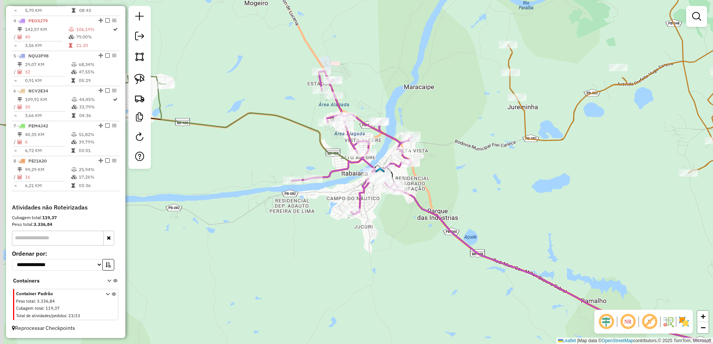
drag, startPoint x: 259, startPoint y: 182, endPoint x: 301, endPoint y: 197, distance: 45.2
click at [301, 197] on div "Janela de atendimento Grade de atendimento Capacidade Transportadoras Veículos …" at bounding box center [356, 172] width 713 height 344
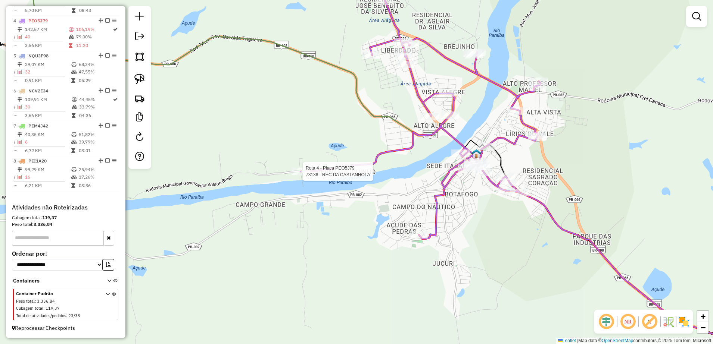
select select "**********"
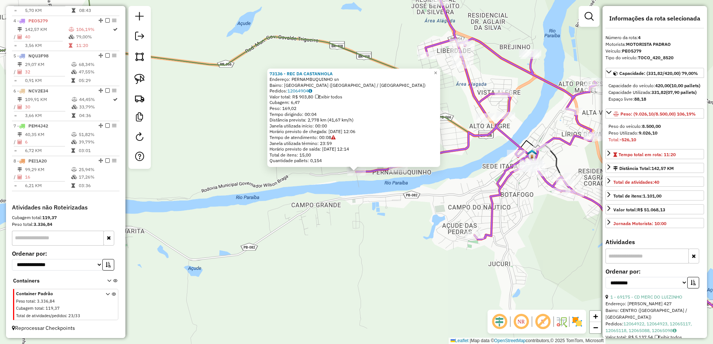
click at [362, 194] on div "73136 - REC DA CASTANHOLA Endereço: PERNAMBUQUINHO sn Bairro: [GEOGRAPHIC_DATA]…" at bounding box center [356, 172] width 713 height 344
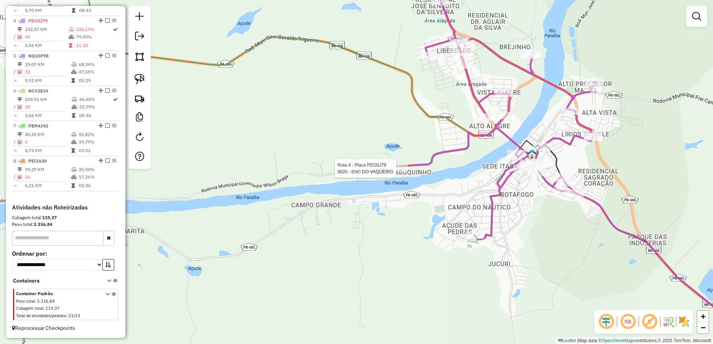
select select "**********"
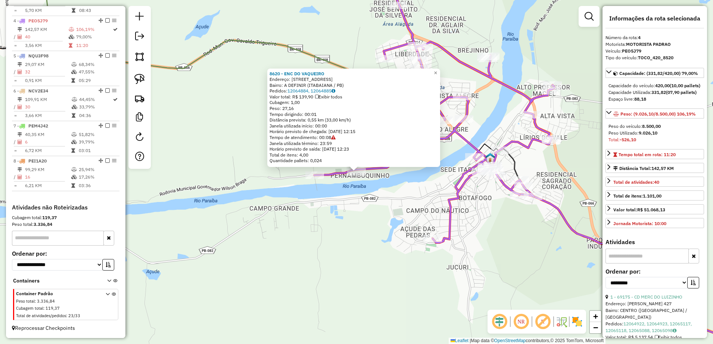
click at [359, 207] on div "8620 - ENC DO VAQUEIRO Endereço: [STREET_ADDRESS] Bairro: A DEFINIR (ITABAIANA …" at bounding box center [356, 172] width 713 height 344
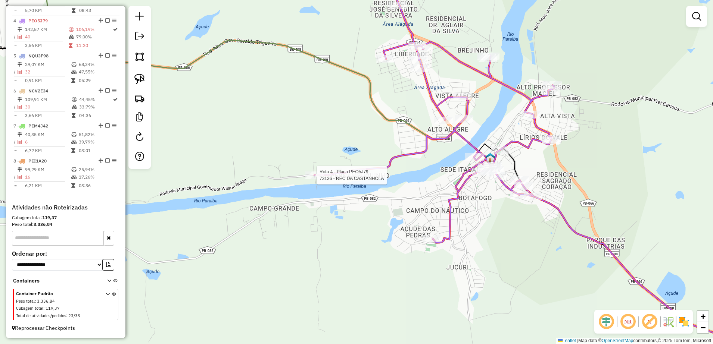
select select "**********"
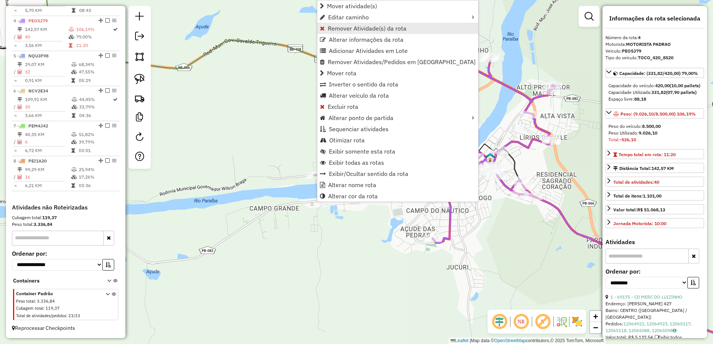
click at [359, 27] on span "Remover Atividade(s) da rota" at bounding box center [367, 28] width 79 height 6
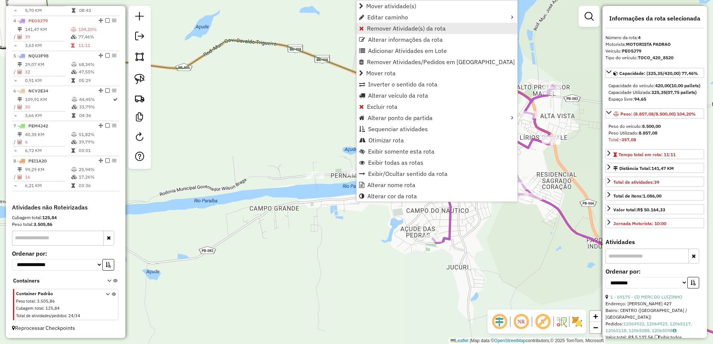
click at [394, 29] on span "Remover Atividade(s) da rota" at bounding box center [406, 28] width 79 height 6
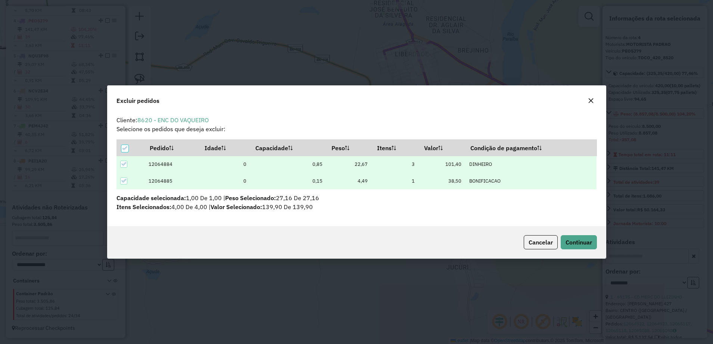
scroll to position [0, 0]
click at [576, 247] on button "Continuar" at bounding box center [578, 242] width 36 height 14
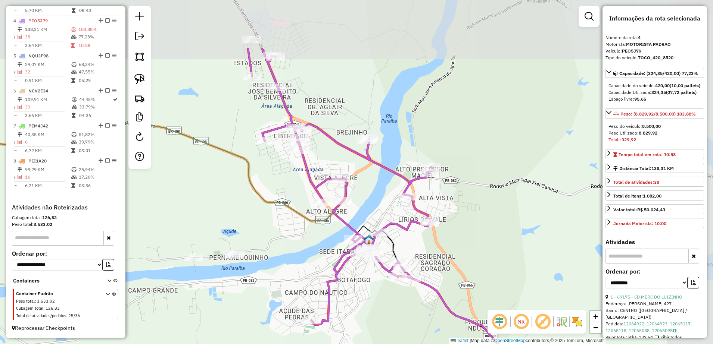
drag, startPoint x: 467, startPoint y: 225, endPoint x: 387, endPoint y: 317, distance: 121.1
click at [379, 331] on div "Janela de atendimento Grade de atendimento Capacidade Transportadoras Veículos …" at bounding box center [356, 172] width 713 height 344
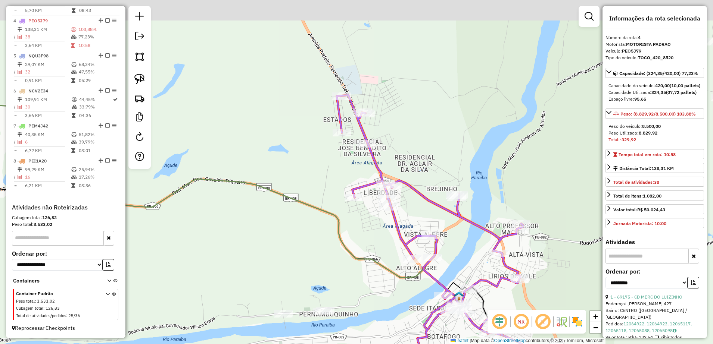
click at [427, 146] on div "Janela de atendimento Grade de atendimento Capacidade Transportadoras Veículos …" at bounding box center [356, 172] width 713 height 344
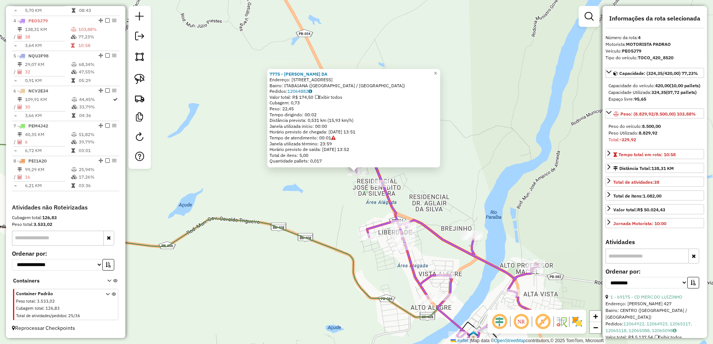
click at [334, 212] on div "7775 - [PERSON_NAME] DA Endereço: AV PARAIBA 163 Bairro: [GEOGRAPHIC_DATA] ([GE…" at bounding box center [356, 172] width 713 height 344
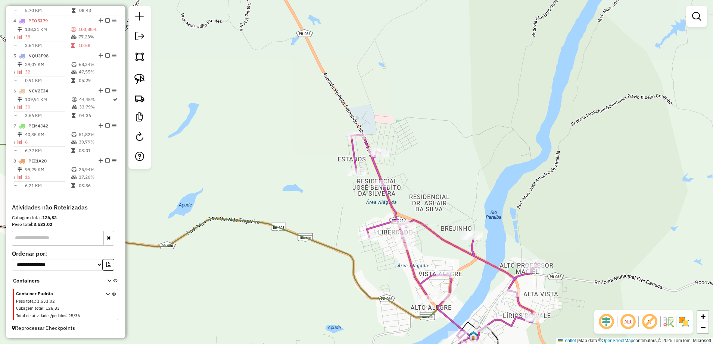
drag, startPoint x: 145, startPoint y: 81, endPoint x: 262, endPoint y: 106, distance: 119.5
click at [144, 81] on link at bounding box center [139, 79] width 16 height 16
drag, startPoint x: 333, startPoint y: 125, endPoint x: 373, endPoint y: 126, distance: 39.6
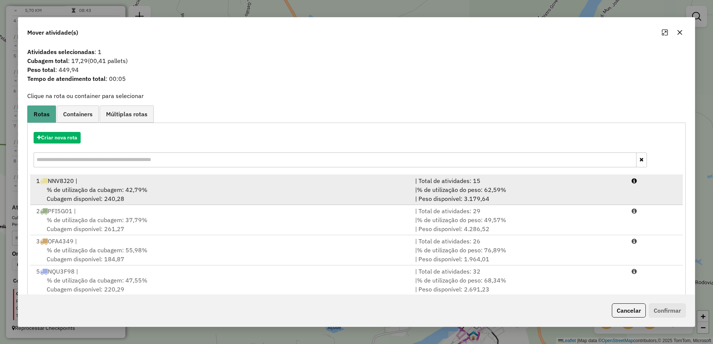
click at [157, 187] on div "% de utilização da cubagem: 42,79% Cubagem disponível: 240,28" at bounding box center [221, 194] width 379 height 18
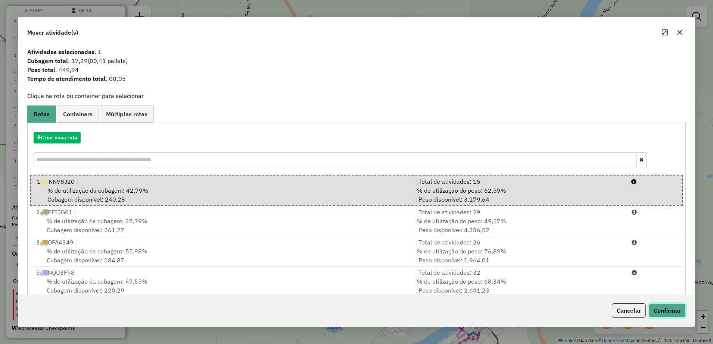
click at [659, 314] on button "Confirmar" at bounding box center [666, 311] width 37 height 14
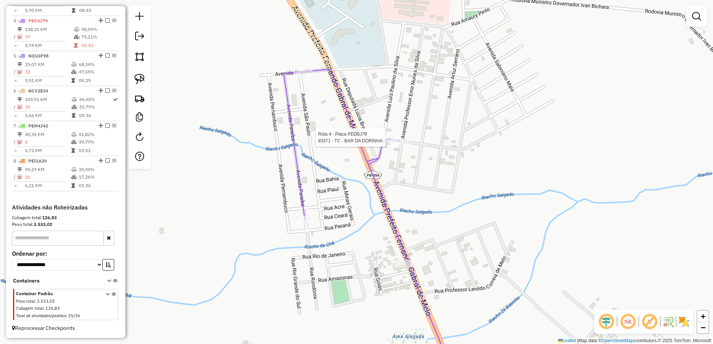
select select "**********"
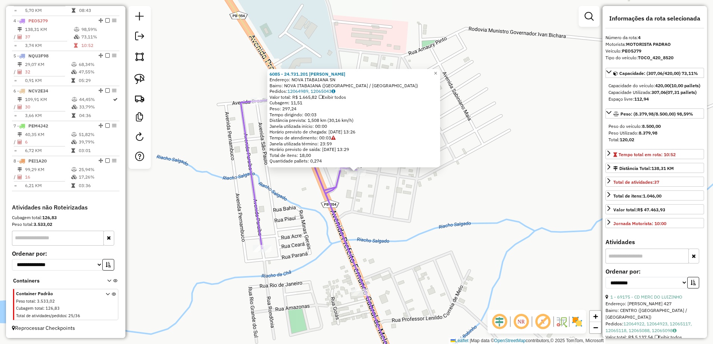
click at [371, 196] on div "6085 - 24.731.201 [PERSON_NAME]: NOVA ITABAIANA SN Bairro: [GEOGRAPHIC_DATA] ([…" at bounding box center [356, 172] width 713 height 344
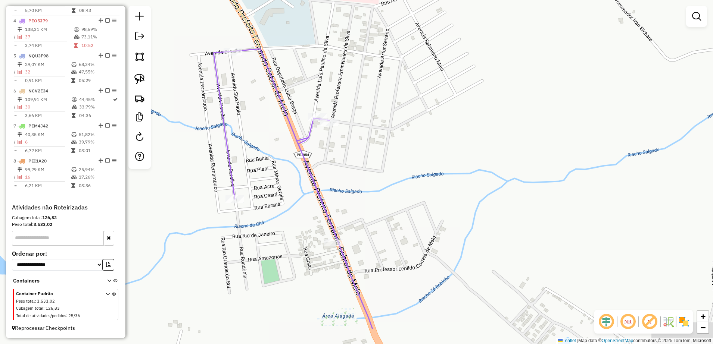
drag, startPoint x: 334, startPoint y: 224, endPoint x: 306, endPoint y: 169, distance: 61.6
click at [306, 173] on icon at bounding box center [292, 189] width 159 height 281
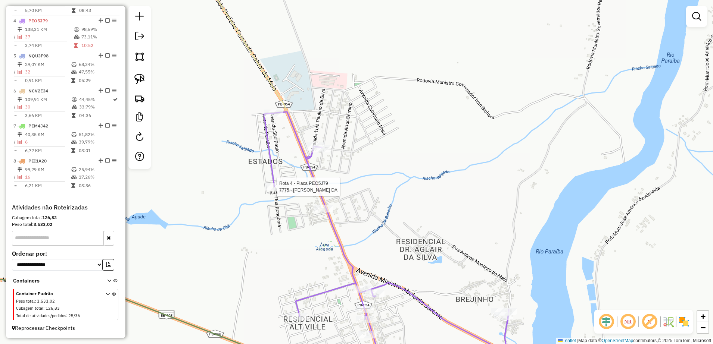
click at [273, 191] on div at bounding box center [274, 186] width 19 height 7
select select "**********"
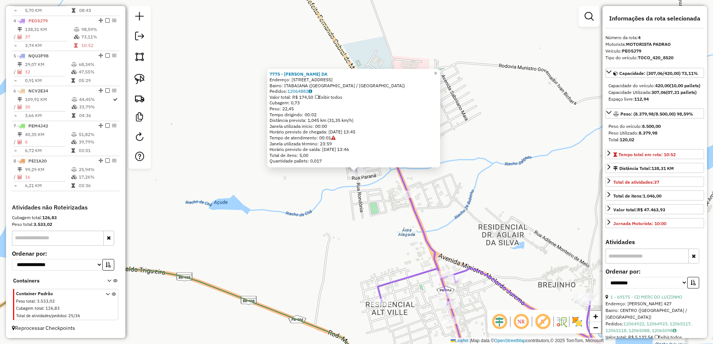
click at [331, 196] on div "7775 - [PERSON_NAME] DA Endereço: AV PARAIBA 163 Bairro: [GEOGRAPHIC_DATA] ([GE…" at bounding box center [356, 172] width 713 height 344
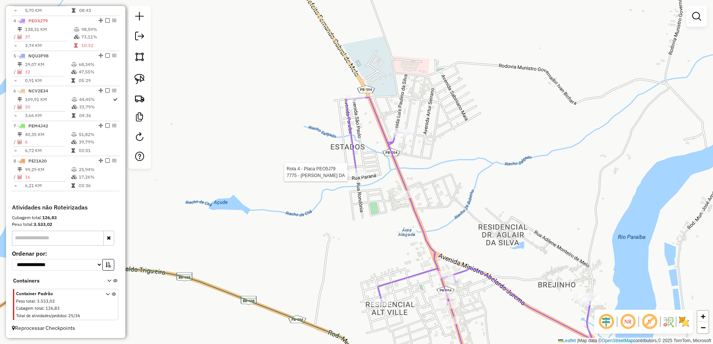
select select "**********"
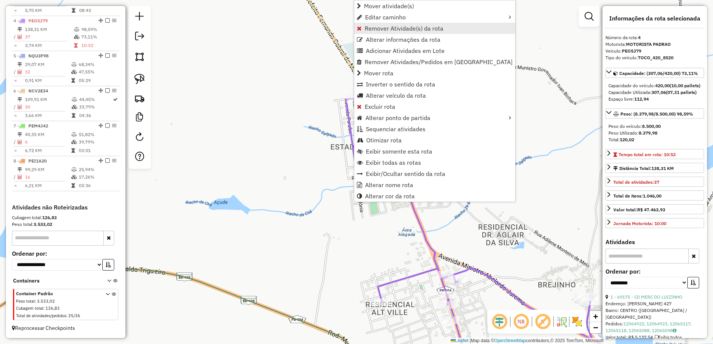
click at [398, 28] on span "Remover Atividade(s) da rota" at bounding box center [404, 28] width 79 height 6
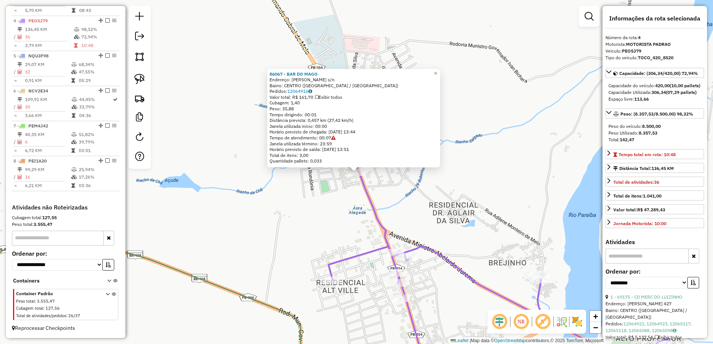
click at [393, 199] on div "86067 - BAR DO MAGO Endereço: CLEONOR [PERSON_NAME] s/n Bairro: [GEOGRAPHIC_DAT…" at bounding box center [356, 172] width 713 height 344
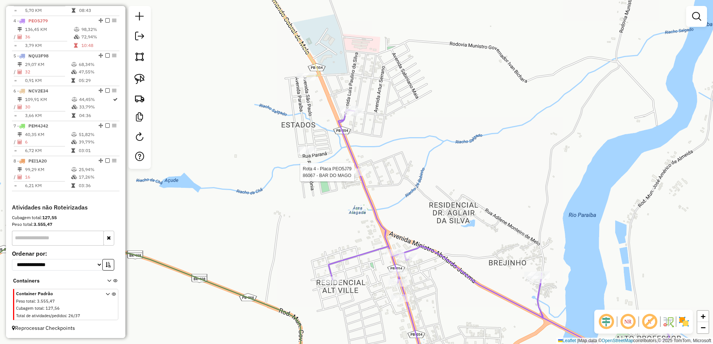
select select "**********"
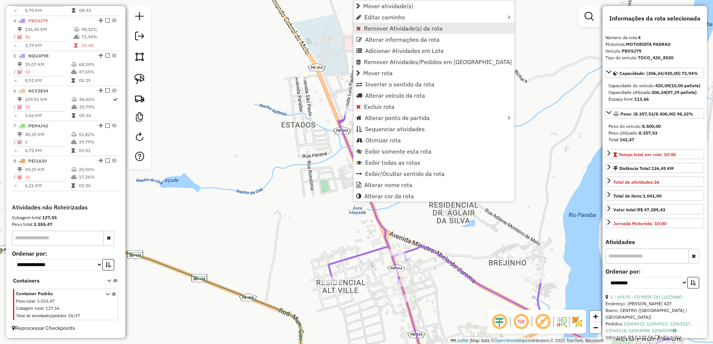
click at [410, 26] on span "Remover Atividade(s) da rota" at bounding box center [403, 28] width 79 height 6
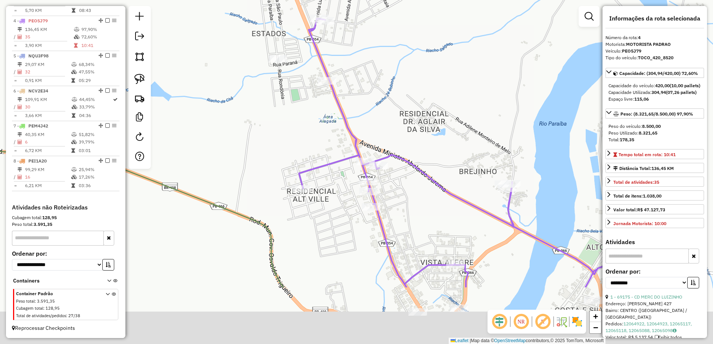
drag, startPoint x: 397, startPoint y: 214, endPoint x: 364, endPoint y: 118, distance: 101.6
click at [364, 118] on div "Janela de atendimento Grade de atendimento Capacidade Transportadoras Veículos …" at bounding box center [356, 172] width 713 height 344
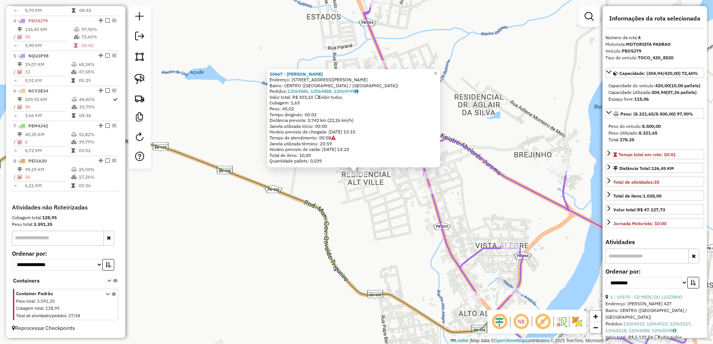
click at [363, 206] on div "10667 - [PERSON_NAME] Endereço: [STREET_ADDRESS][PERSON_NAME] Bairro: [GEOGRAPH…" at bounding box center [356, 172] width 713 height 344
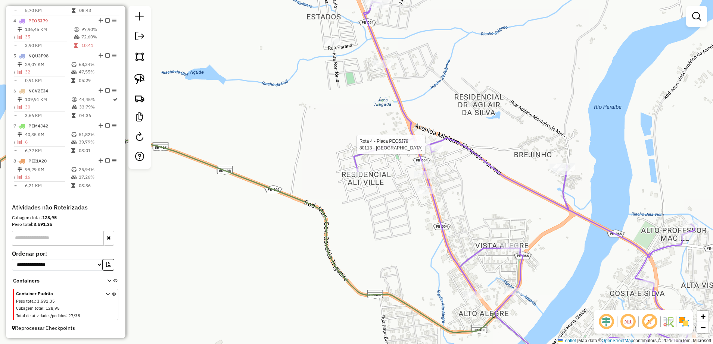
select select "**********"
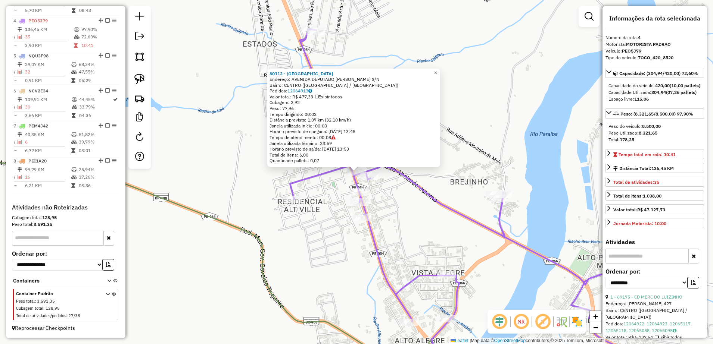
click at [410, 188] on div "80113 - [GEOGRAPHIC_DATA]: AVENIDA DEPUTADO [PERSON_NAME] S/[GEOGRAPHIC_DATA]: …" at bounding box center [356, 172] width 713 height 344
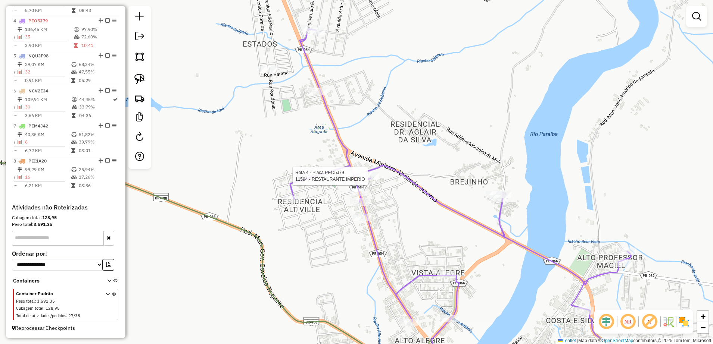
select select "**********"
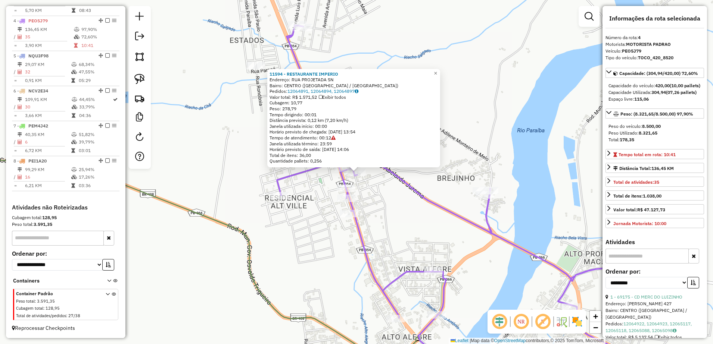
click at [391, 195] on div "11594 - RESTAURANTE [GEOGRAPHIC_DATA]: RUA PROJETADA SN Bairro: [GEOGRAPHIC_DAT…" at bounding box center [356, 172] width 713 height 344
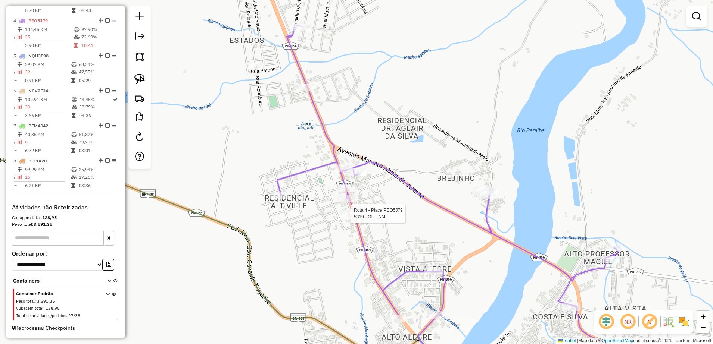
click at [347, 218] on div at bounding box center [349, 213] width 19 height 7
select select "**********"
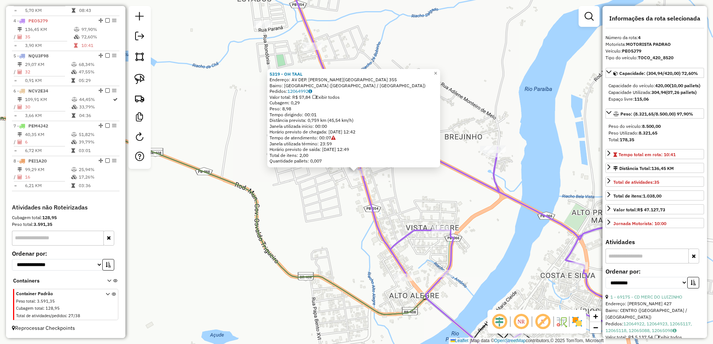
click at [408, 206] on div "5319 - OH TAAL Endereço: AV DEP. [PERSON_NAME] 355 Bairro: [GEOGRAPHIC_DATA] ([…" at bounding box center [356, 172] width 713 height 344
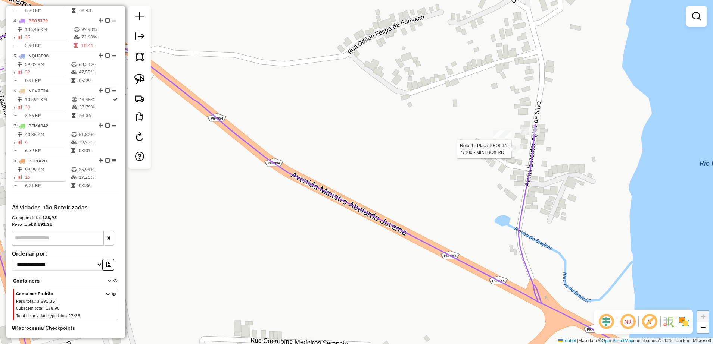
select select "**********"
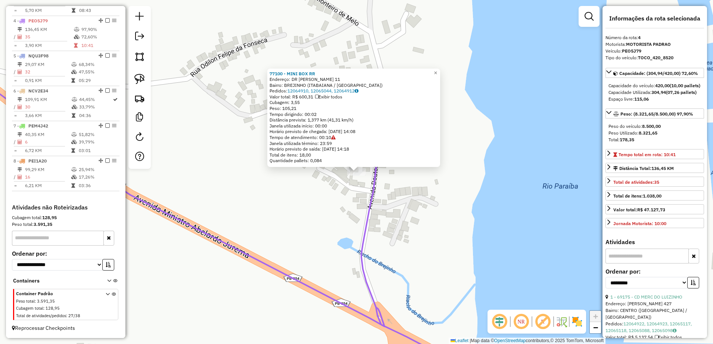
click at [360, 215] on div "77100 - MINI BOX RR Endereço: DR [PERSON_NAME] 11 Bairro: [GEOGRAPHIC_DATA] ([G…" at bounding box center [356, 172] width 713 height 344
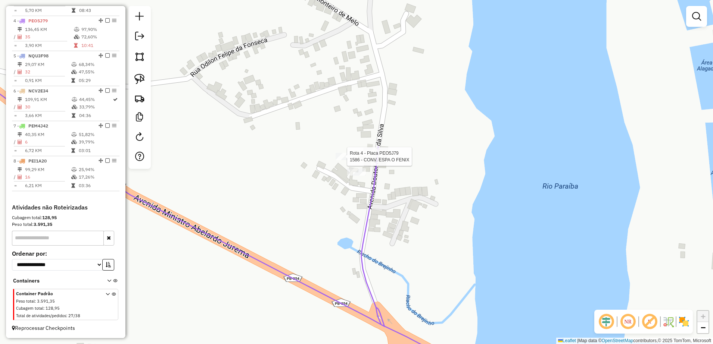
select select "**********"
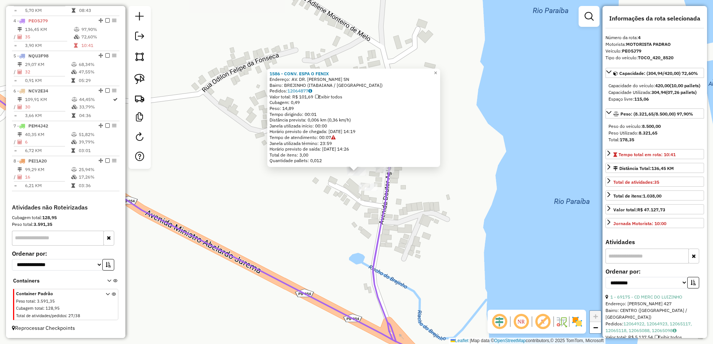
click at [346, 215] on div "1586 - CONV. ESPA O FENIX Endereço: AV. DR. [PERSON_NAME] SN Bairro: [GEOGRAPHI…" at bounding box center [356, 172] width 713 height 344
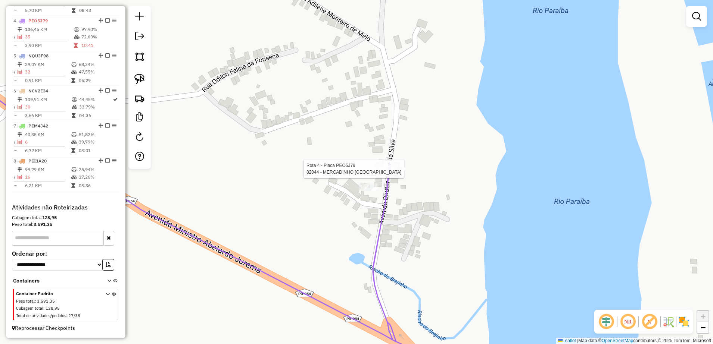
select select "**********"
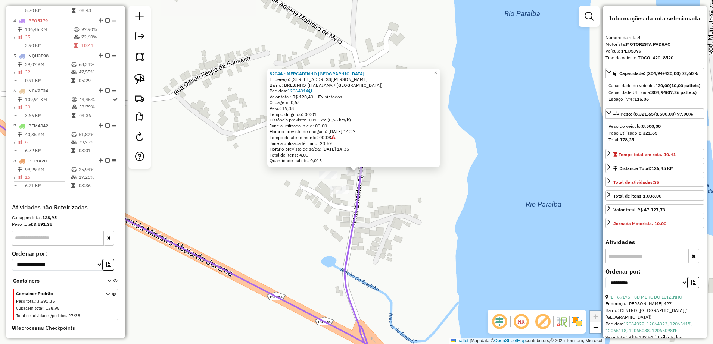
click at [382, 201] on div "82044 - MERCADINHO [GEOGRAPHIC_DATA] Endereço: AV DR [PERSON_NAME] 18 Bairro: B…" at bounding box center [356, 172] width 713 height 344
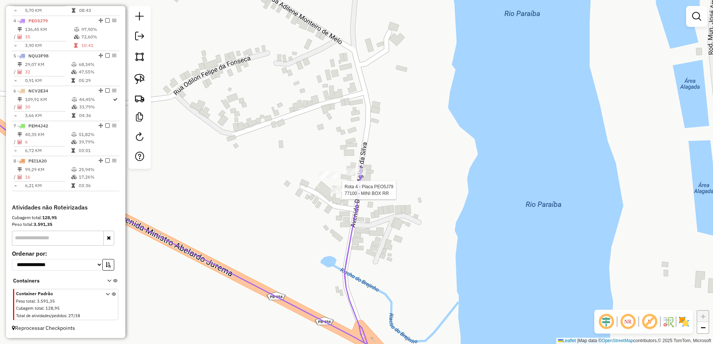
select select "**********"
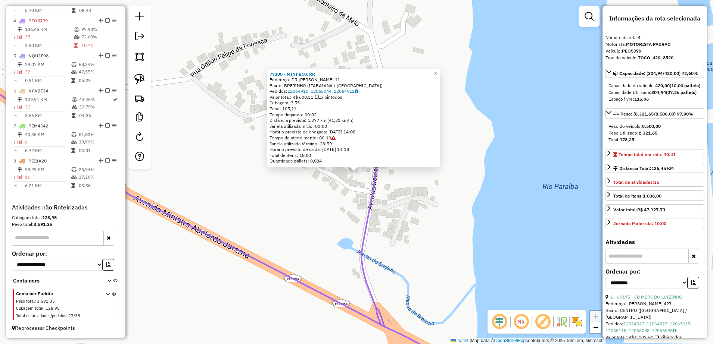
click at [353, 206] on div "77100 - MINI BOX RR Endereço: DR [PERSON_NAME] 11 Bairro: [GEOGRAPHIC_DATA] ([G…" at bounding box center [356, 172] width 713 height 344
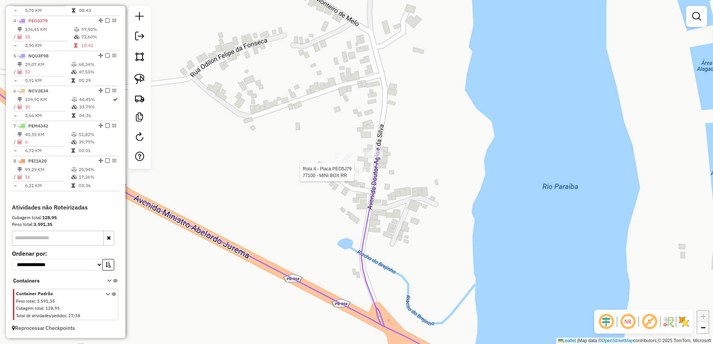
select select "**********"
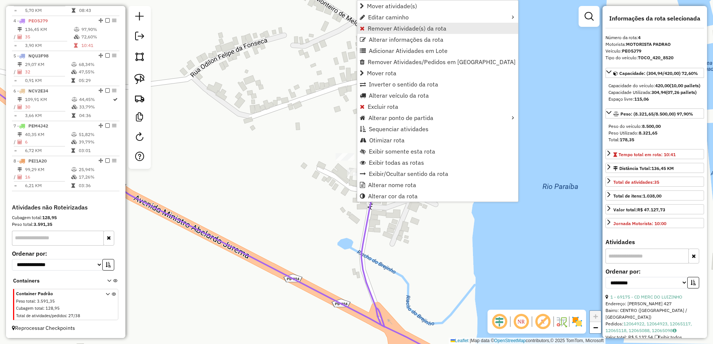
click at [390, 31] on span "Remover Atividade(s) da rota" at bounding box center [407, 28] width 79 height 6
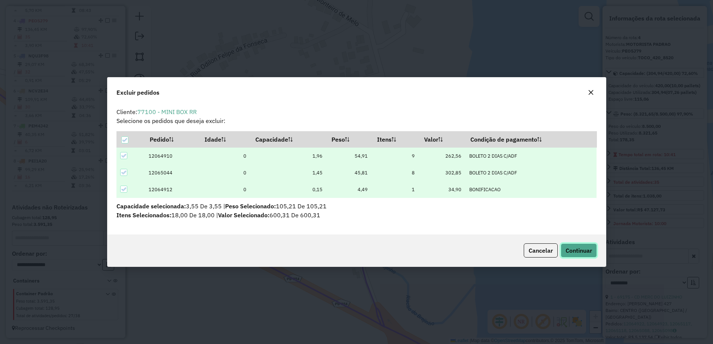
click at [570, 246] on button "Continuar" at bounding box center [578, 251] width 36 height 14
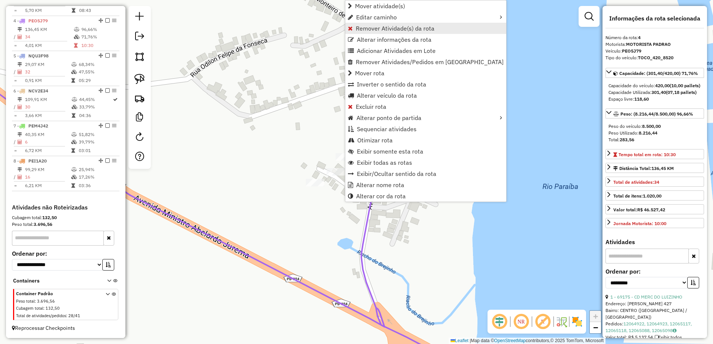
click at [391, 28] on span "Remover Atividade(s) da rota" at bounding box center [395, 28] width 79 height 6
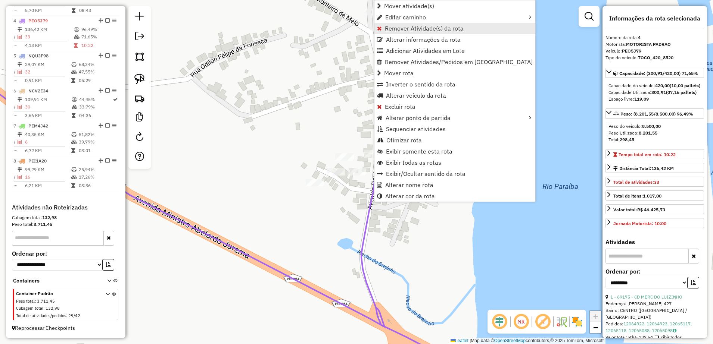
click at [409, 31] on span "Remover Atividade(s) da rota" at bounding box center [424, 28] width 79 height 6
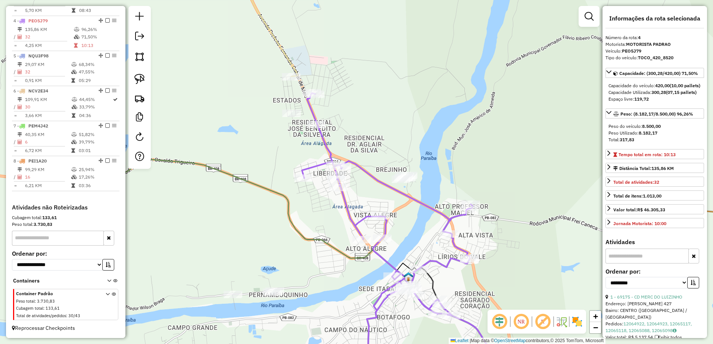
drag, startPoint x: 258, startPoint y: 169, endPoint x: 366, endPoint y: 175, distance: 107.6
click at [366, 175] on icon at bounding box center [387, 227] width 171 height 269
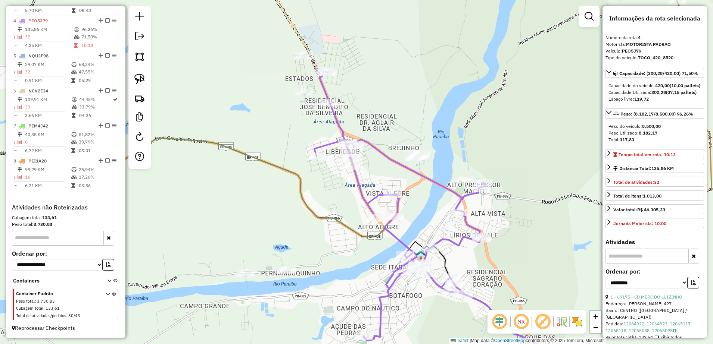
drag, startPoint x: 369, startPoint y: 171, endPoint x: 387, endPoint y: 146, distance: 29.9
click at [387, 146] on icon at bounding box center [399, 206] width 171 height 269
